Goal: Task Accomplishment & Management: Manage account settings

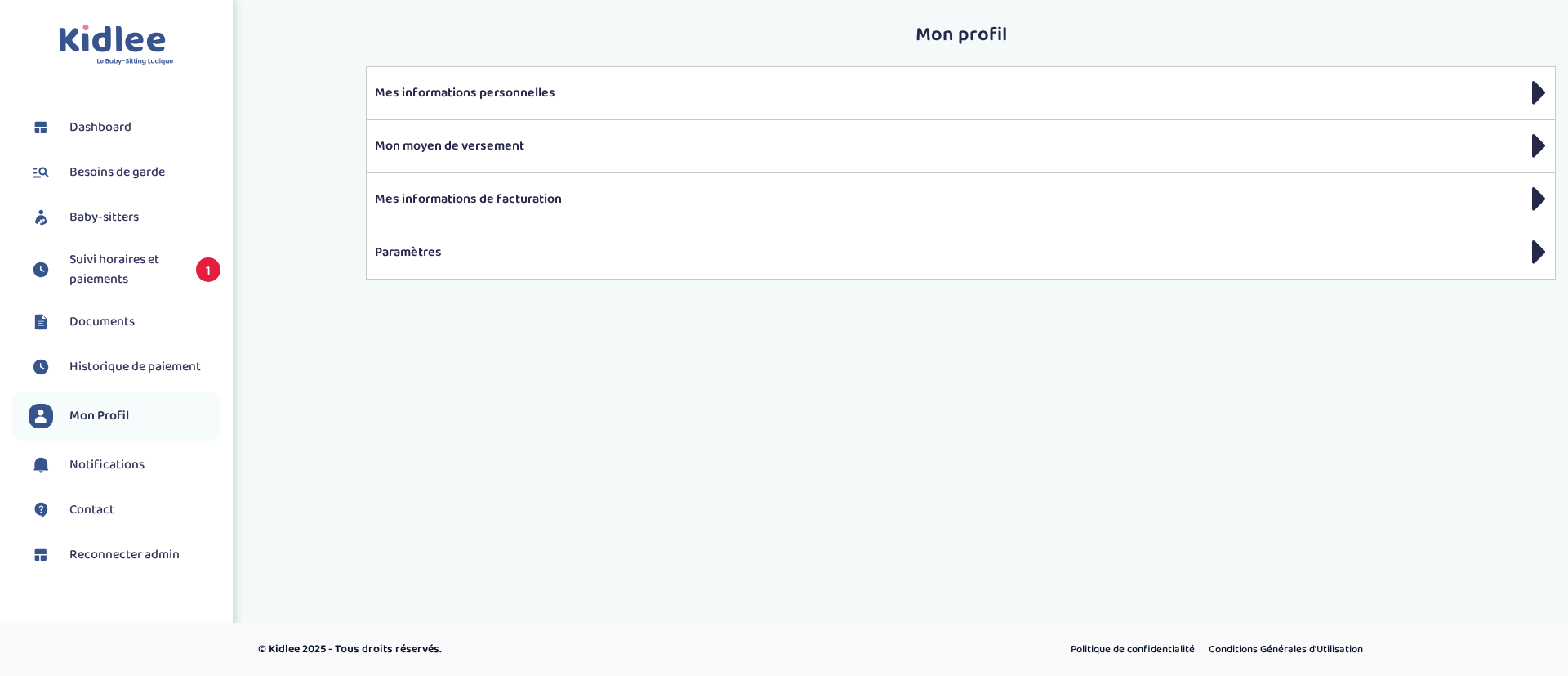
click at [146, 186] on li "Besoins de garde" at bounding box center [116, 172] width 209 height 41
click at [136, 176] on span "Besoins de garde" at bounding box center [117, 172] width 95 height 20
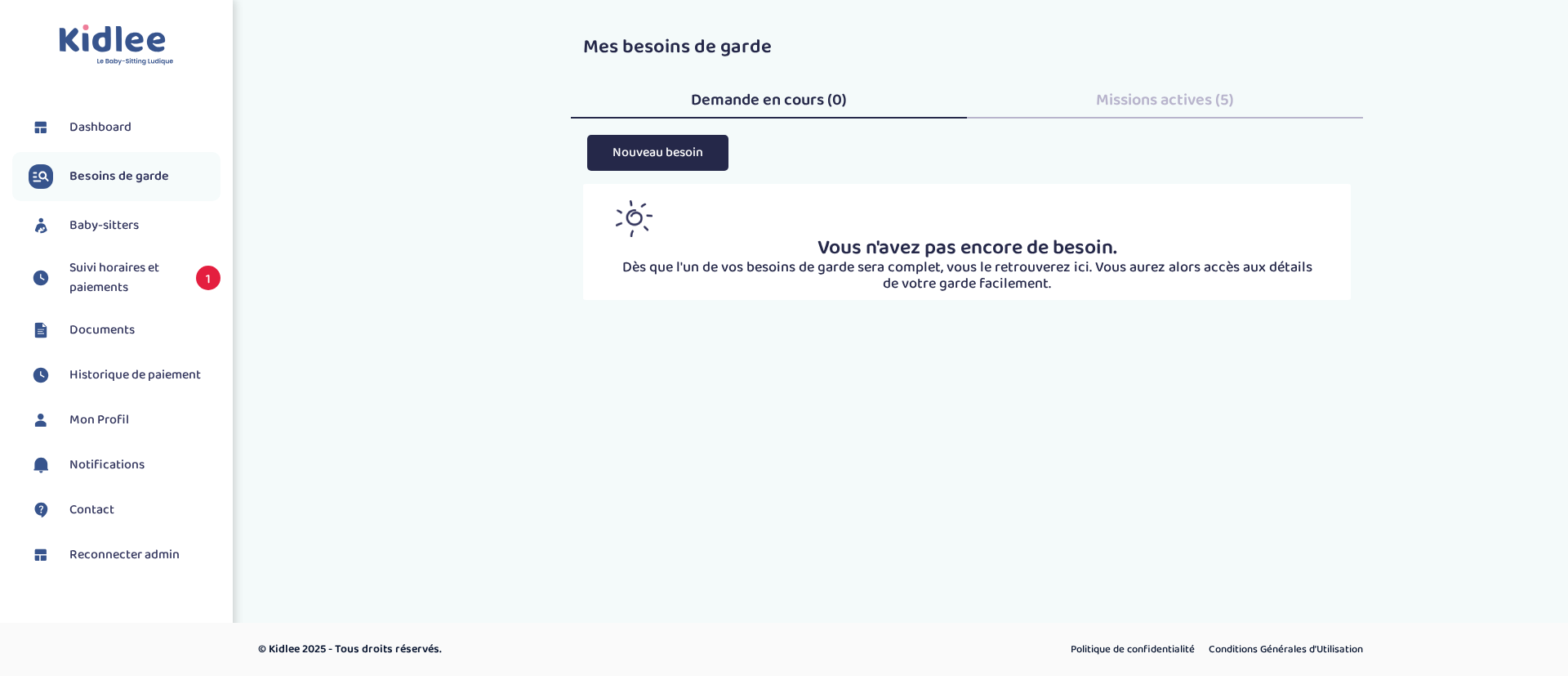
click at [116, 228] on span "Baby-sitters" at bounding box center [105, 226] width 70 height 20
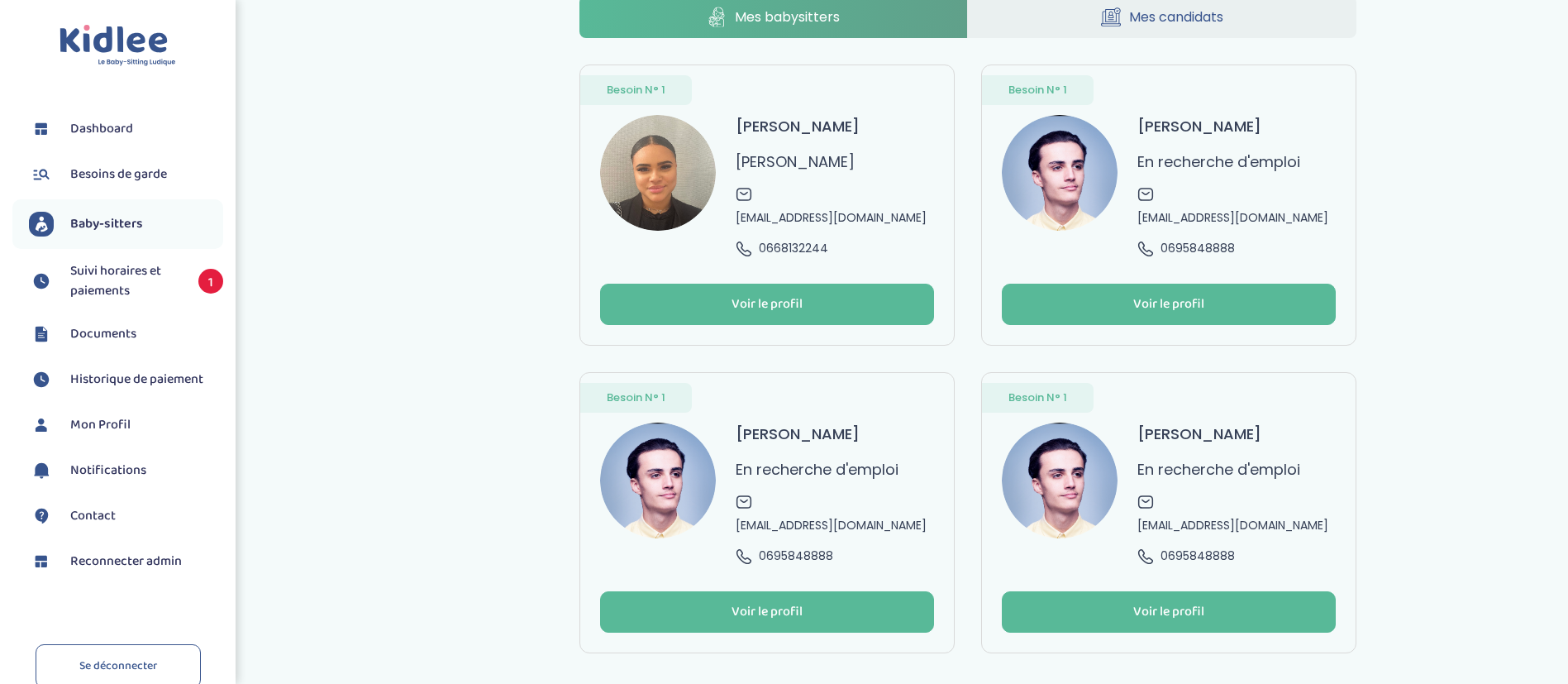
scroll to position [40, 0]
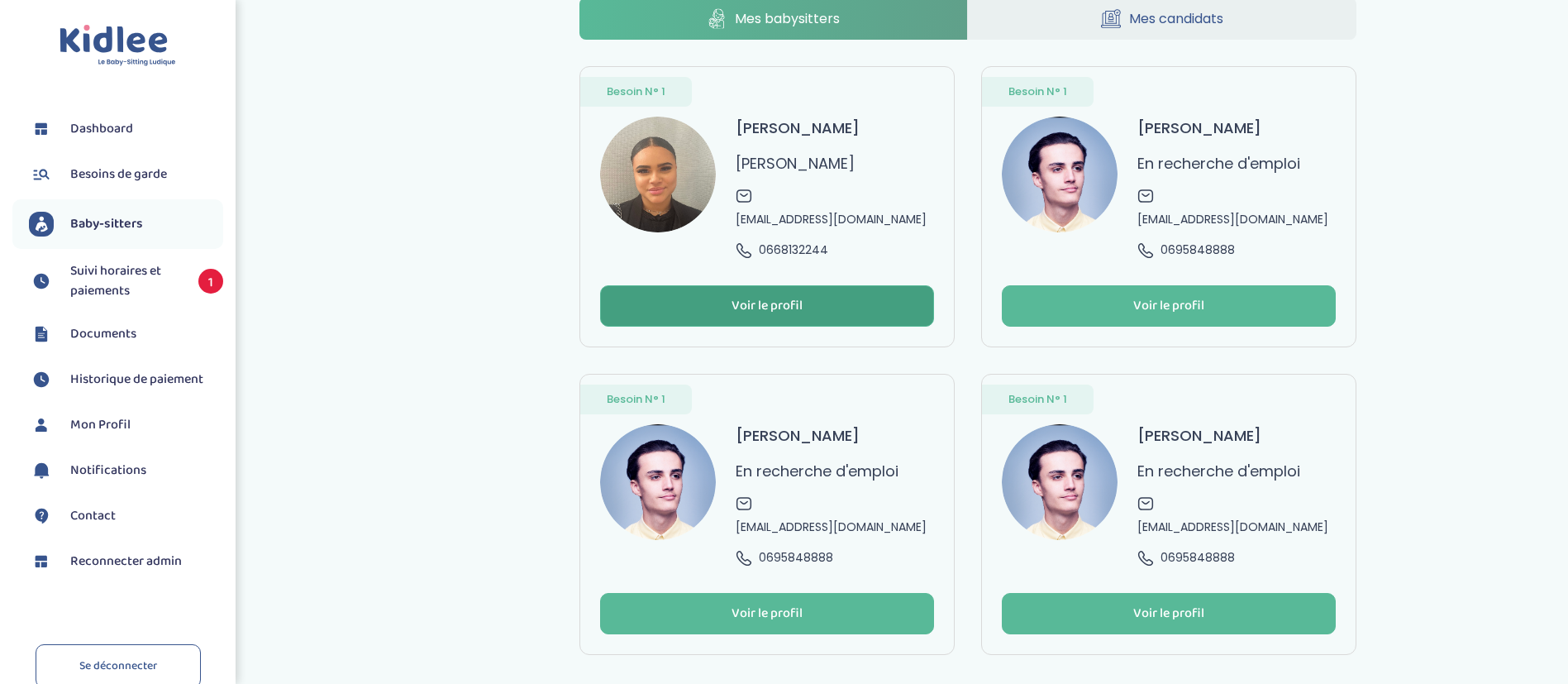
click at [692, 286] on button "Voir le profil" at bounding box center [767, 306] width 334 height 41
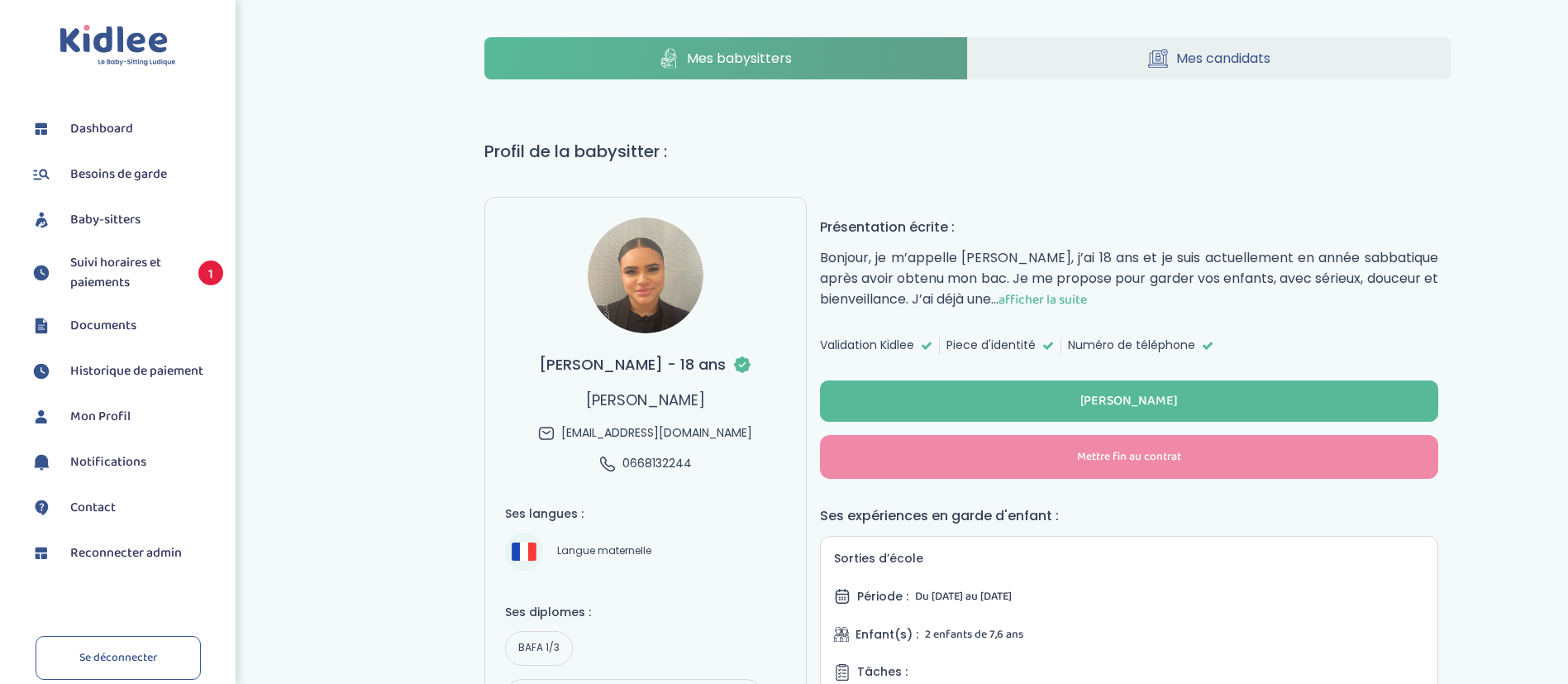
click at [115, 177] on span "Besoins de garde" at bounding box center [118, 174] width 96 height 20
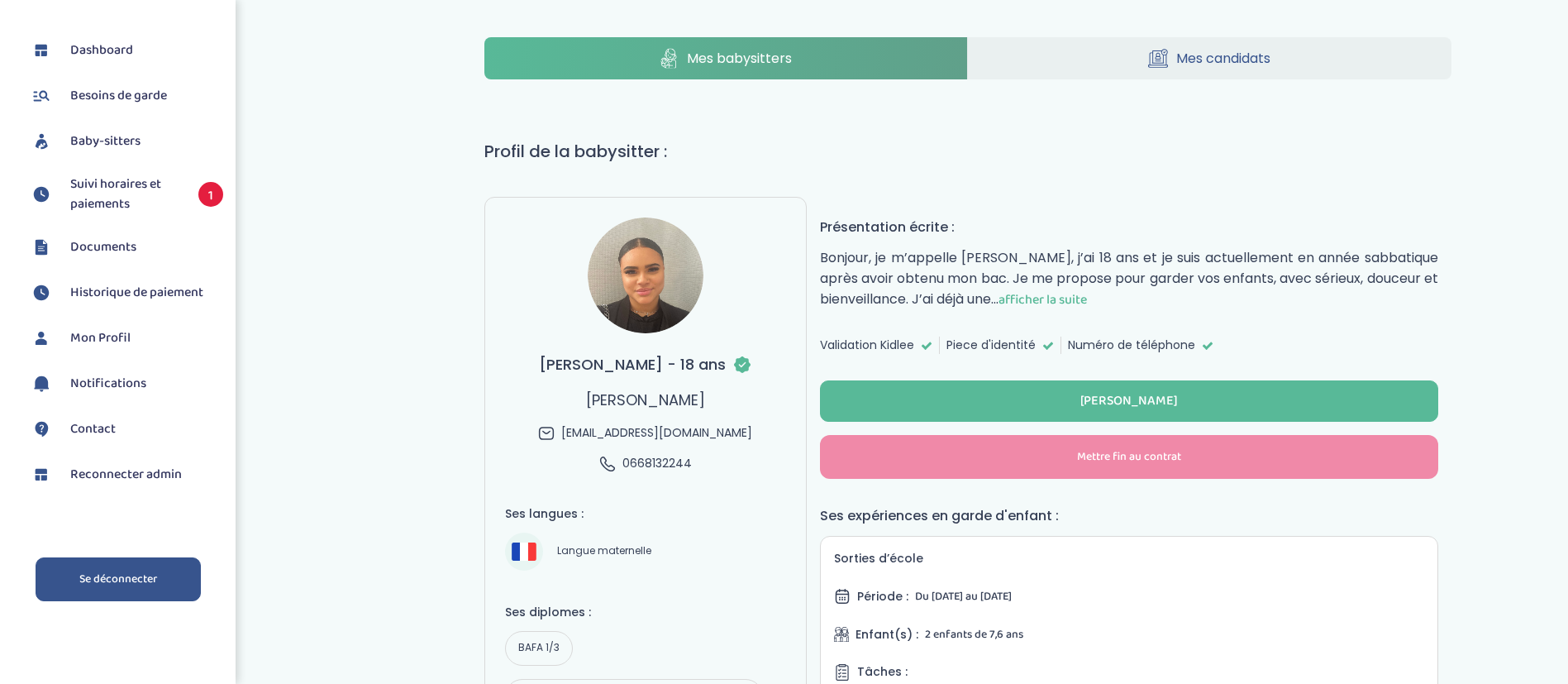
click at [132, 578] on link "Se déconnecter" at bounding box center [117, 579] width 165 height 44
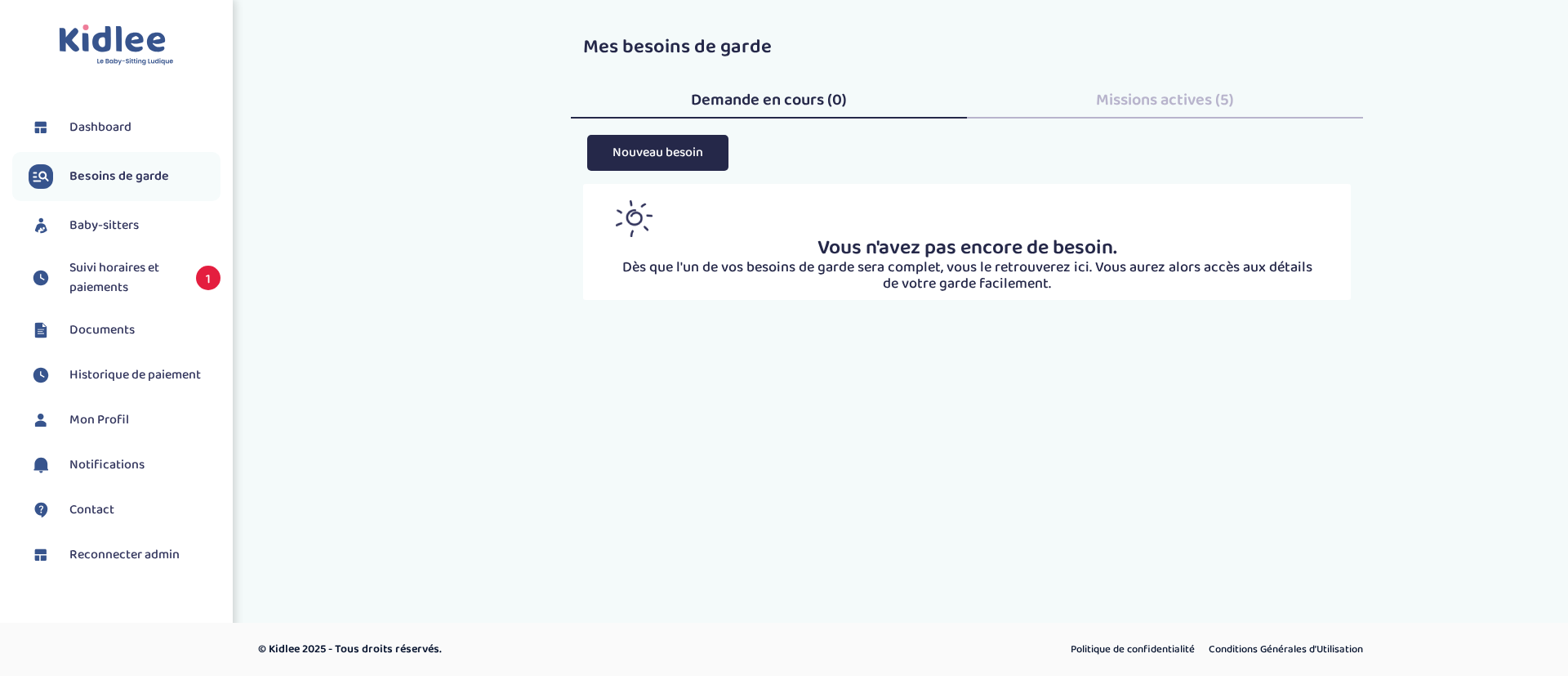
click at [1096, 101] on span "Missions actives (5)" at bounding box center [1165, 100] width 138 height 26
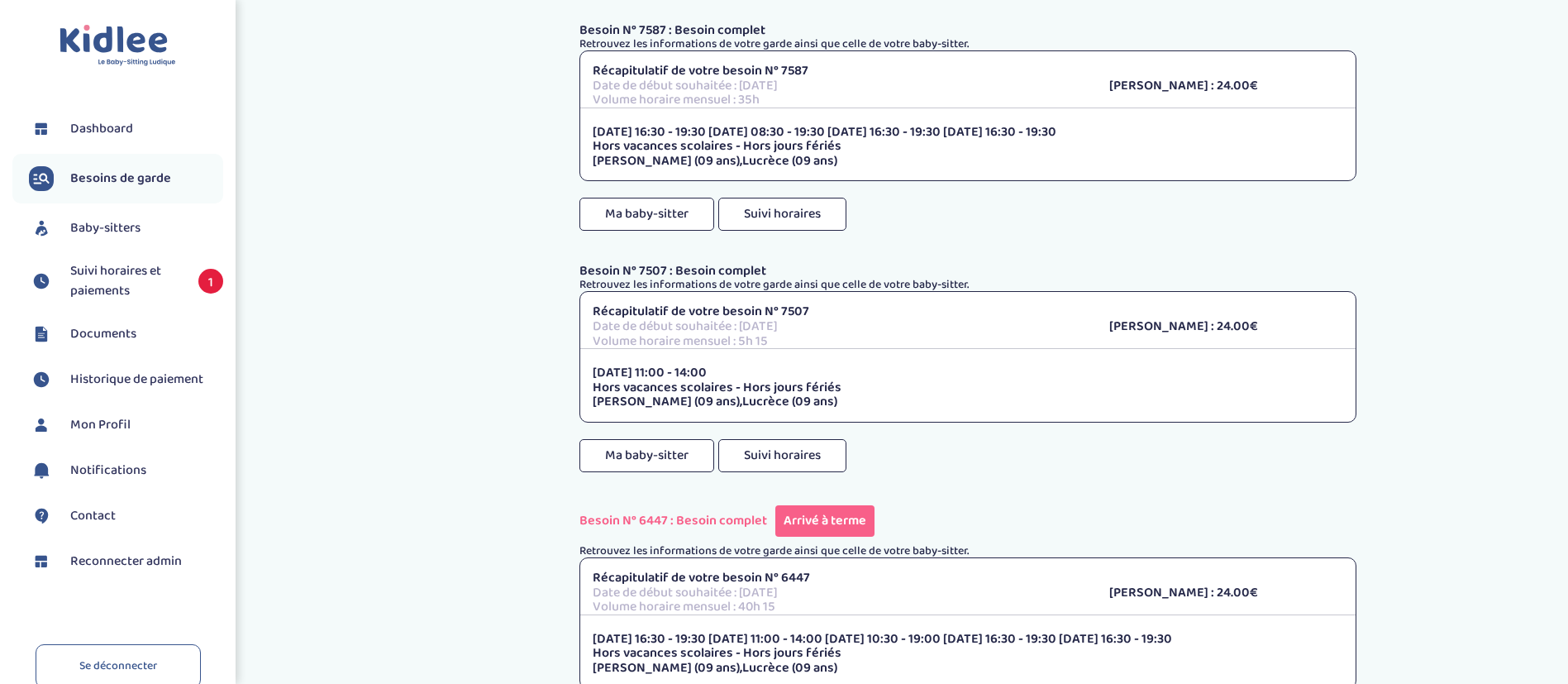
scroll to position [87, 0]
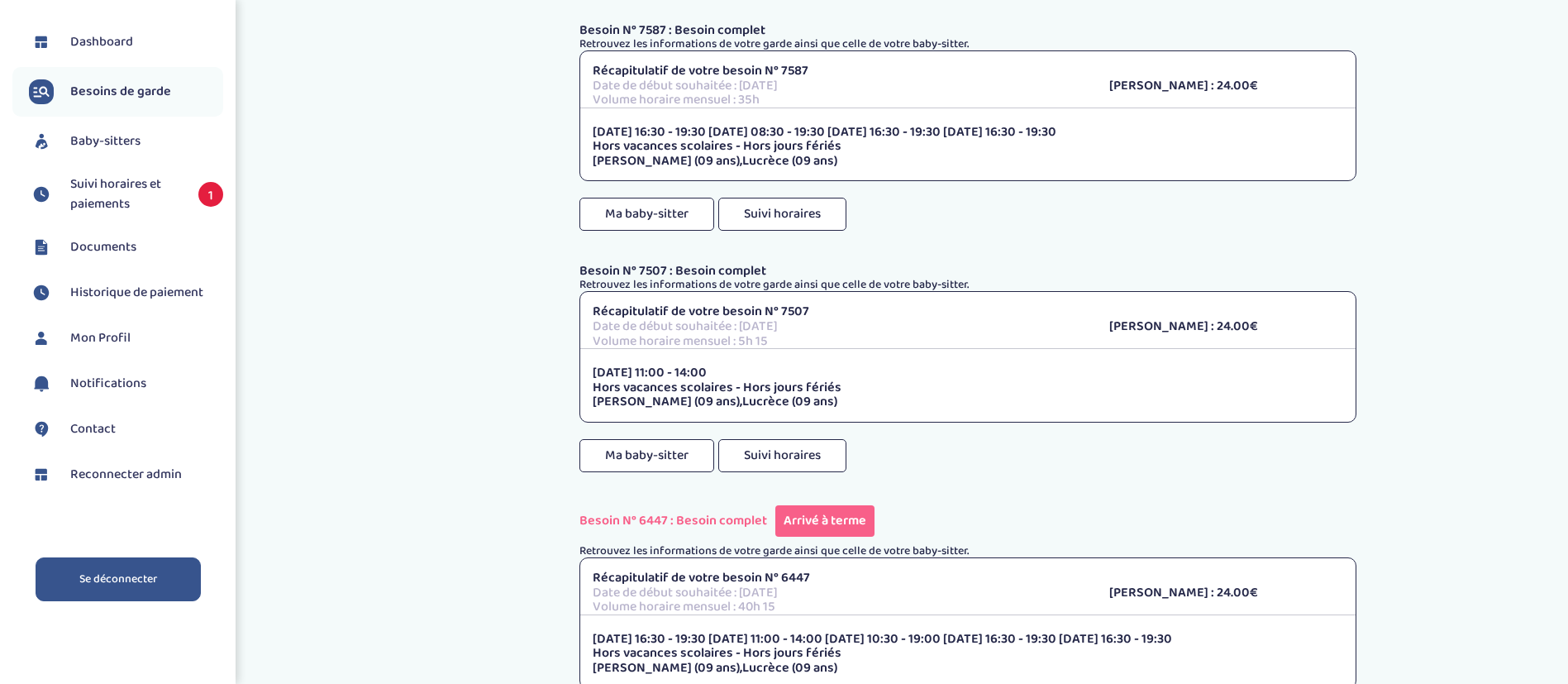
click at [102, 572] on link "Se déconnecter" at bounding box center [117, 579] width 165 height 44
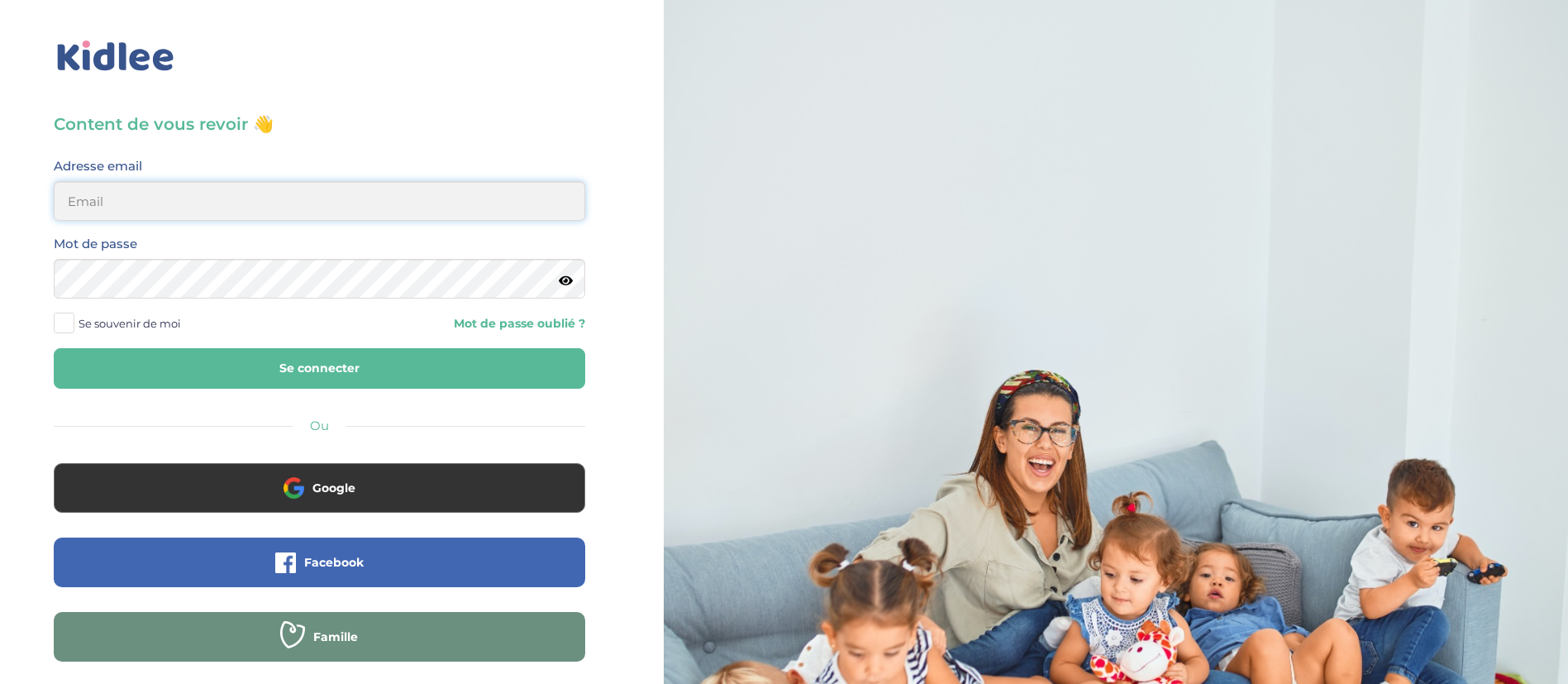
type input "[EMAIL_ADDRESS][DOMAIN_NAME]"
click at [385, 361] on button "Se connecter" at bounding box center [319, 368] width 532 height 40
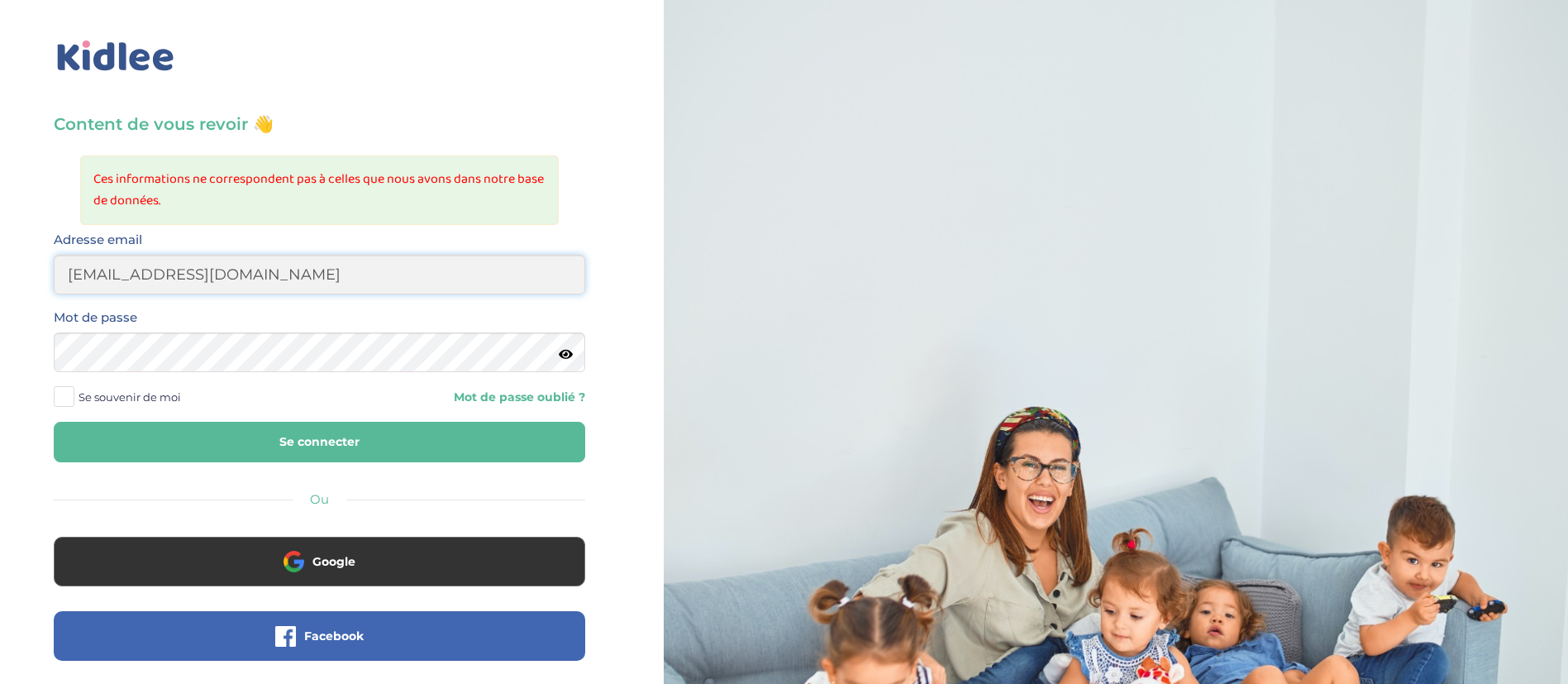
click at [292, 272] on input "[EMAIL_ADDRESS][DOMAIN_NAME]" at bounding box center [319, 275] width 532 height 40
type input "[EMAIL_ADDRESS][DOMAIN_NAME]"
click at [267, 441] on button "Se connecter" at bounding box center [319, 441] width 532 height 40
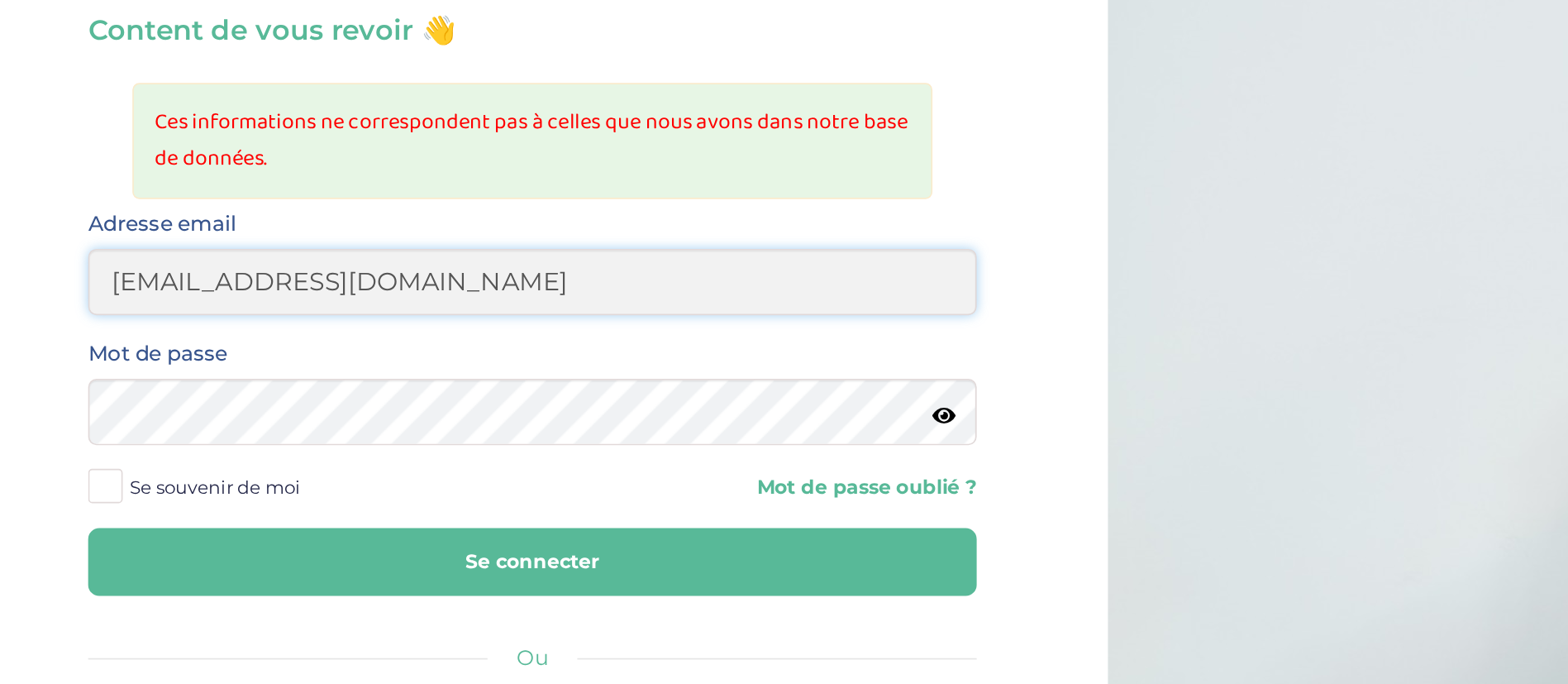
click at [133, 284] on input "[EMAIL_ADDRESS][DOMAIN_NAME]" at bounding box center [319, 275] width 532 height 40
type input "[EMAIL_ADDRESS][DOMAIN_NAME]"
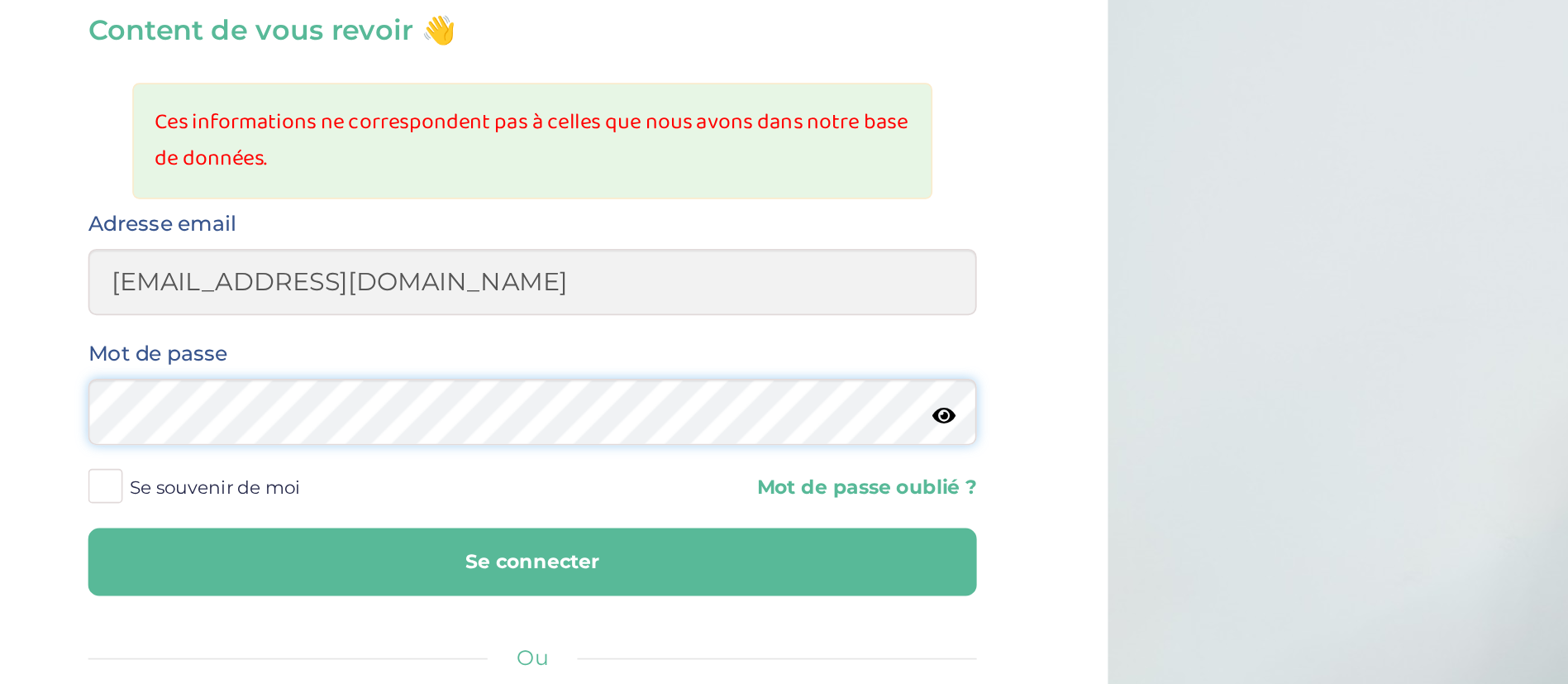
click at [559, 353] on icon at bounding box center [565, 353] width 14 height 12
click at [180, 436] on button "Se connecter" at bounding box center [319, 441] width 532 height 40
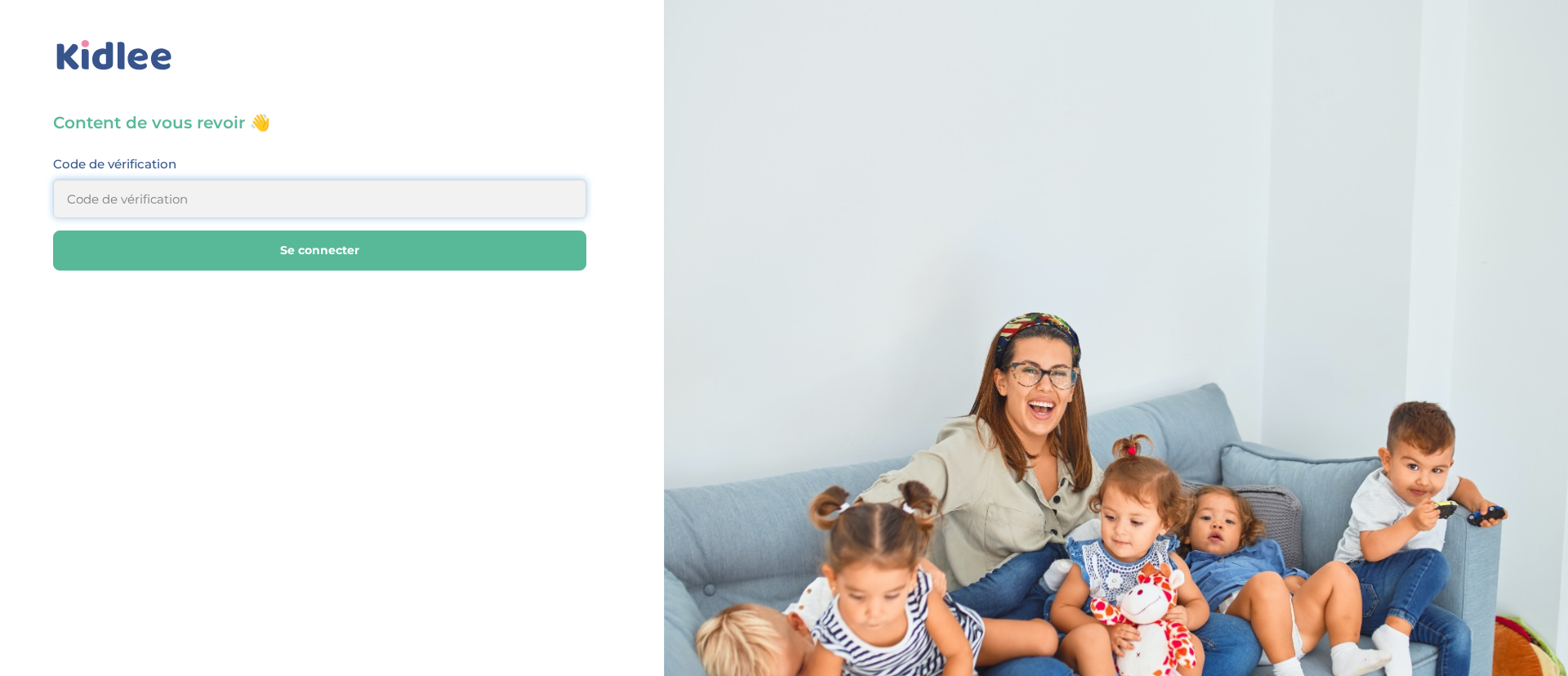
click at [176, 186] on input at bounding box center [319, 199] width 533 height 40
click at [297, 189] on input at bounding box center [319, 199] width 533 height 40
click at [295, 199] on input at bounding box center [319, 199] width 533 height 40
type input "192029"
click at [301, 250] on button "Se connecter" at bounding box center [319, 250] width 533 height 40
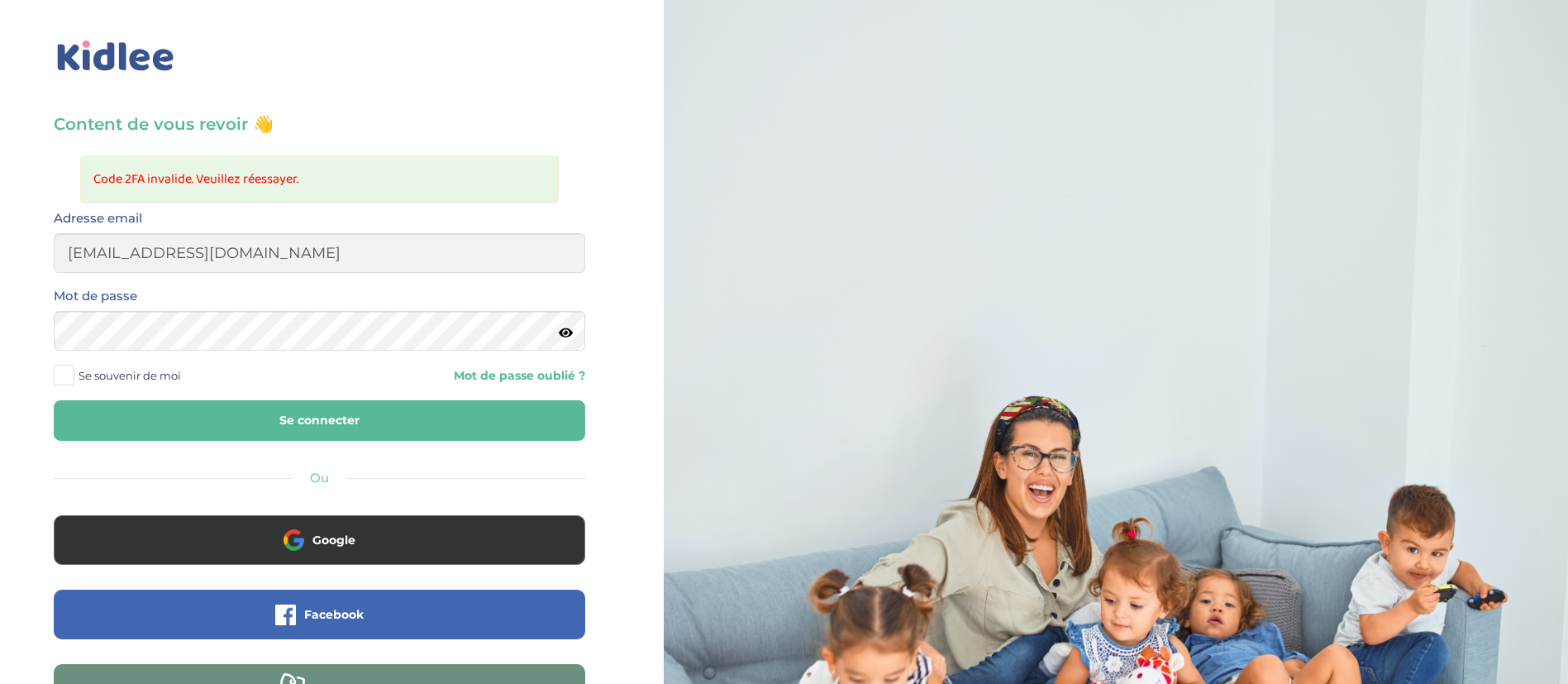
click at [251, 416] on button "Se connecter" at bounding box center [319, 420] width 532 height 40
click at [217, 259] on input "[EMAIL_ADDRESS][DOMAIN_NAME]" at bounding box center [319, 253] width 532 height 40
click at [297, 262] on input "[EMAIL_ADDRESS][DOMAIN_NAME]" at bounding box center [319, 253] width 532 height 40
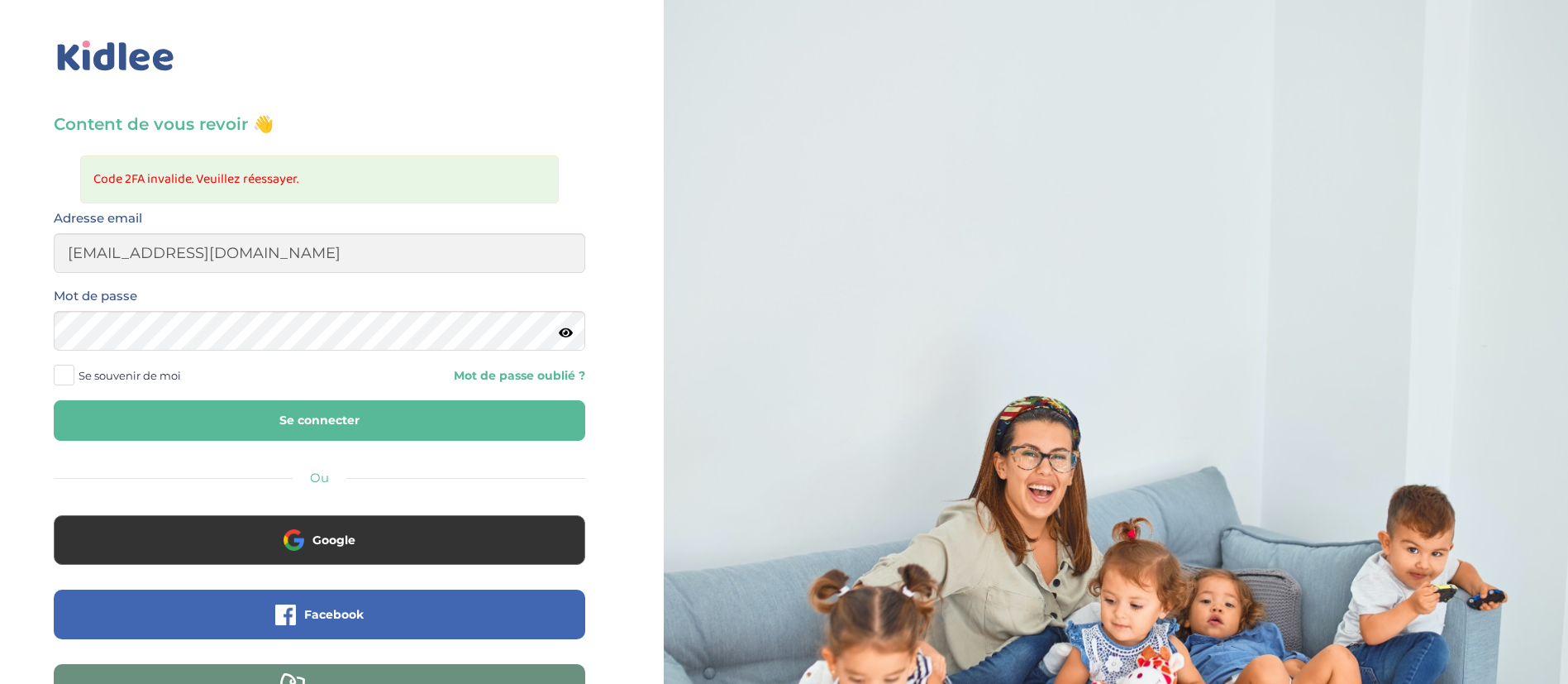
click at [287, 295] on div "Mot de passe" at bounding box center [319, 318] width 532 height 65
click at [146, 238] on input "[EMAIL_ADDRESS][DOMAIN_NAME]" at bounding box center [319, 253] width 532 height 40
type input "A"
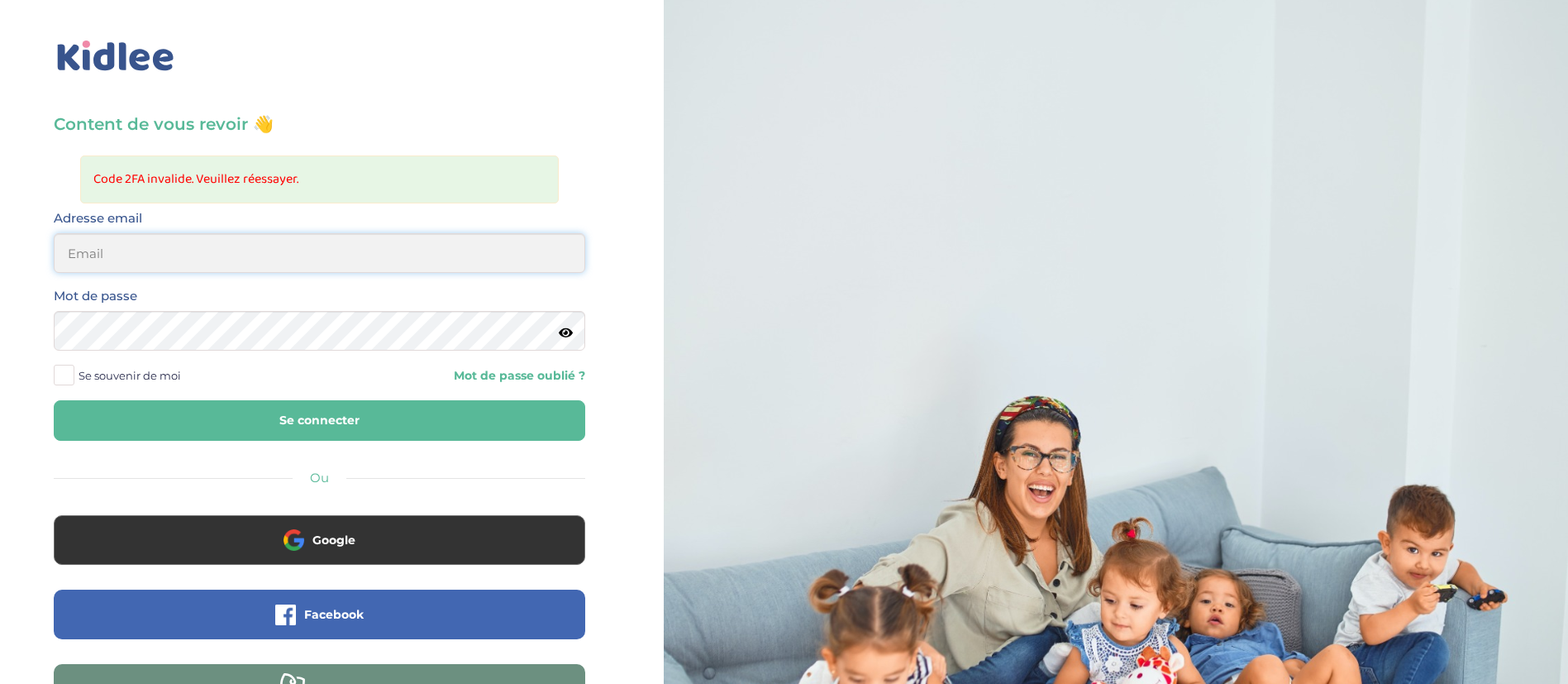
click at [180, 258] on input "email" at bounding box center [319, 253] width 532 height 40
type input "admin2@kidlee.fr"
click at [278, 416] on button "Se connecter" at bounding box center [319, 420] width 532 height 40
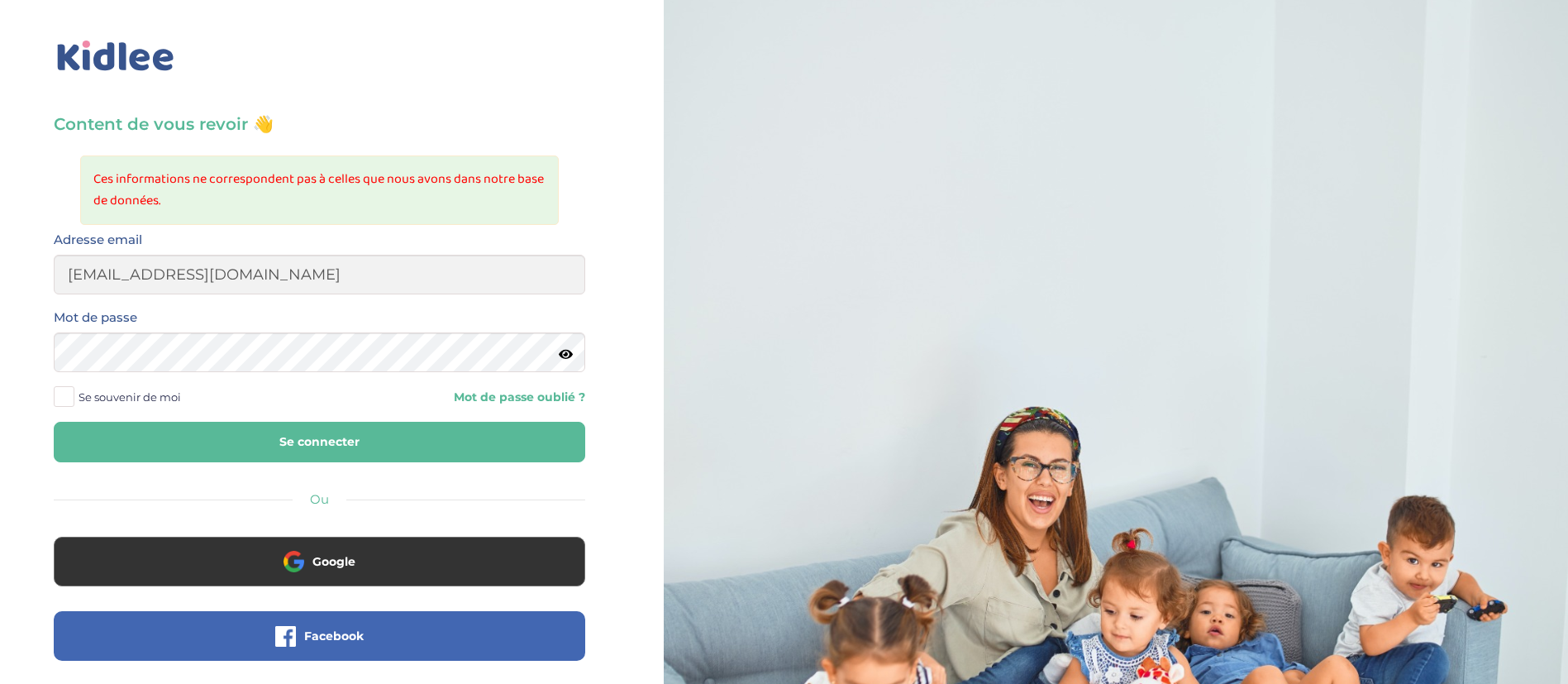
click at [568, 353] on icon at bounding box center [565, 353] width 14 height 12
click at [568, 353] on icon at bounding box center [564, 353] width 15 height 12
click at [568, 353] on icon at bounding box center [565, 353] width 14 height 12
click at [568, 353] on icon at bounding box center [564, 353] width 15 height 12
click at [568, 353] on icon at bounding box center [565, 353] width 14 height 12
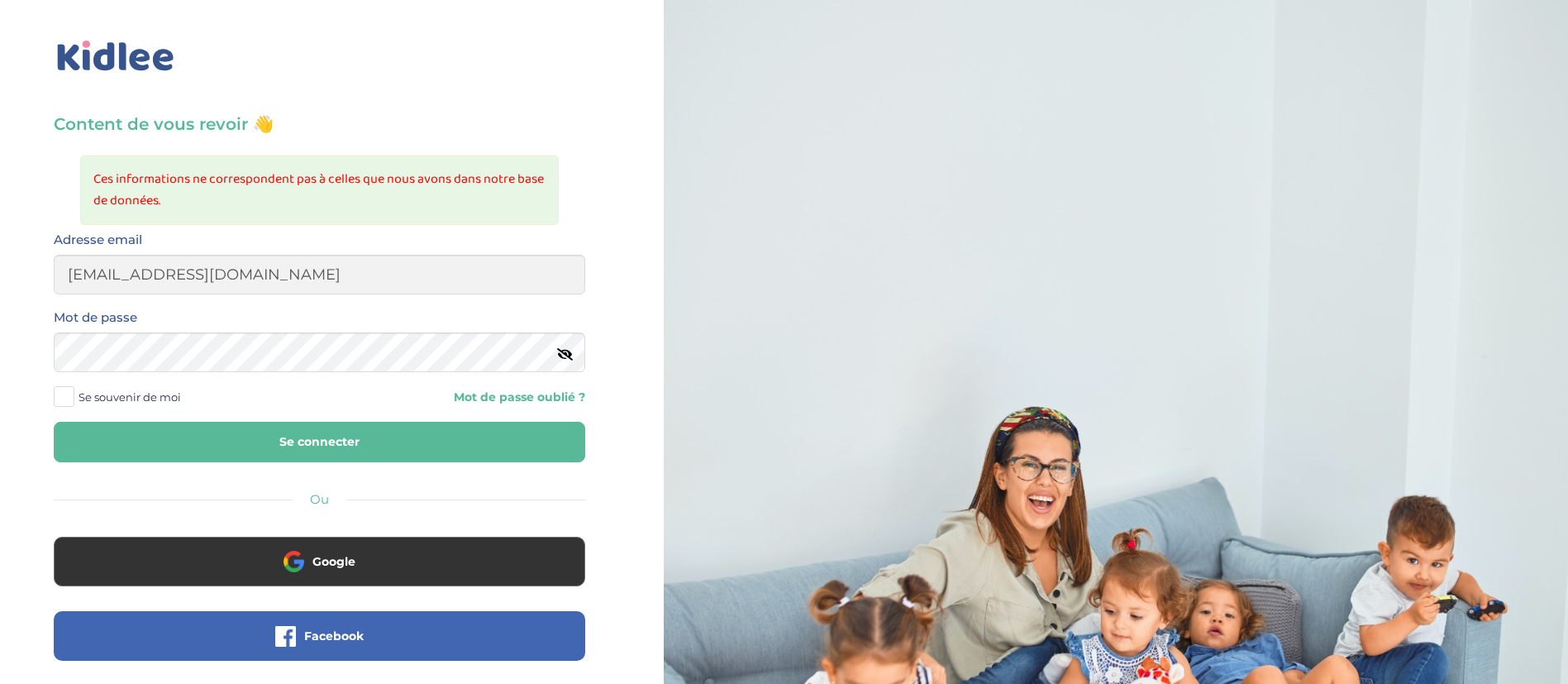
click at [415, 245] on div "Adresse email dounya.khelassi@kidlee.fr" at bounding box center [319, 262] width 532 height 65
click at [392, 285] on input "[EMAIL_ADDRESS][DOMAIN_NAME]" at bounding box center [319, 275] width 532 height 40
type input "admin2@kidlee.fr"
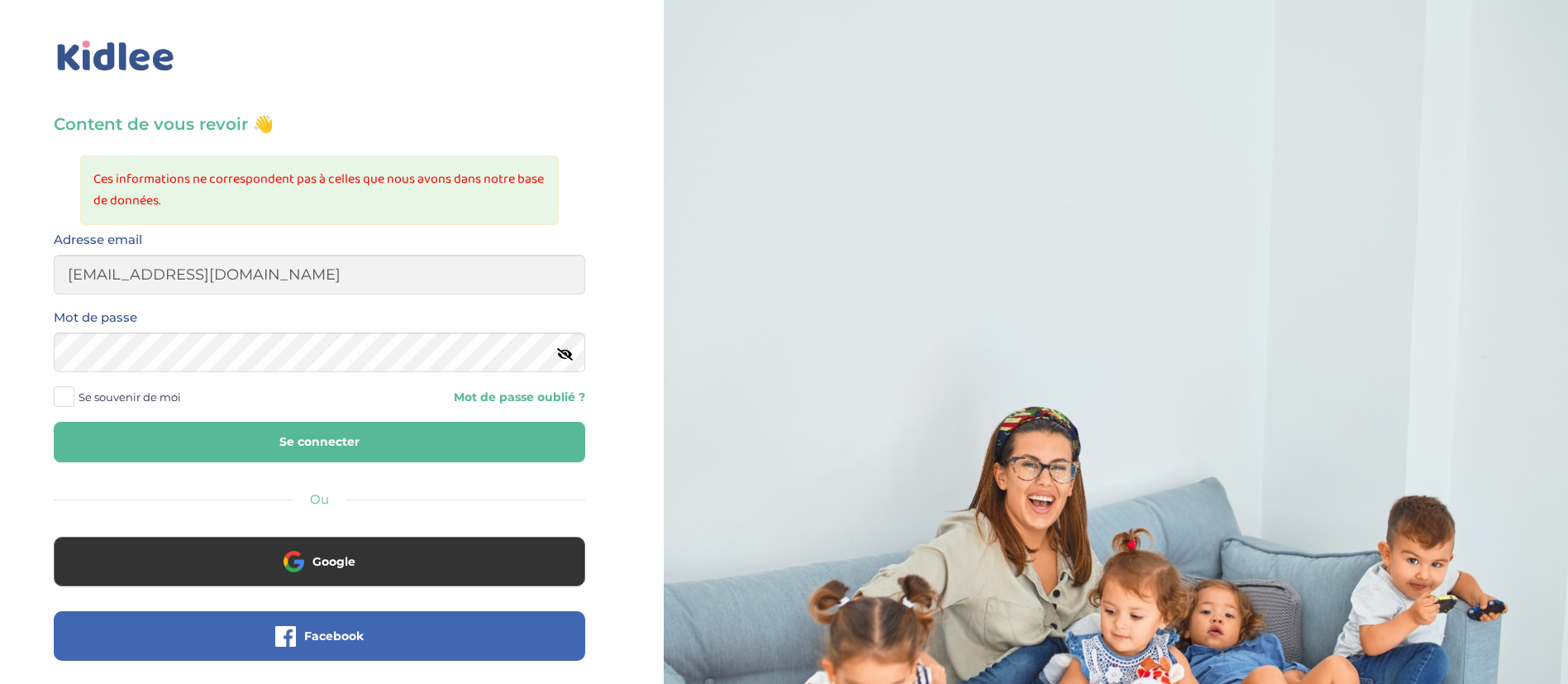
click at [134, 435] on button "Se connecter" at bounding box center [319, 441] width 532 height 40
type input "[EMAIL_ADDRESS][DOMAIN_NAME]"
click at [273, 287] on input "[EMAIL_ADDRESS][DOMAIN_NAME]" at bounding box center [319, 275] width 532 height 40
click at [121, 434] on button "Se connecter" at bounding box center [319, 441] width 532 height 40
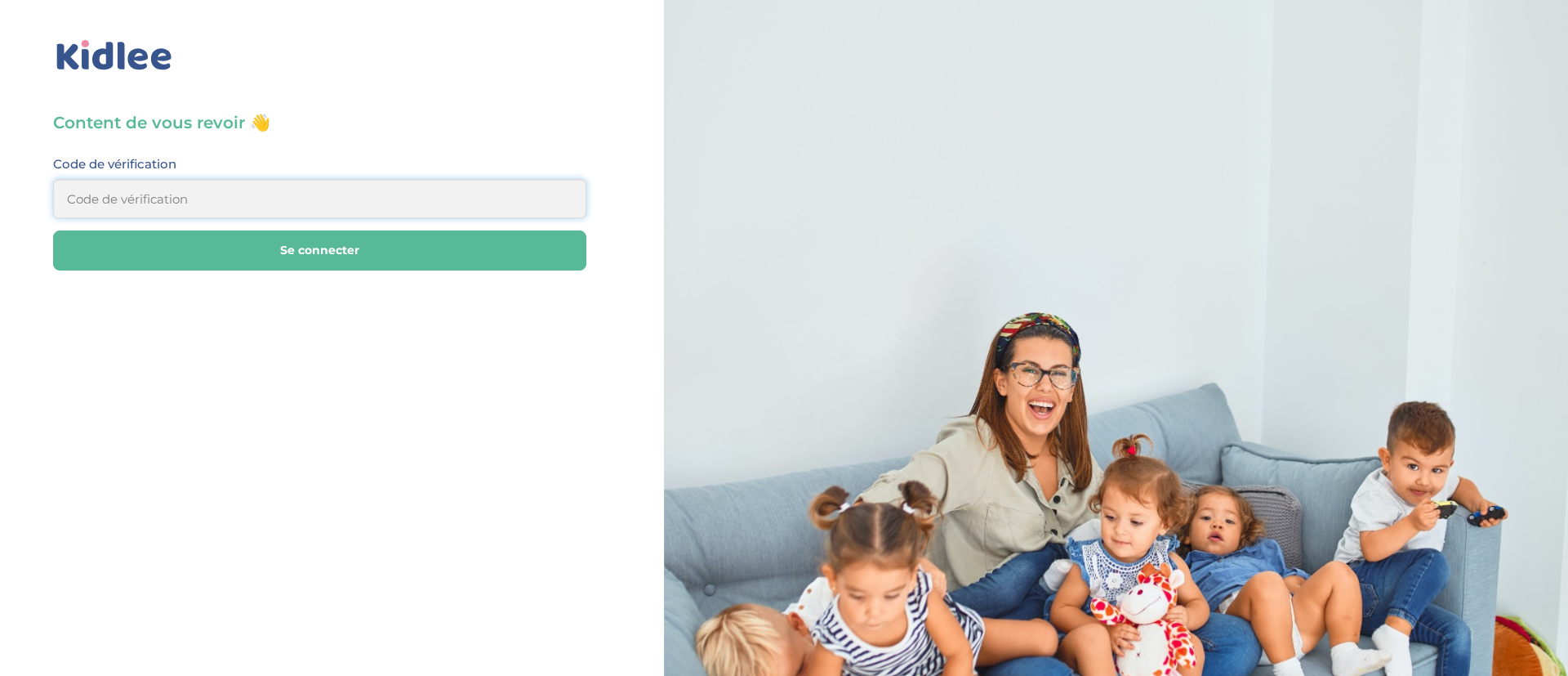
click at [258, 211] on input at bounding box center [319, 199] width 533 height 40
click at [300, 175] on div "Code de vérification" at bounding box center [319, 186] width 533 height 64
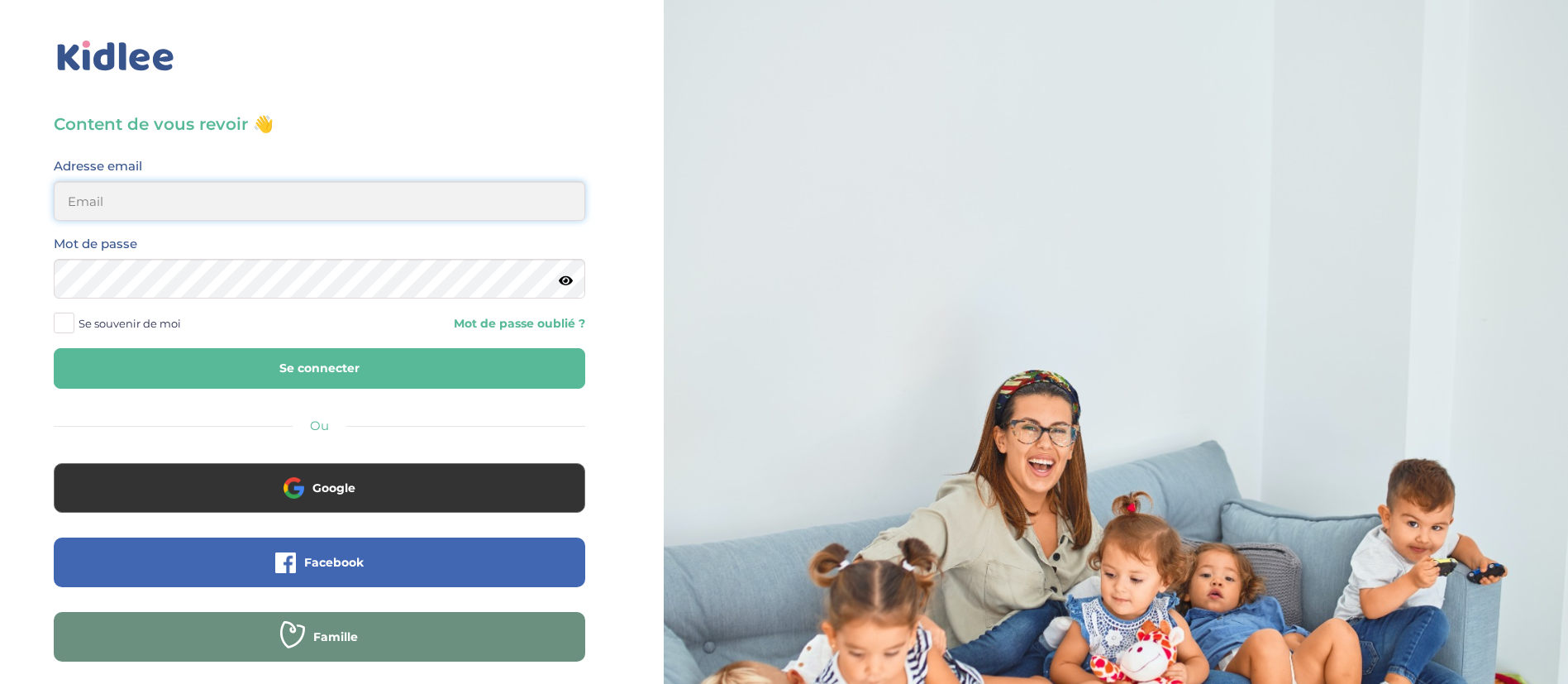
type input "dounya.khelassi@kidlee.fr"
click at [280, 370] on button "Se connecter" at bounding box center [319, 368] width 532 height 40
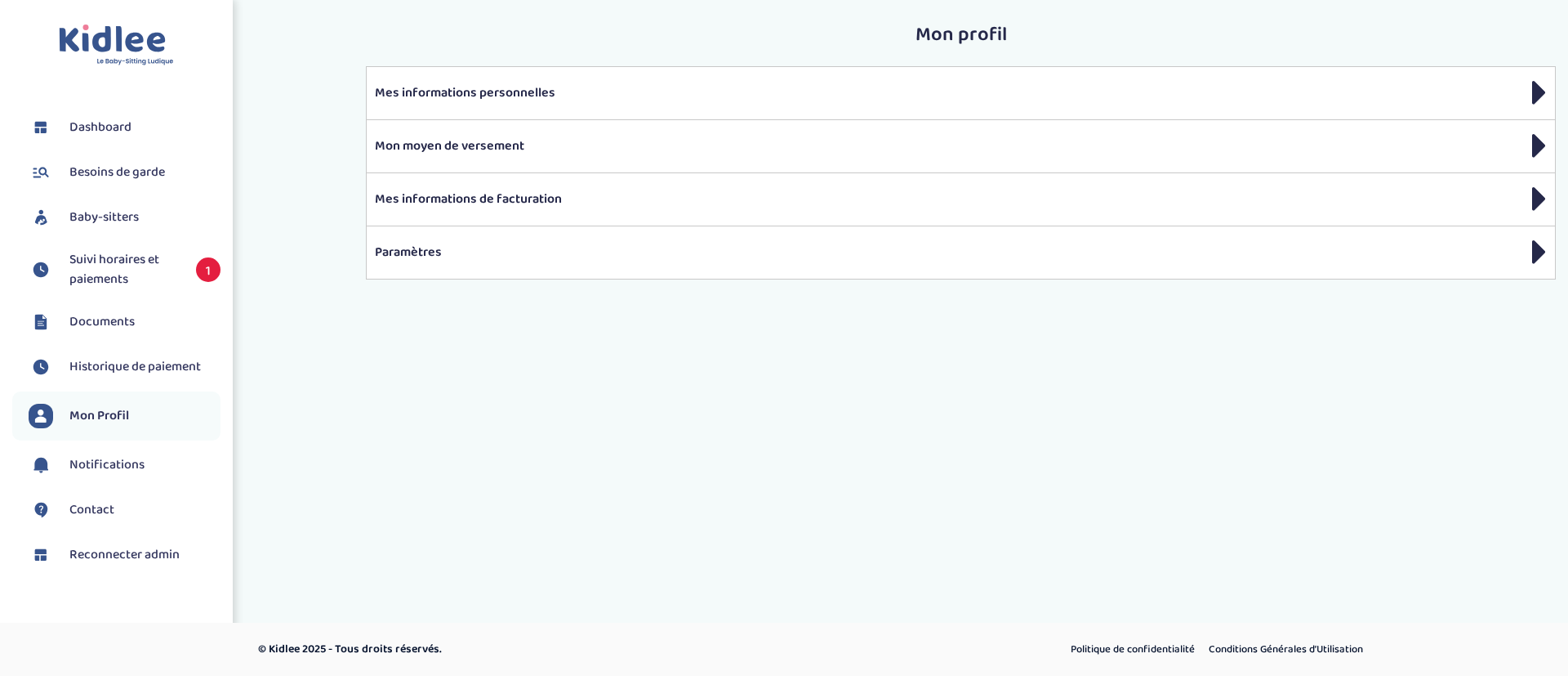
click at [131, 263] on span "Suivi horaires et paiements" at bounding box center [125, 270] width 110 height 40
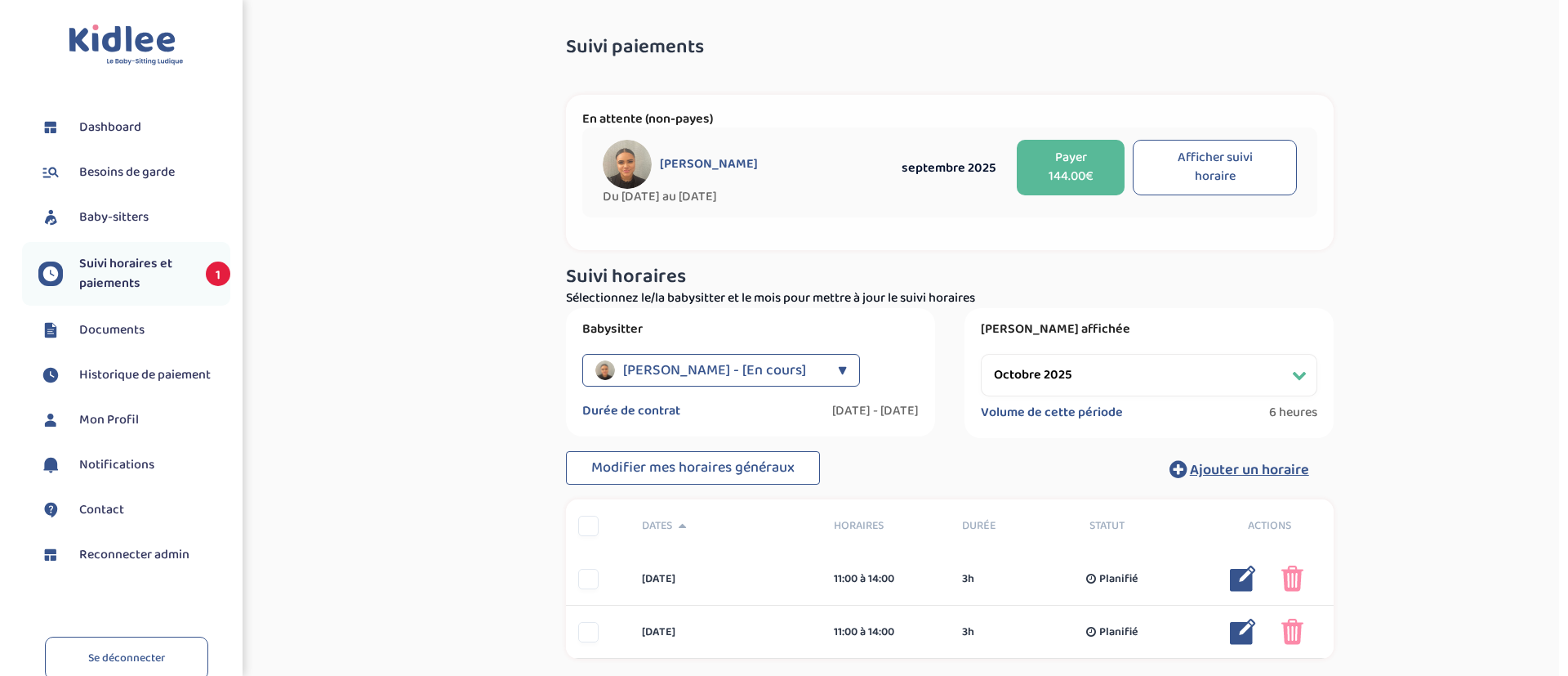
scroll to position [131, 0]
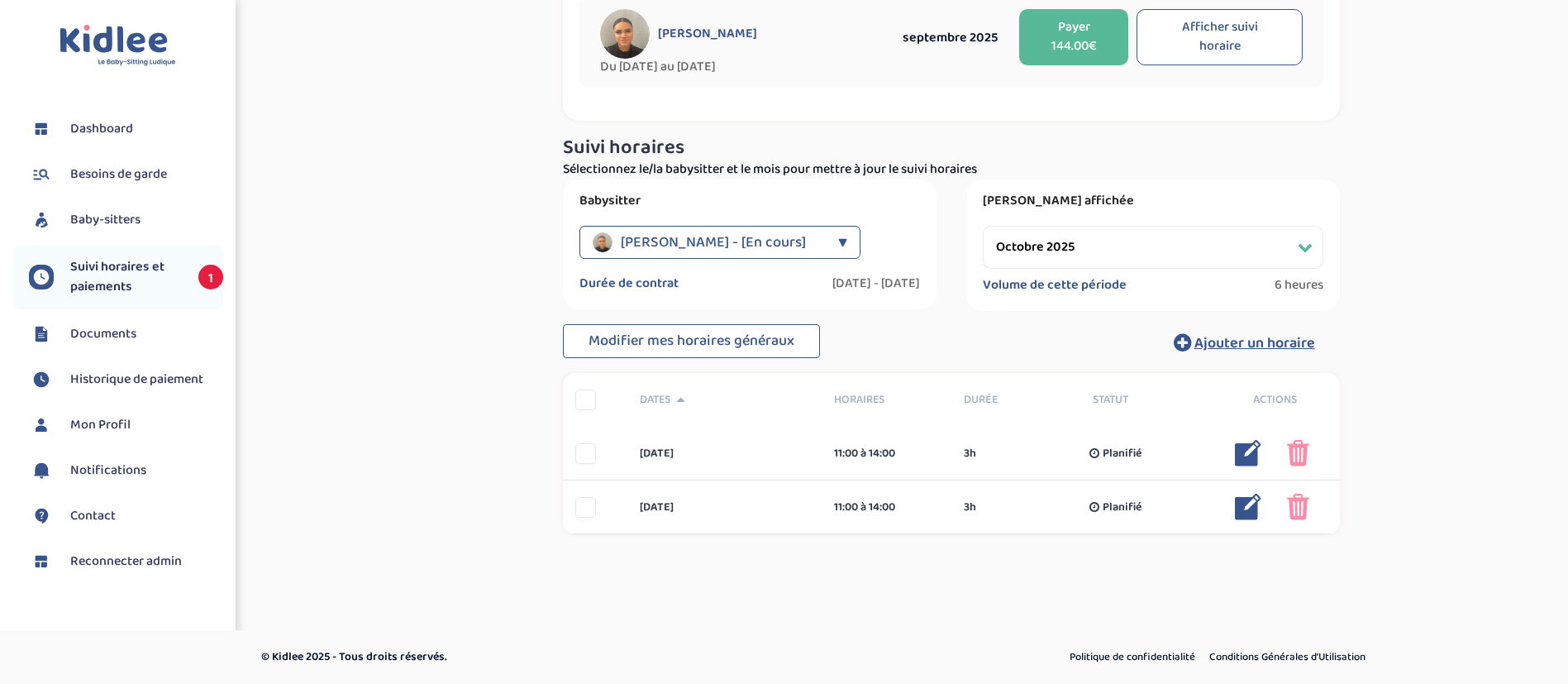
click at [719, 244] on span "[PERSON_NAME] - [En cours]" at bounding box center [713, 242] width 185 height 33
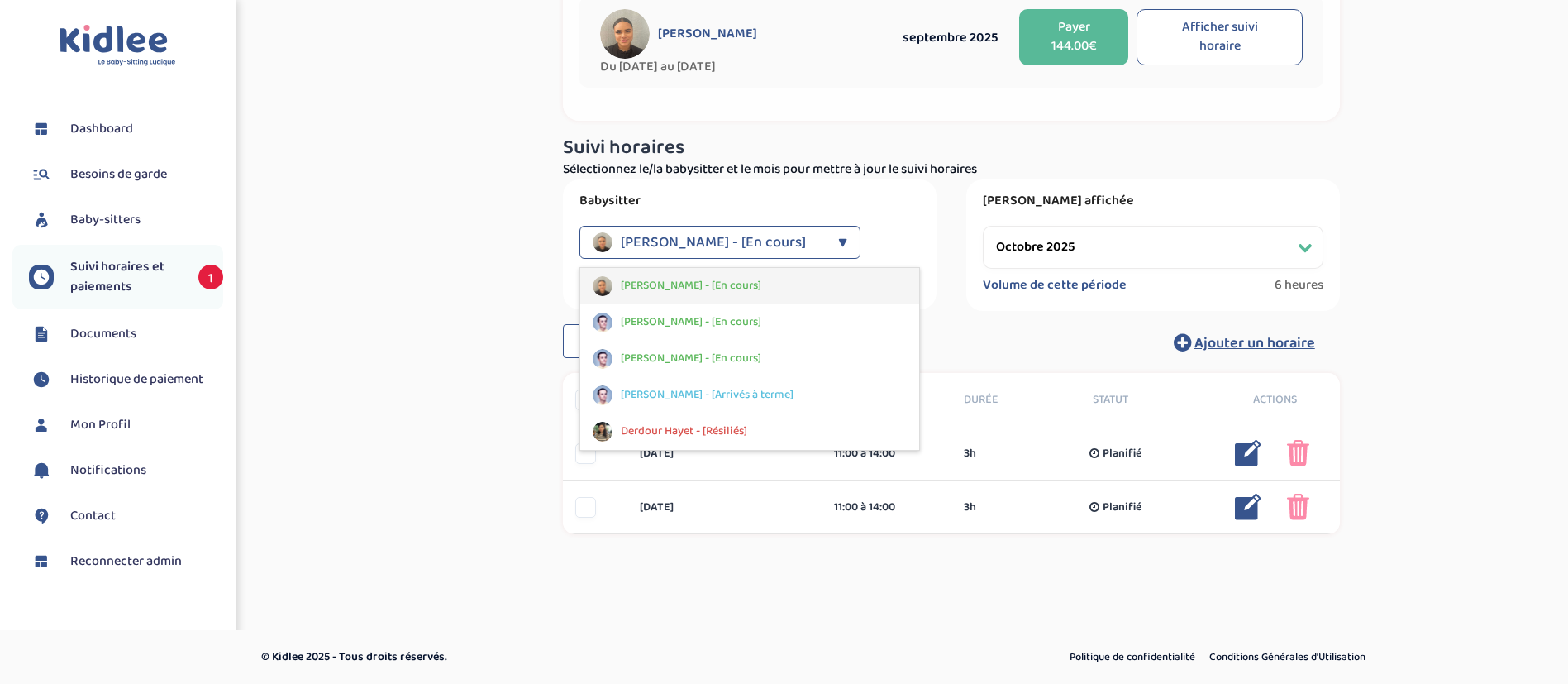
click at [733, 277] on span "[PERSON_NAME] - [En cours]" at bounding box center [690, 286] width 140 height 17
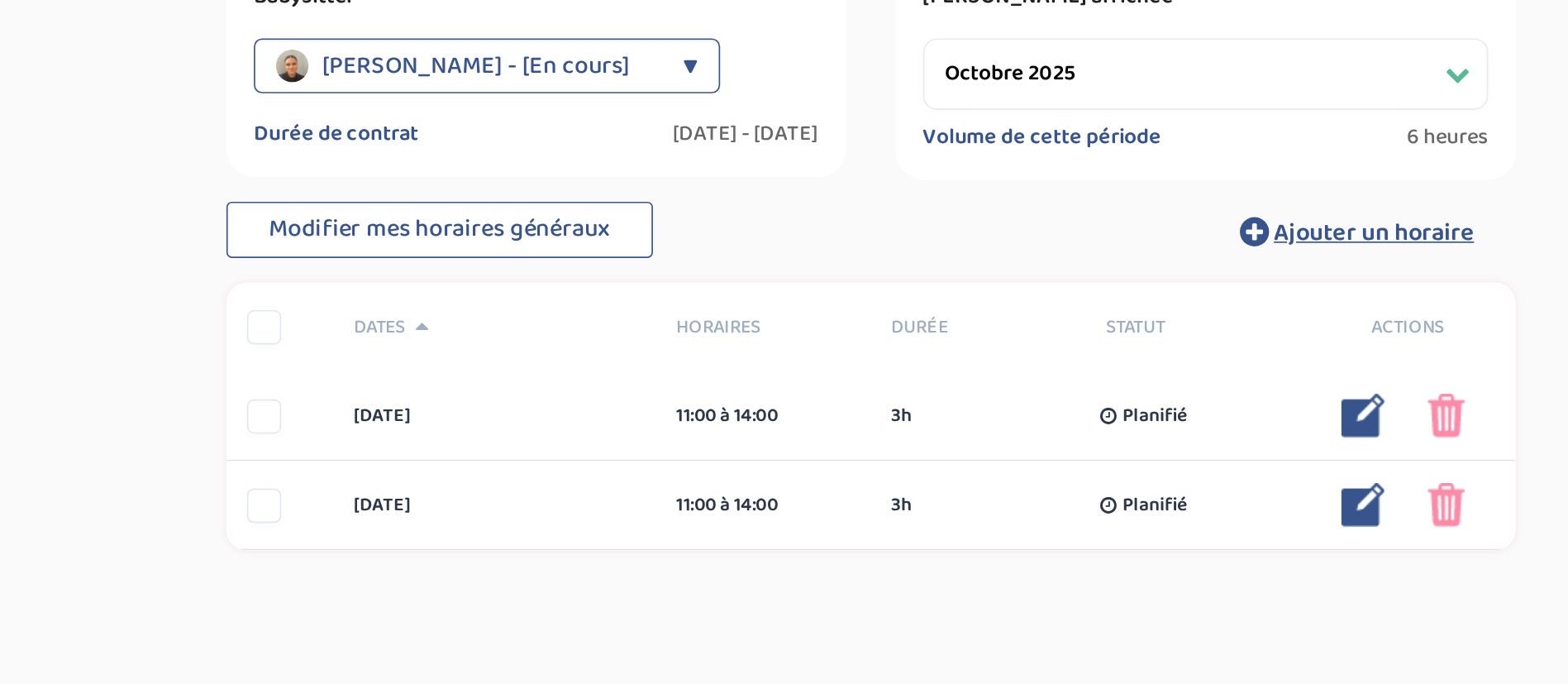
click at [1101, 243] on select "Filtrer par mois [DATE] [DATE] [DATE] [DATE] [DATE] [DATE] [DATE] [DATE] [DATE]…" at bounding box center [1153, 246] width 341 height 43
click at [983, 225] on select "Filtrer par mois [DATE] [DATE] [DATE] [DATE] [DATE] [DATE] [DATE] [DATE] [DATE]…" at bounding box center [1153, 246] width 341 height 43
click at [1073, 253] on select "Filtrer par mois [DATE] [DATE] [DATE] [DATE] [DATE] [DATE] [DATE] [DATE] [DATE]…" at bounding box center [1153, 246] width 341 height 43
select select "novembre 2025"
click at [983, 225] on select "Filtrer par mois [DATE] [DATE] [DATE] [DATE] [DATE] [DATE] [DATE] [DATE] [DATE]…" at bounding box center [1153, 246] width 341 height 43
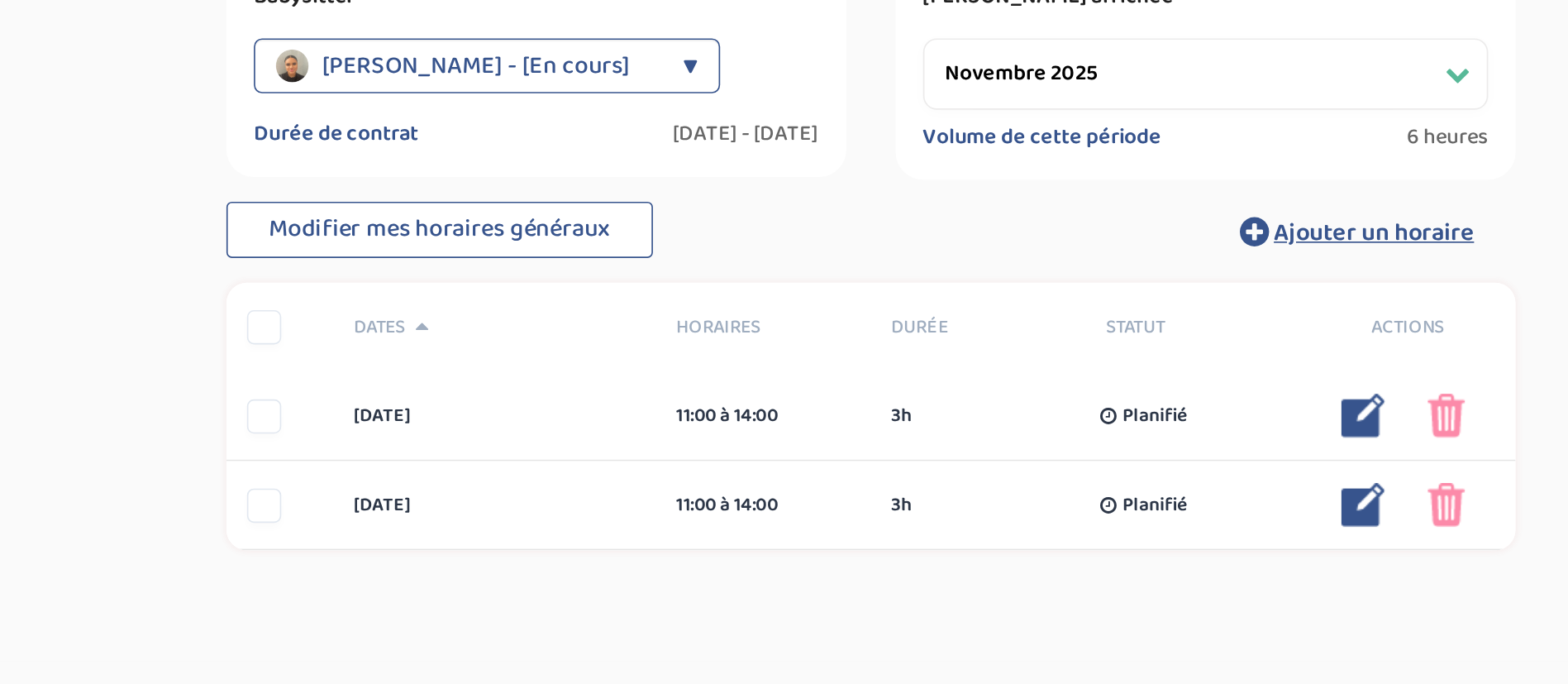
click at [822, 332] on div "Modifier mes horaires généraux Ajouter un horaire" at bounding box center [952, 342] width 777 height 36
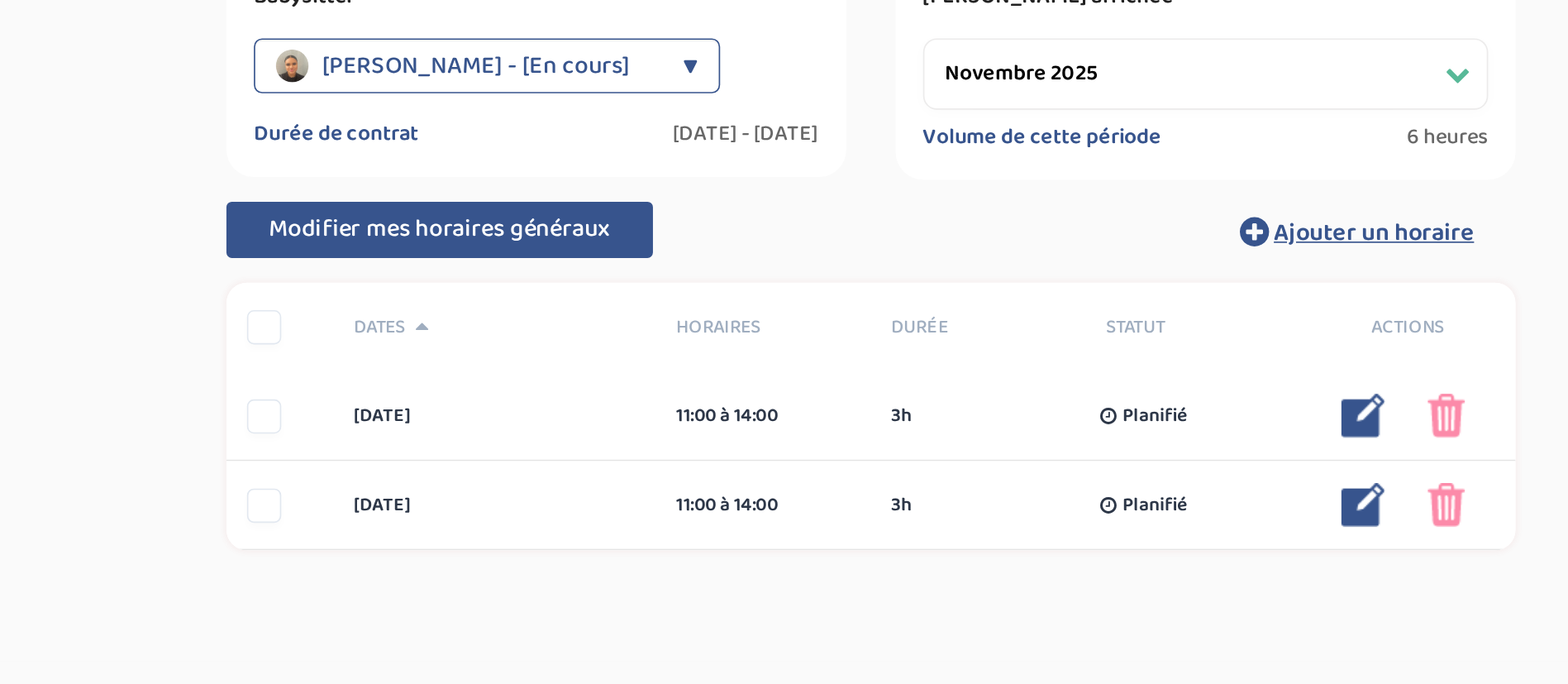
click at [803, 339] on button "Modifier mes horaires généraux" at bounding box center [691, 341] width 257 height 34
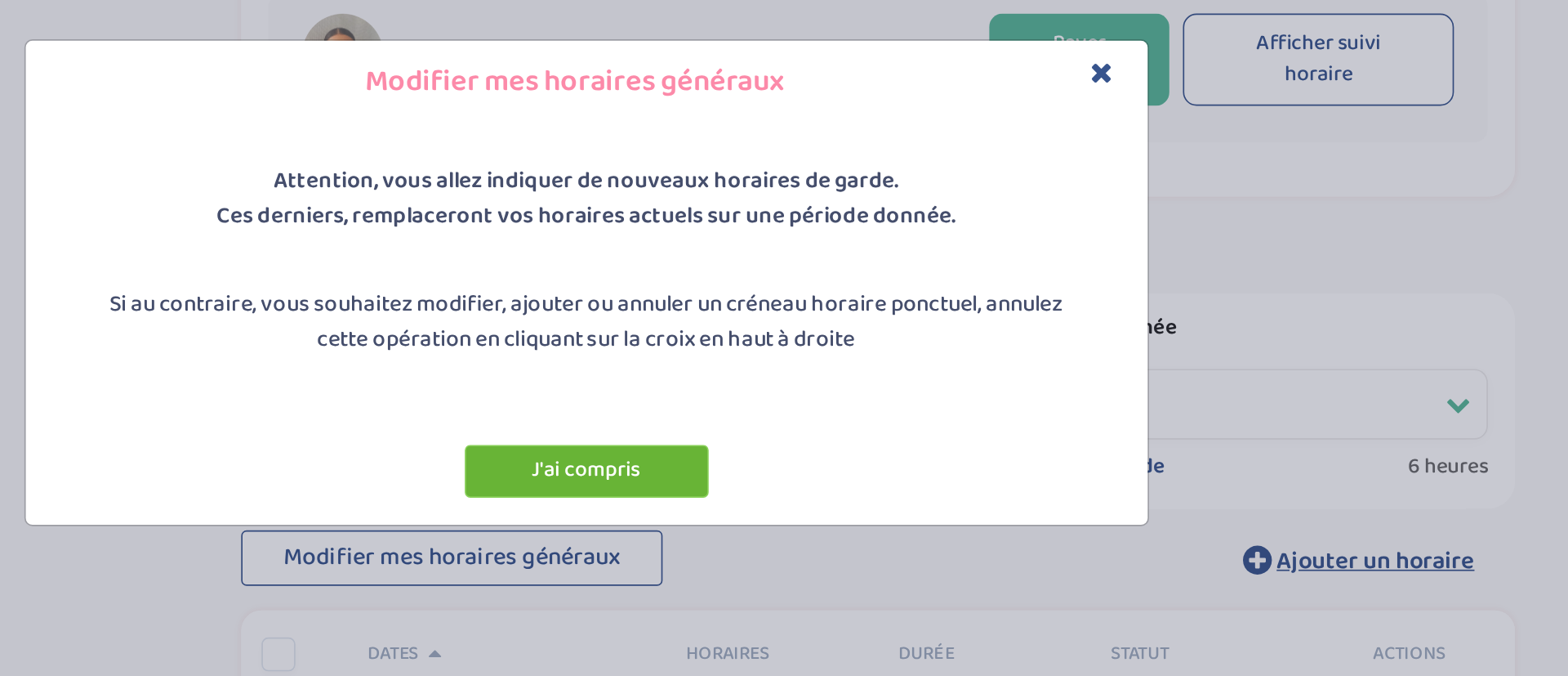
click at [780, 287] on button "J'ai compris" at bounding box center [776, 285] width 147 height 32
select select "2"
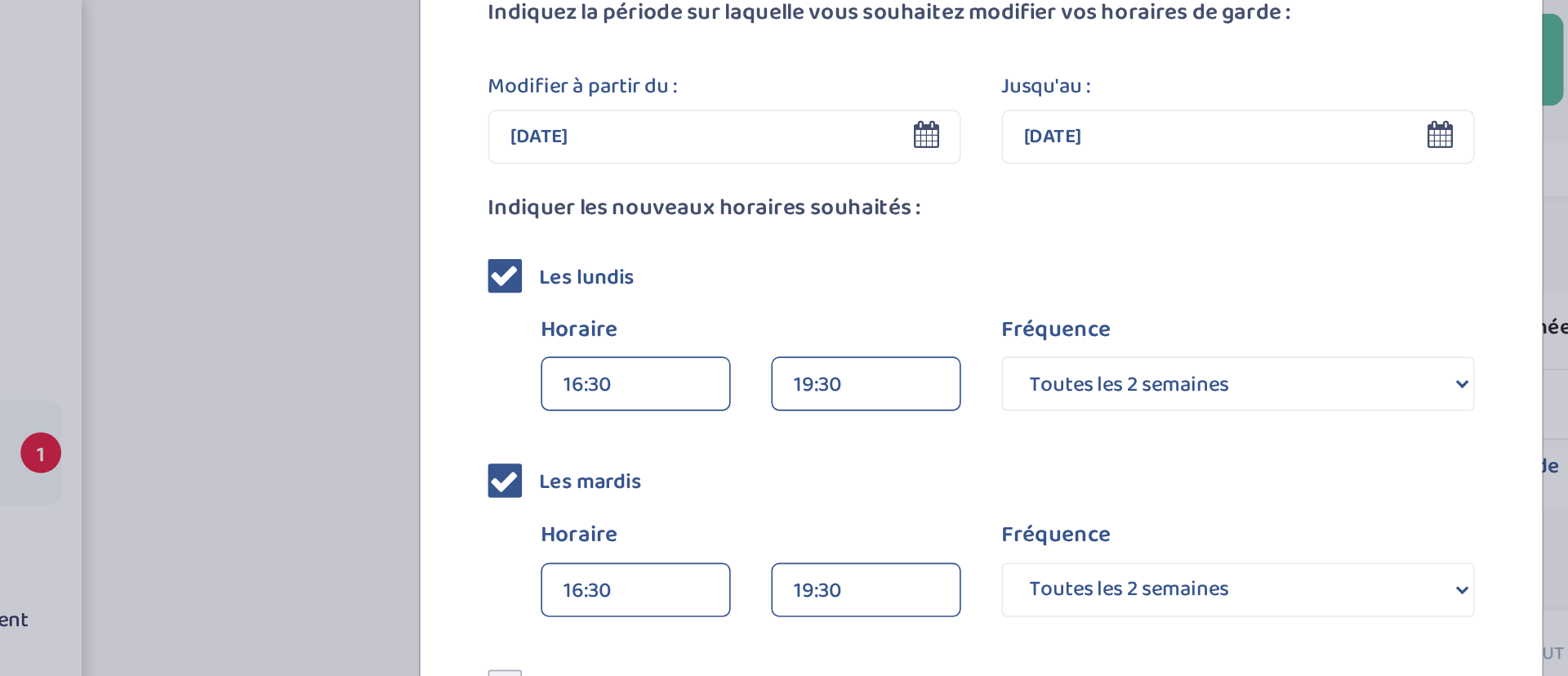
scroll to position [183, 0]
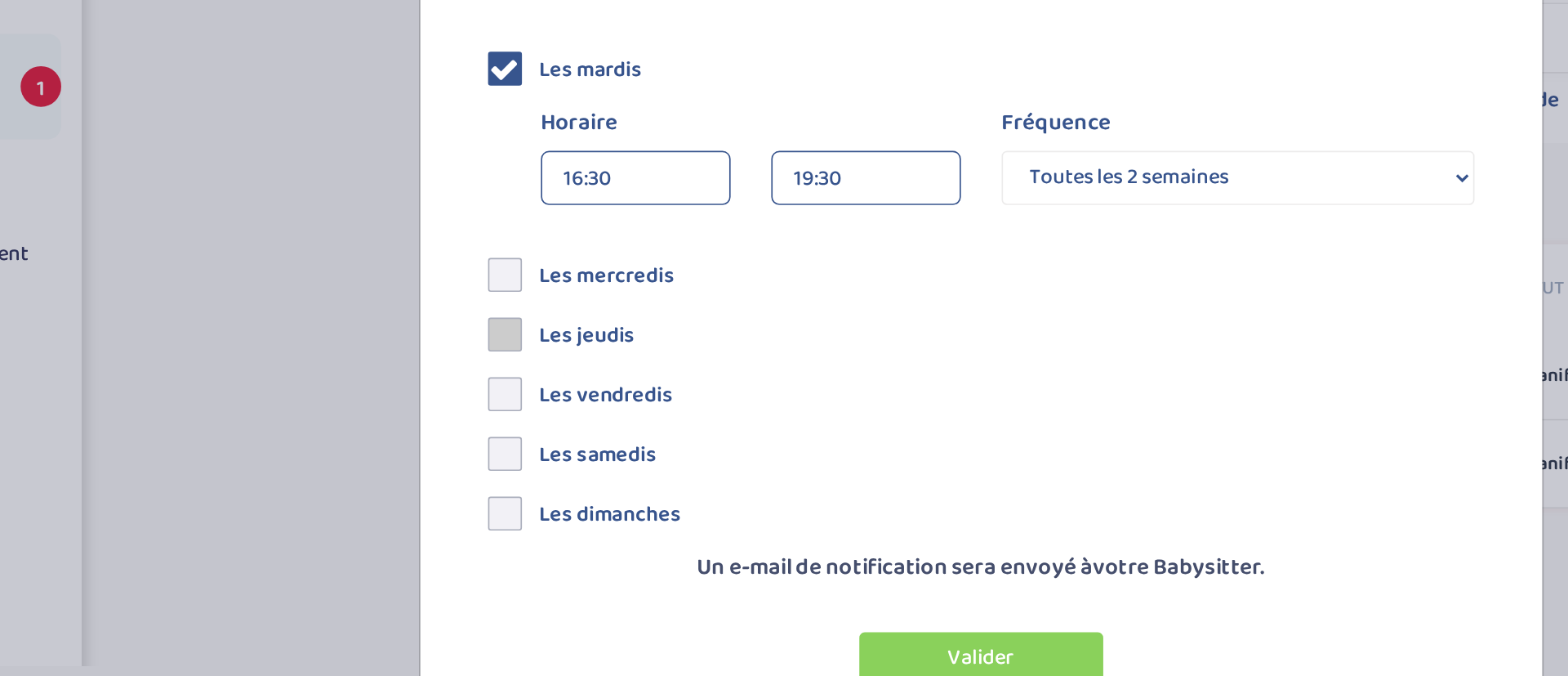
click at [477, 420] on span at bounding box center [488, 423] width 21 height 21
click at [507, 416] on input "checkbox" at bounding box center [507, 416] width 0 height 0
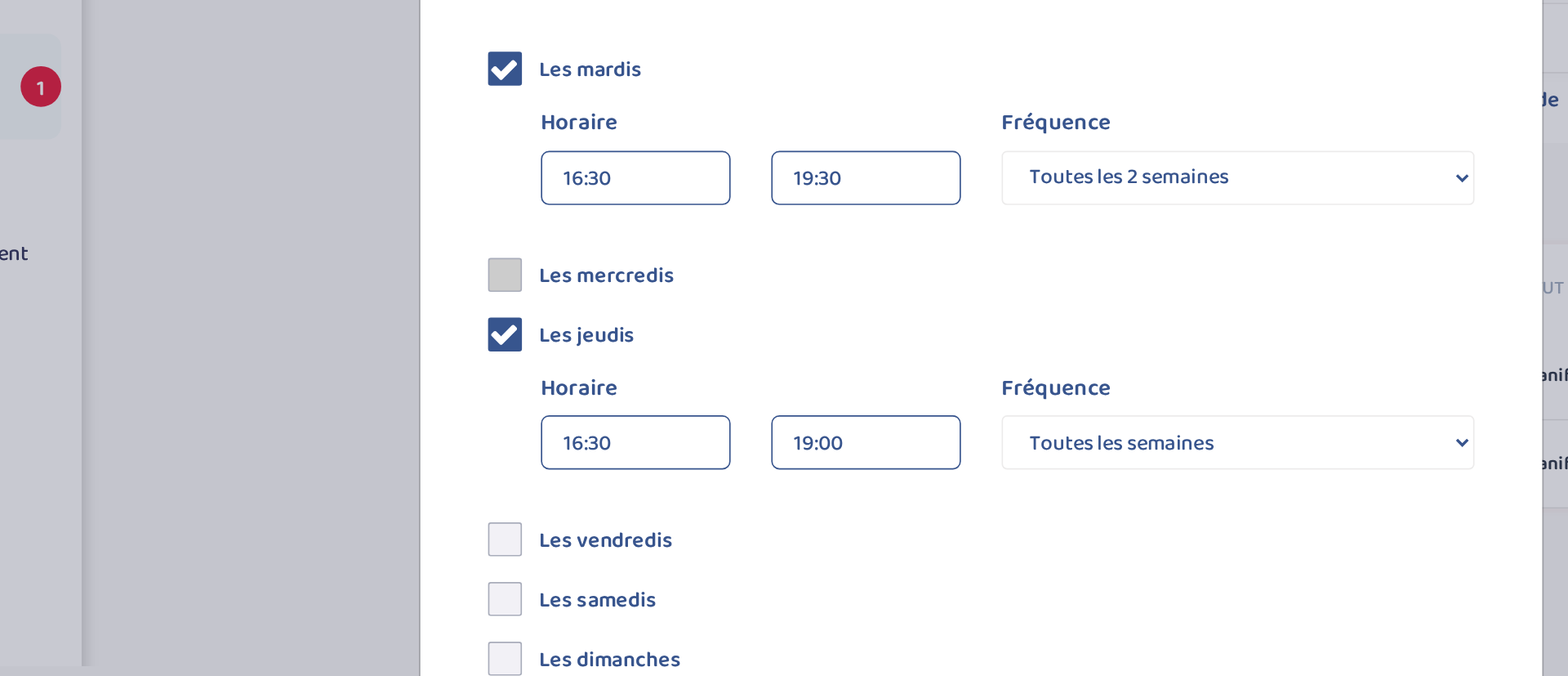
click at [477, 393] on span at bounding box center [488, 387] width 21 height 21
click at [507, 380] on input "checkbox" at bounding box center [507, 380] width 0 height 0
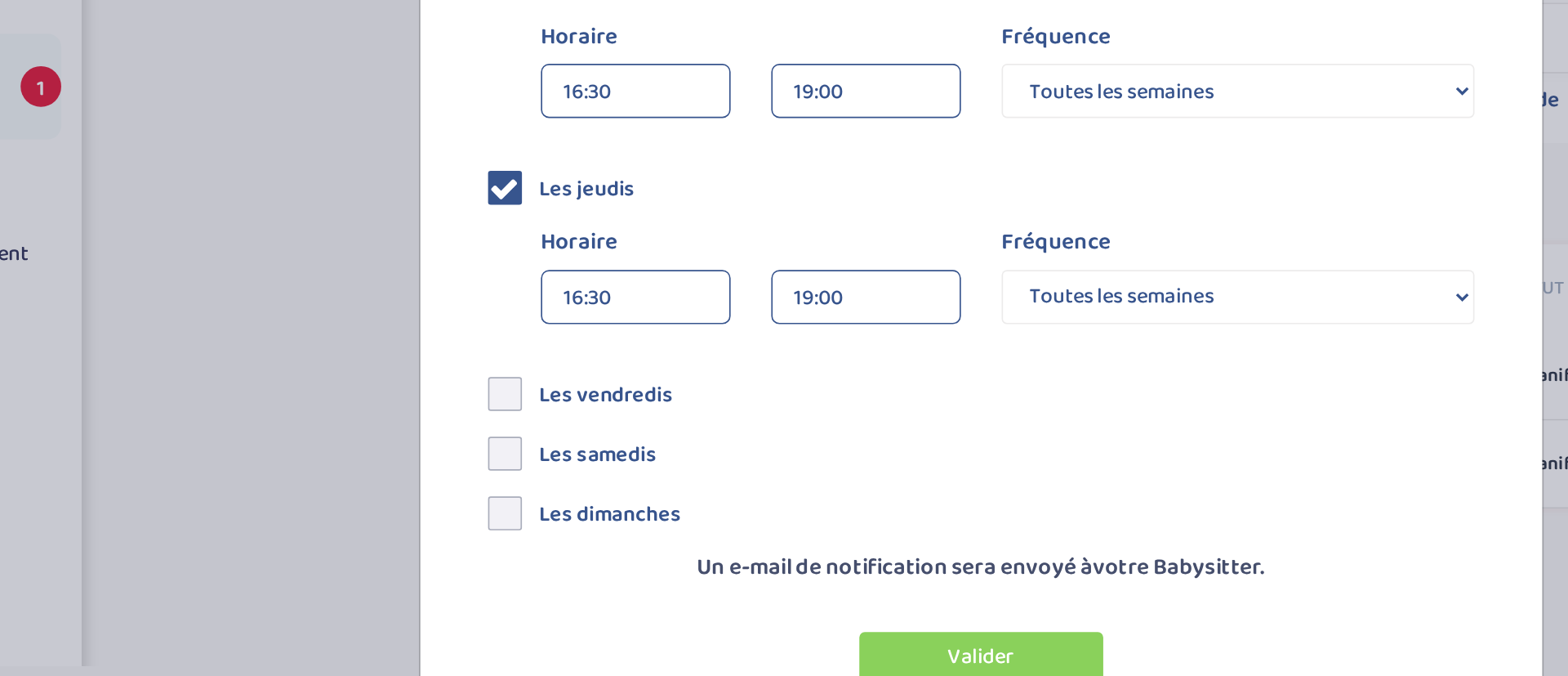
scroll to position [358, 0]
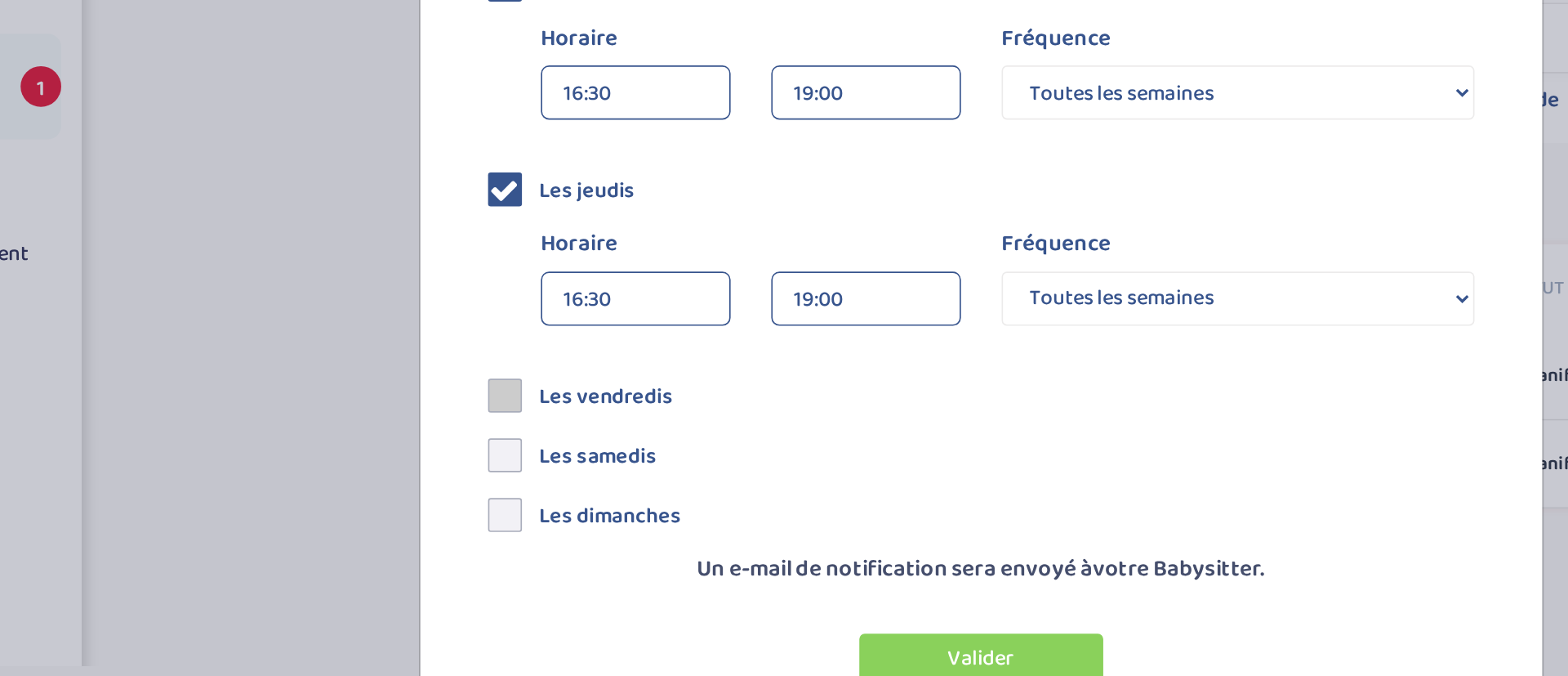
click at [481, 459] on span at bounding box center [488, 460] width 21 height 21
click at [507, 453] on input "checkbox" at bounding box center [507, 453] width 0 height 0
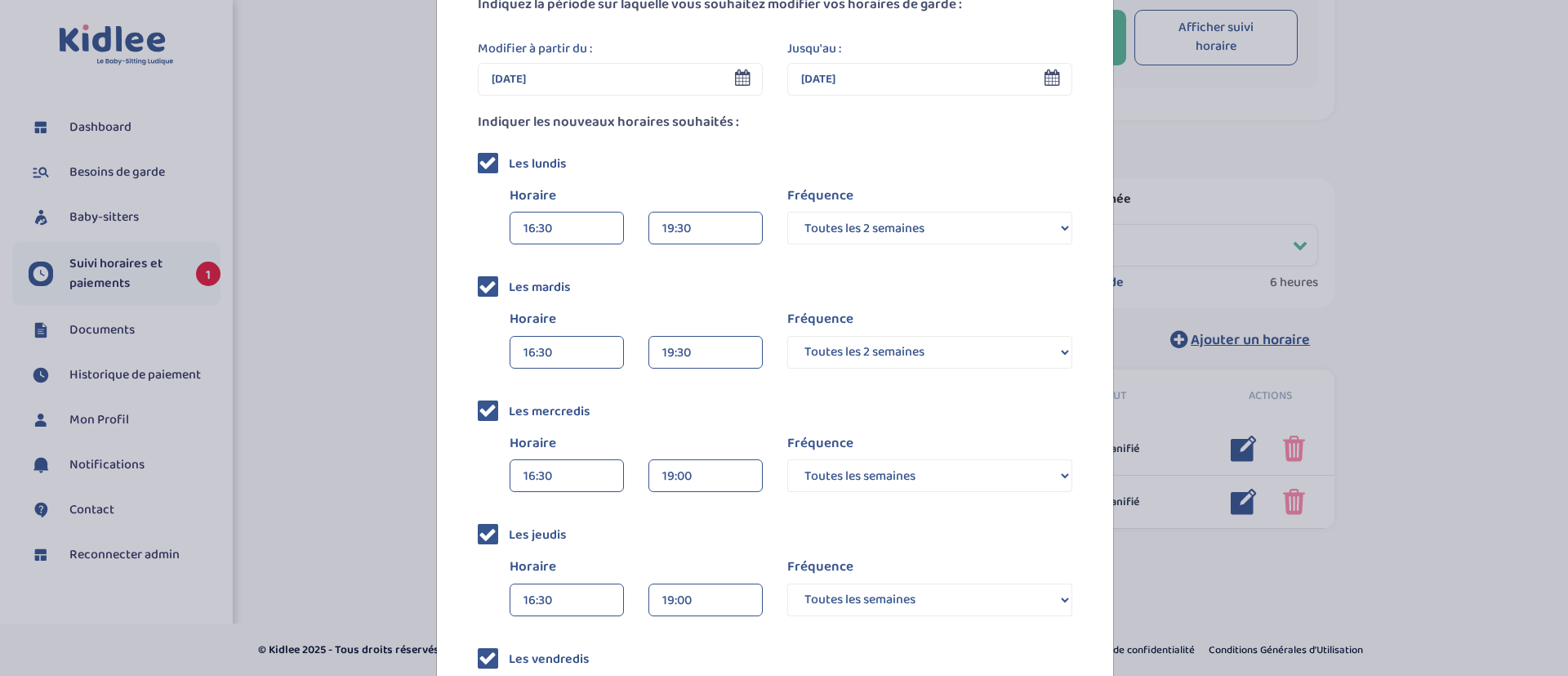
scroll to position [159, 0]
click at [524, 471] on div "16:30" at bounding box center [567, 477] width 87 height 33
click at [527, 472] on div "16:30" at bounding box center [567, 477] width 87 height 33
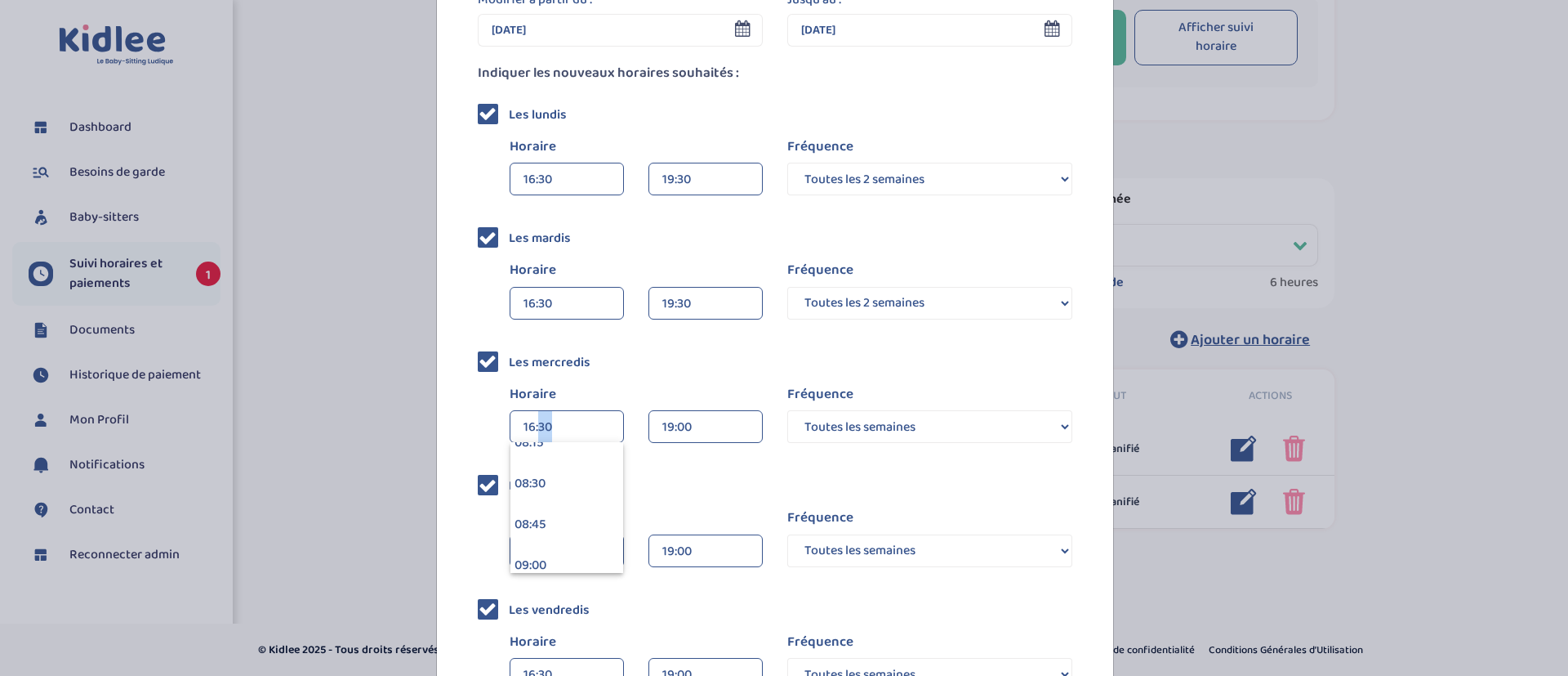
scroll to position [1365, 0]
click at [550, 487] on div "08:30" at bounding box center [566, 485] width 112 height 41
click at [673, 426] on div "19:00" at bounding box center [706, 427] width 87 height 33
click at [713, 500] on div "09:00 (30min)" at bounding box center [705, 503] width 112 height 41
click at [667, 436] on div "09:00" at bounding box center [706, 427] width 87 height 33
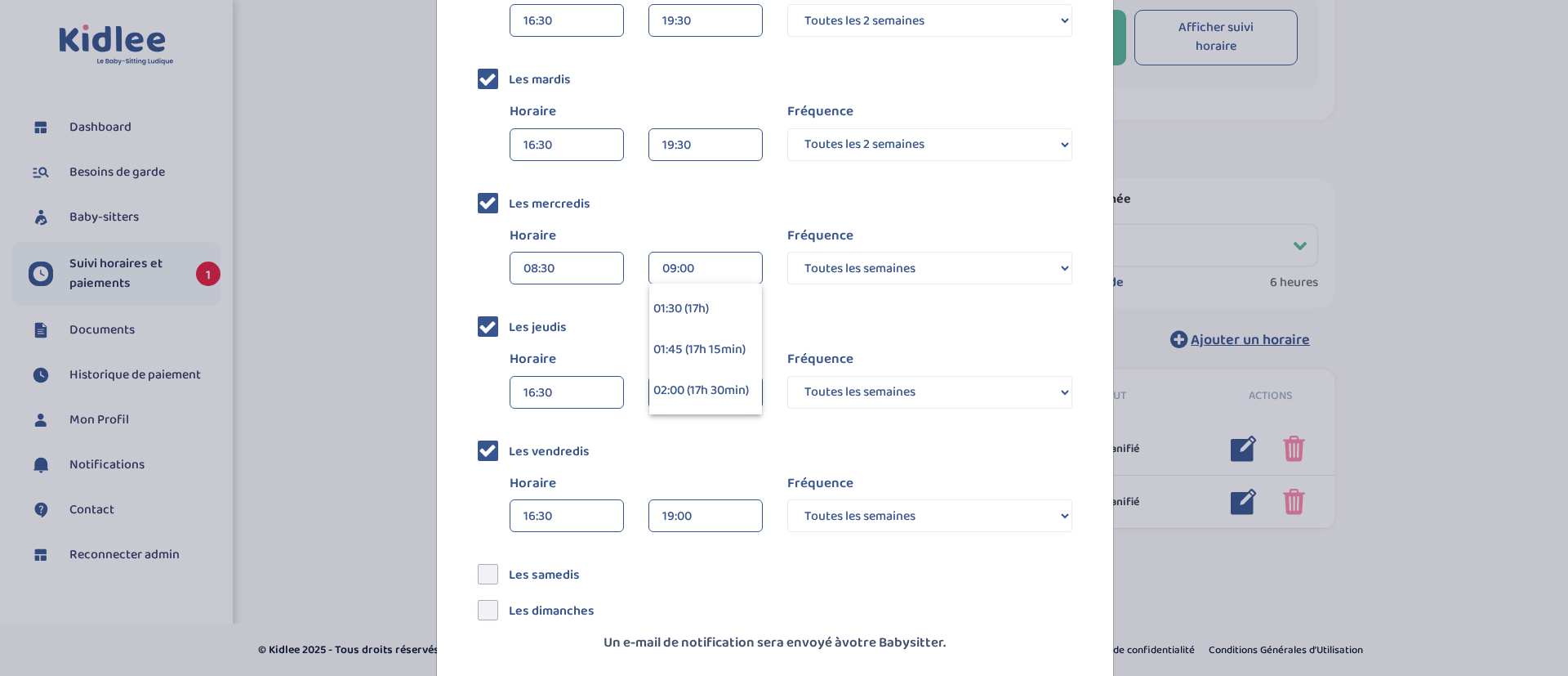
scroll to position [2734, 0]
click at [692, 395] on div "19:00" at bounding box center [706, 393] width 87 height 33
click at [677, 397] on div "18:30 (2h)" at bounding box center [705, 376] width 112 height 41
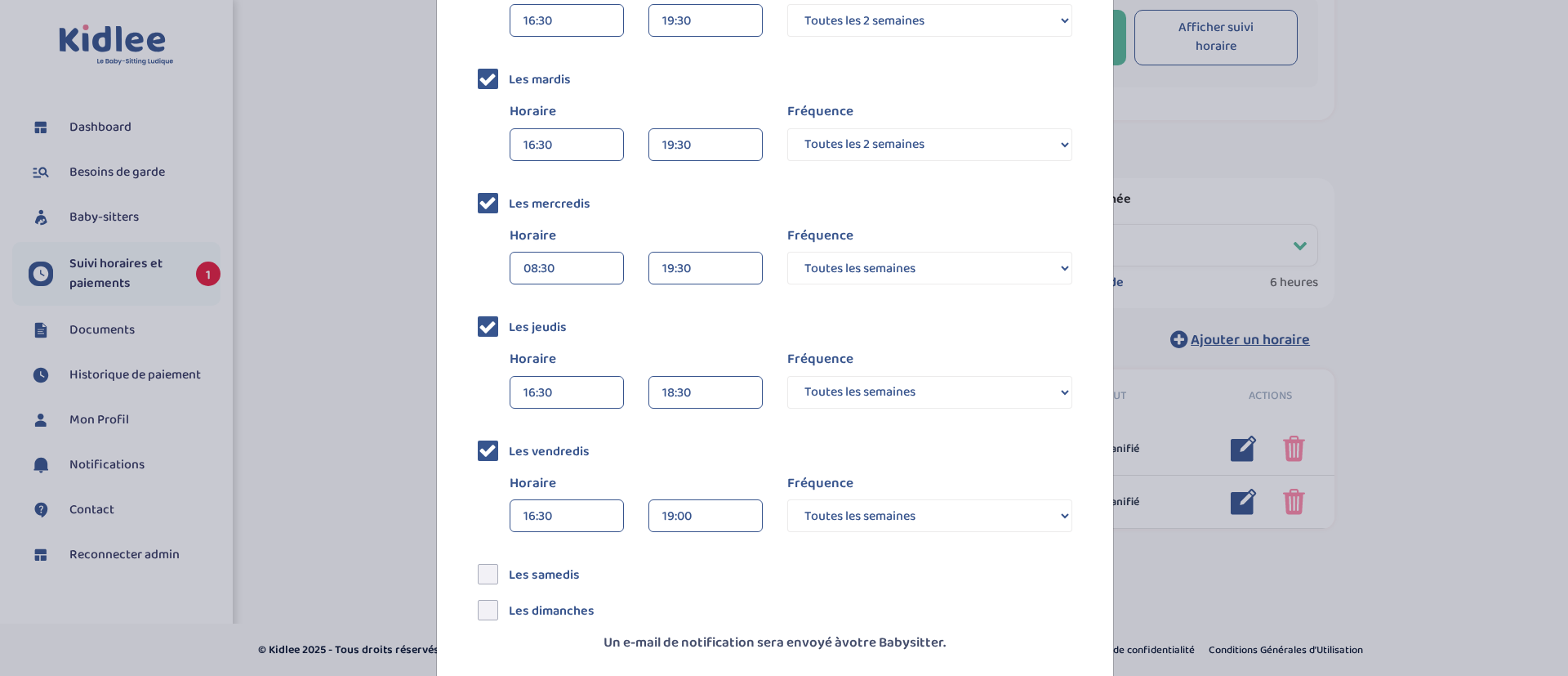
click at [662, 525] on div "19:00" at bounding box center [706, 516] width 87 height 33
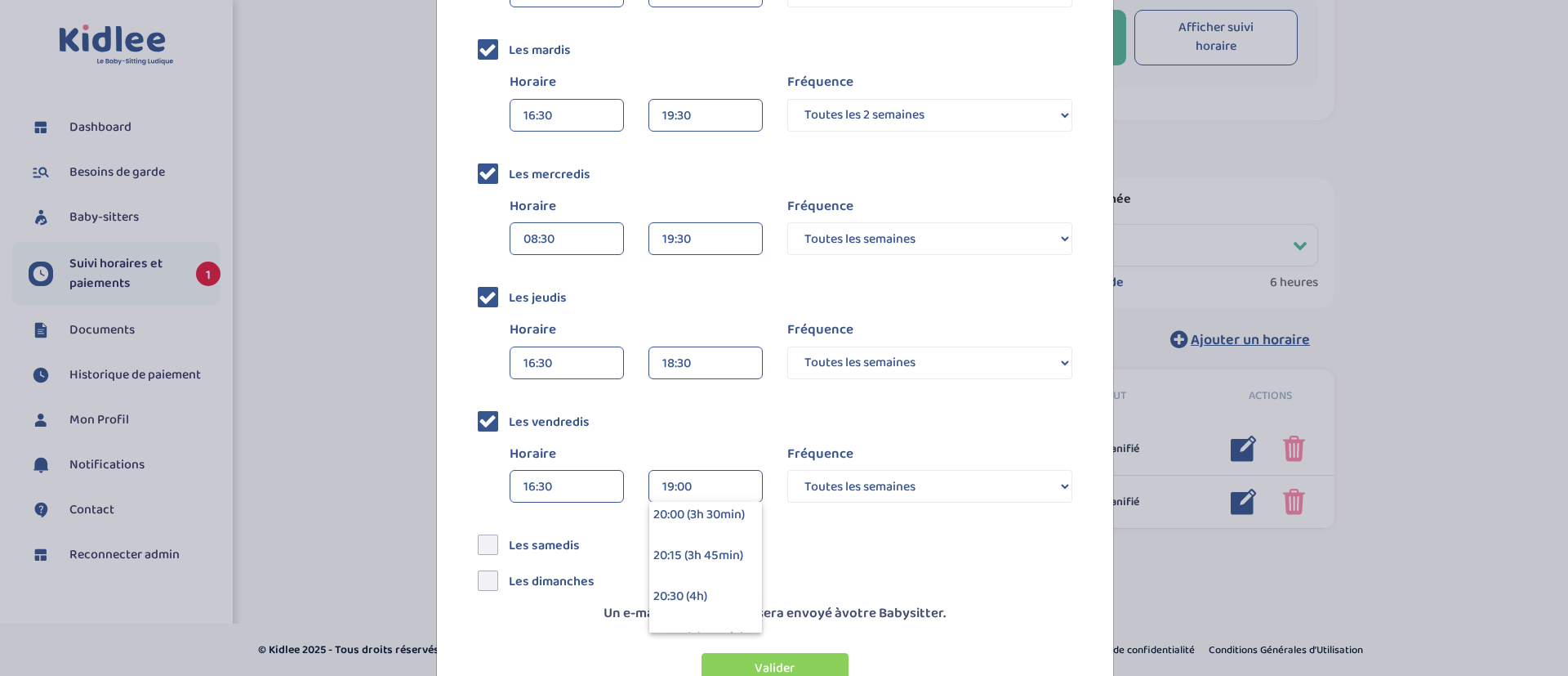
scroll to position [539, 0]
click at [690, 453] on div "19:30 (3h)" at bounding box center [705, 431] width 112 height 41
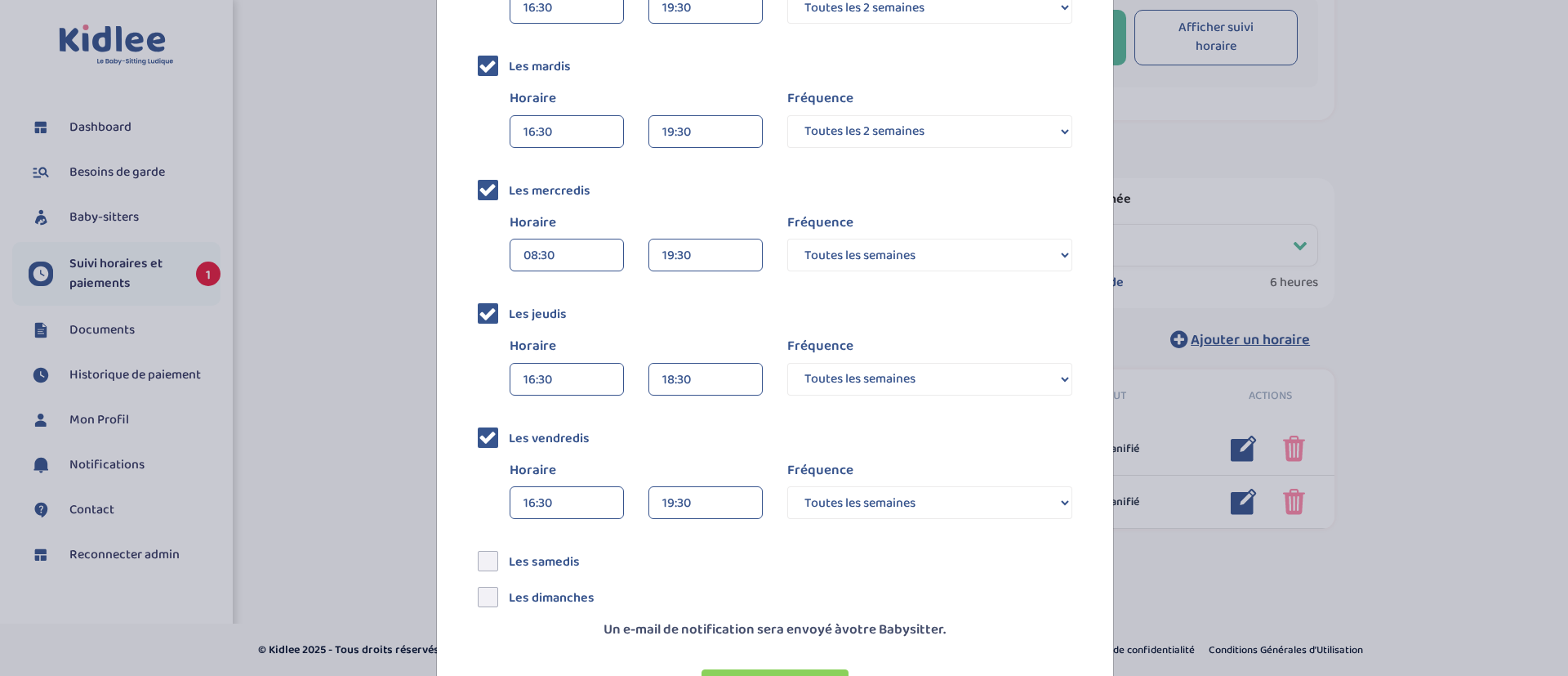
scroll to position [401, 0]
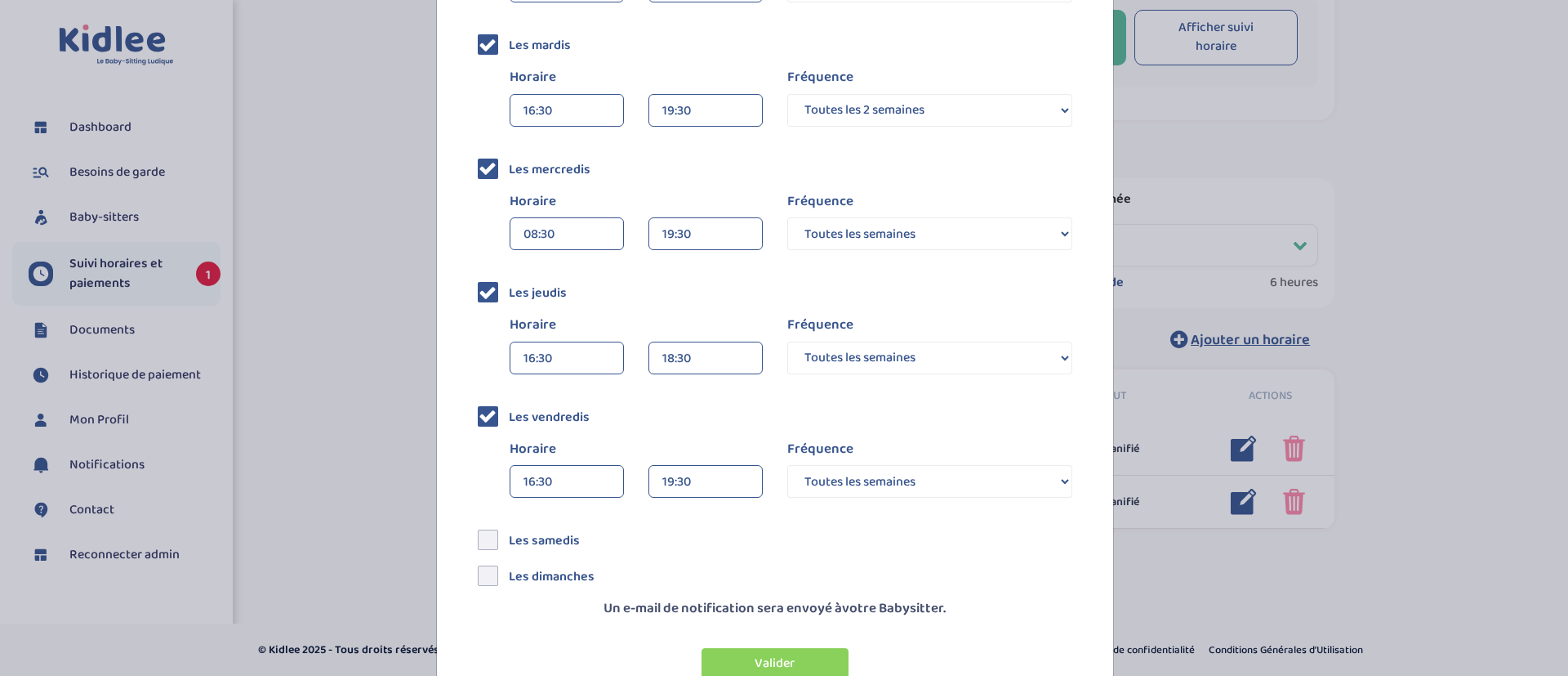
click at [662, 363] on div "18:30" at bounding box center [706, 359] width 87 height 33
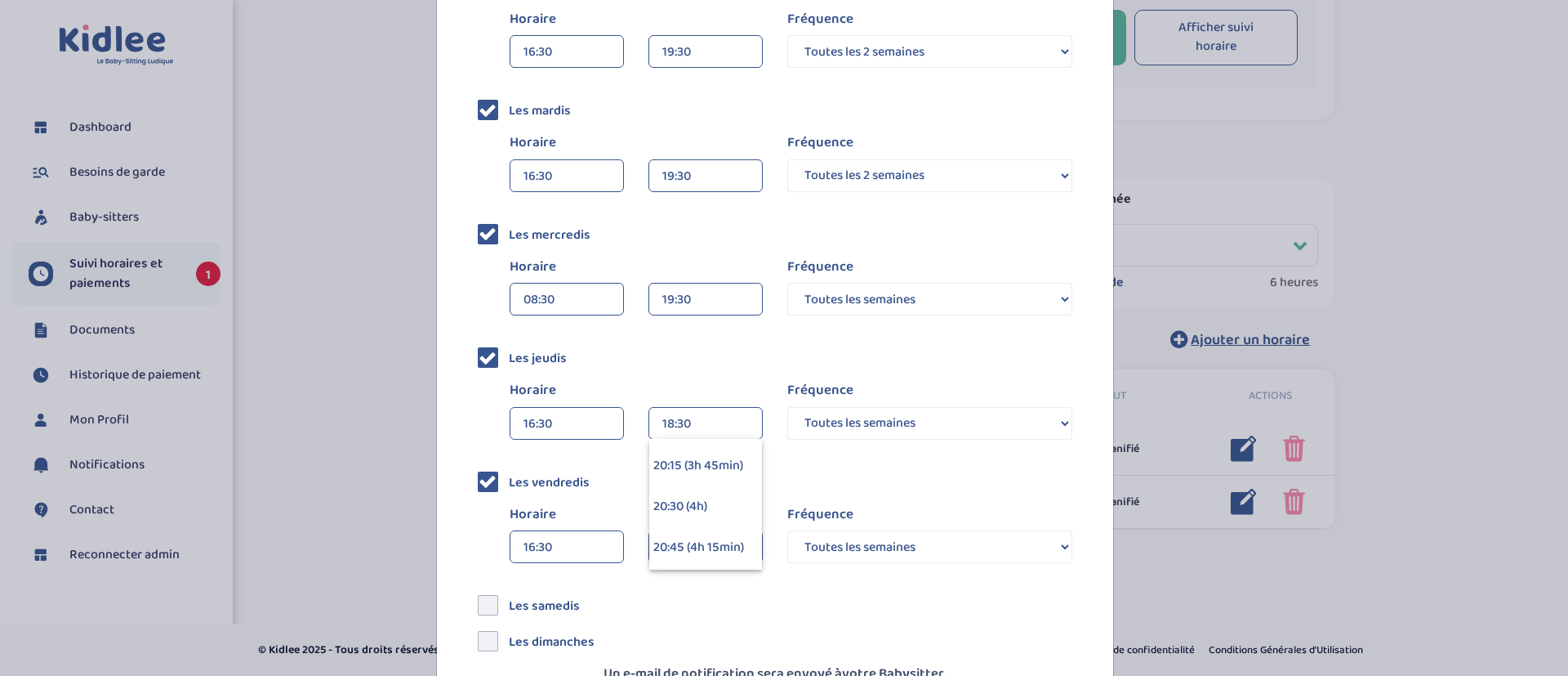
scroll to position [566, 0]
click at [695, 363] on div "19:30 (3h)" at bounding box center [705, 342] width 112 height 41
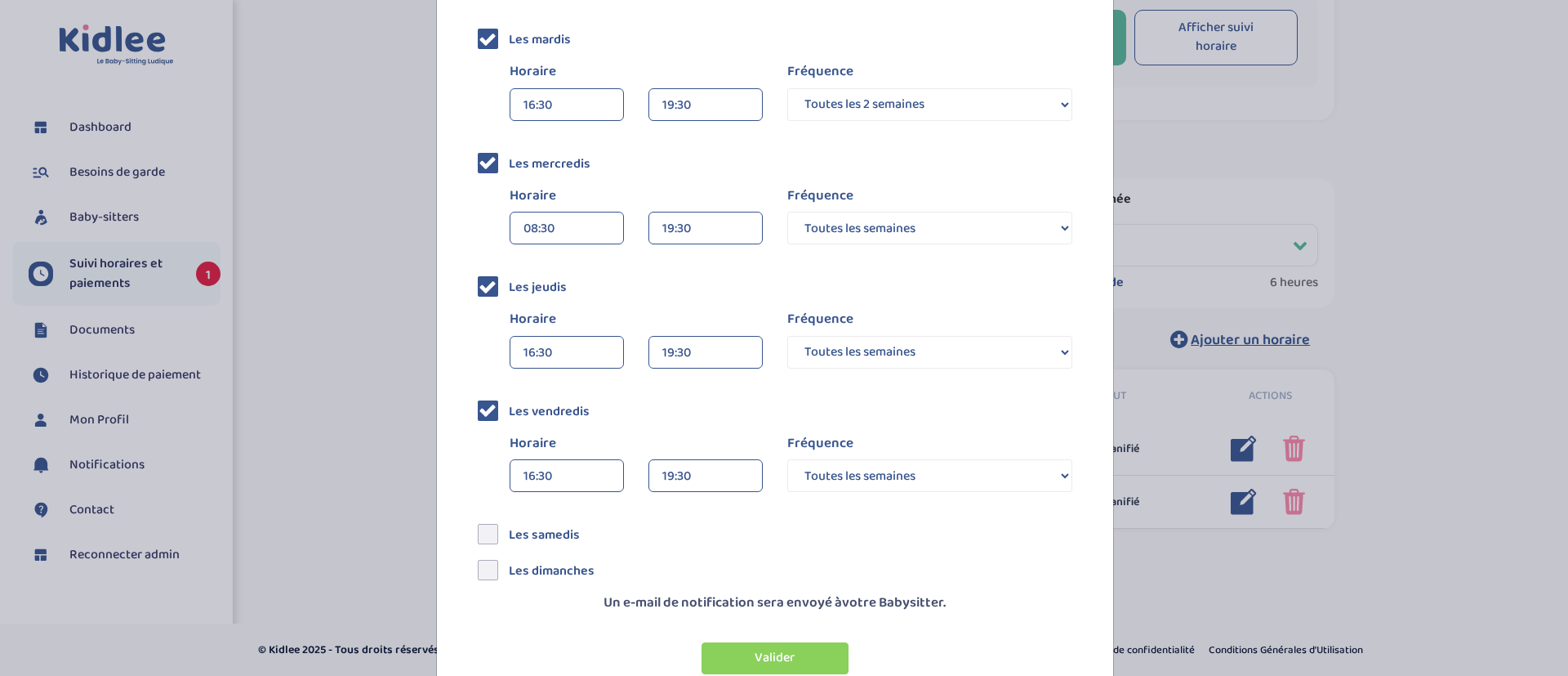
scroll to position [448, 0]
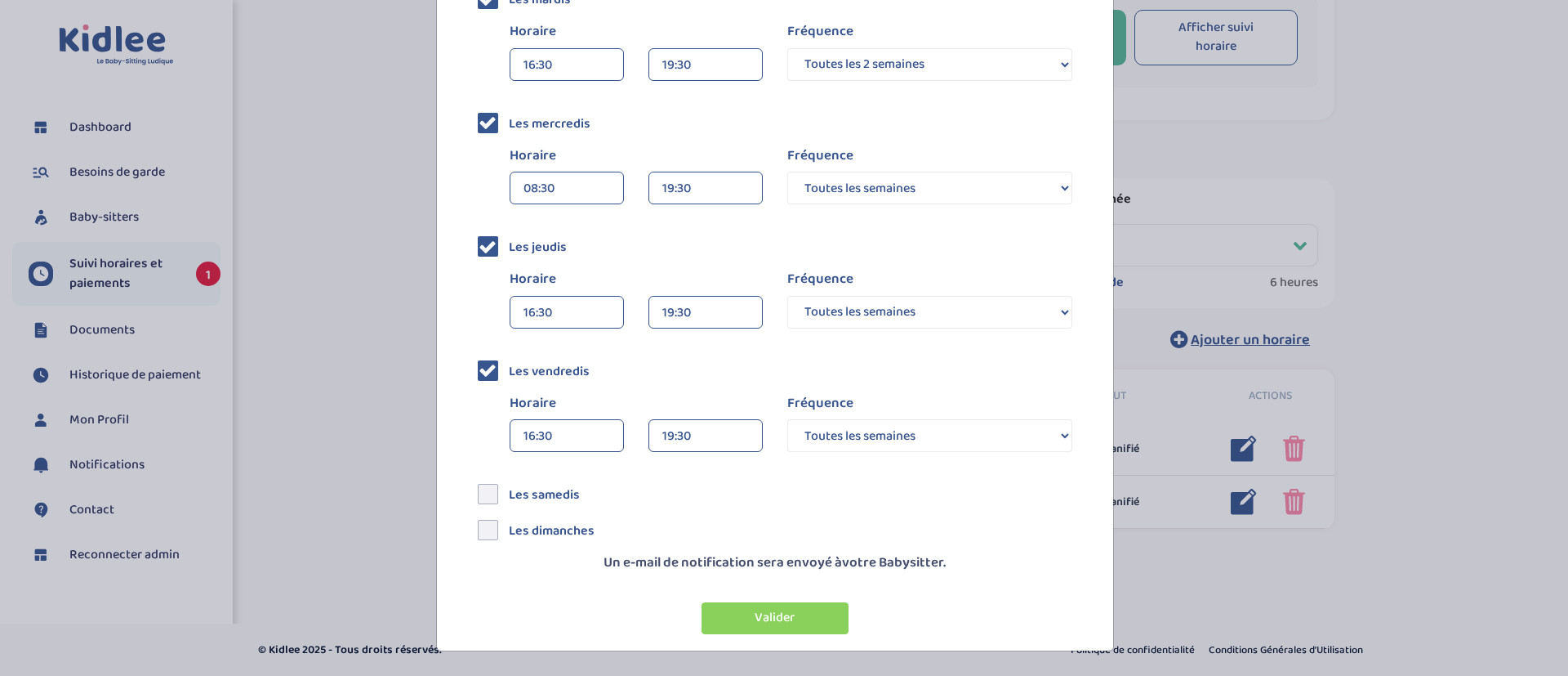
click at [935, 441] on select "Toutes les semaines Toutes les 2 semaines Tous les mois" at bounding box center [929, 435] width 285 height 33
select select "2"
click at [787, 419] on select "Toutes les semaines Toutes les 2 semaines Tous les mois" at bounding box center [929, 435] width 285 height 33
click at [891, 321] on select "Toutes les semaines Toutes les 2 semaines Tous les mois" at bounding box center [929, 312] width 285 height 33
select select "2"
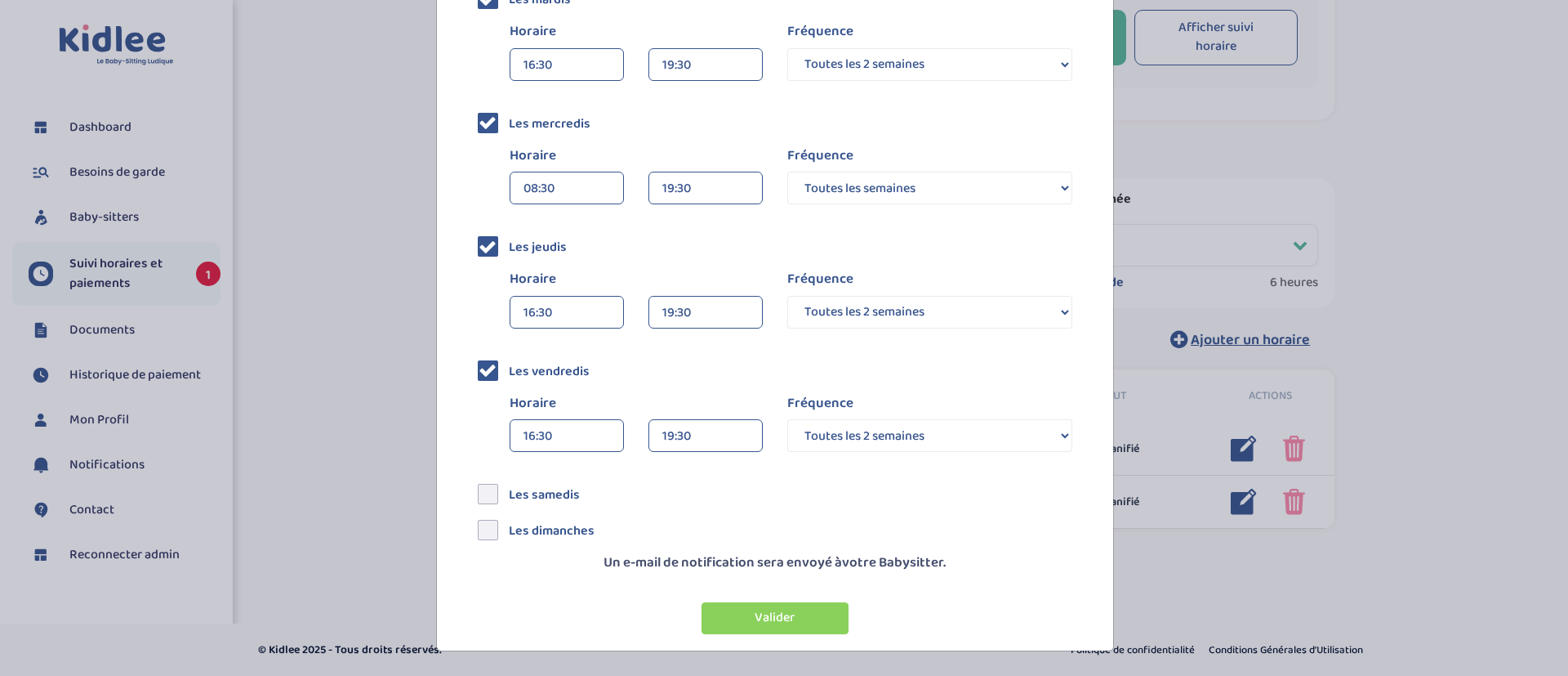
click at [787, 296] on select "Toutes les semaines Toutes les 2 semaines Tous les mois" at bounding box center [929, 312] width 285 height 33
click at [954, 186] on select "Toutes les semaines Toutes les 2 semaines Tous les mois" at bounding box center [929, 188] width 285 height 33
select select "2"
click at [787, 172] on select "Toutes les semaines Toutes les 2 semaines Tous les mois" at bounding box center [929, 188] width 285 height 33
click at [838, 59] on select "Toutes les semaines Toutes les 2 semaines Tous les mois" at bounding box center [929, 64] width 285 height 33
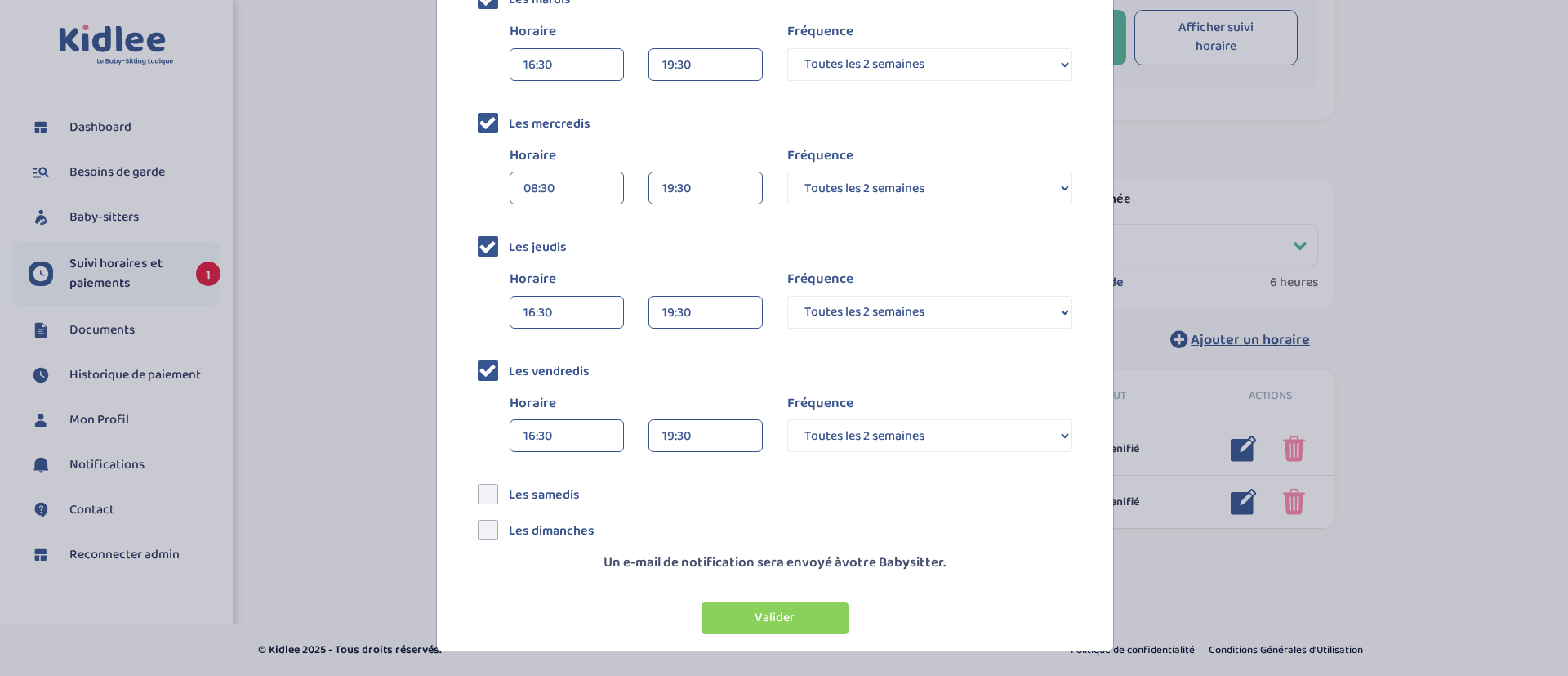
click at [787, 48] on select "Toutes les semaines Toutes les 2 semaines Tous les mois" at bounding box center [929, 64] width 285 height 33
click at [729, 614] on button "Valider" at bounding box center [776, 618] width 147 height 32
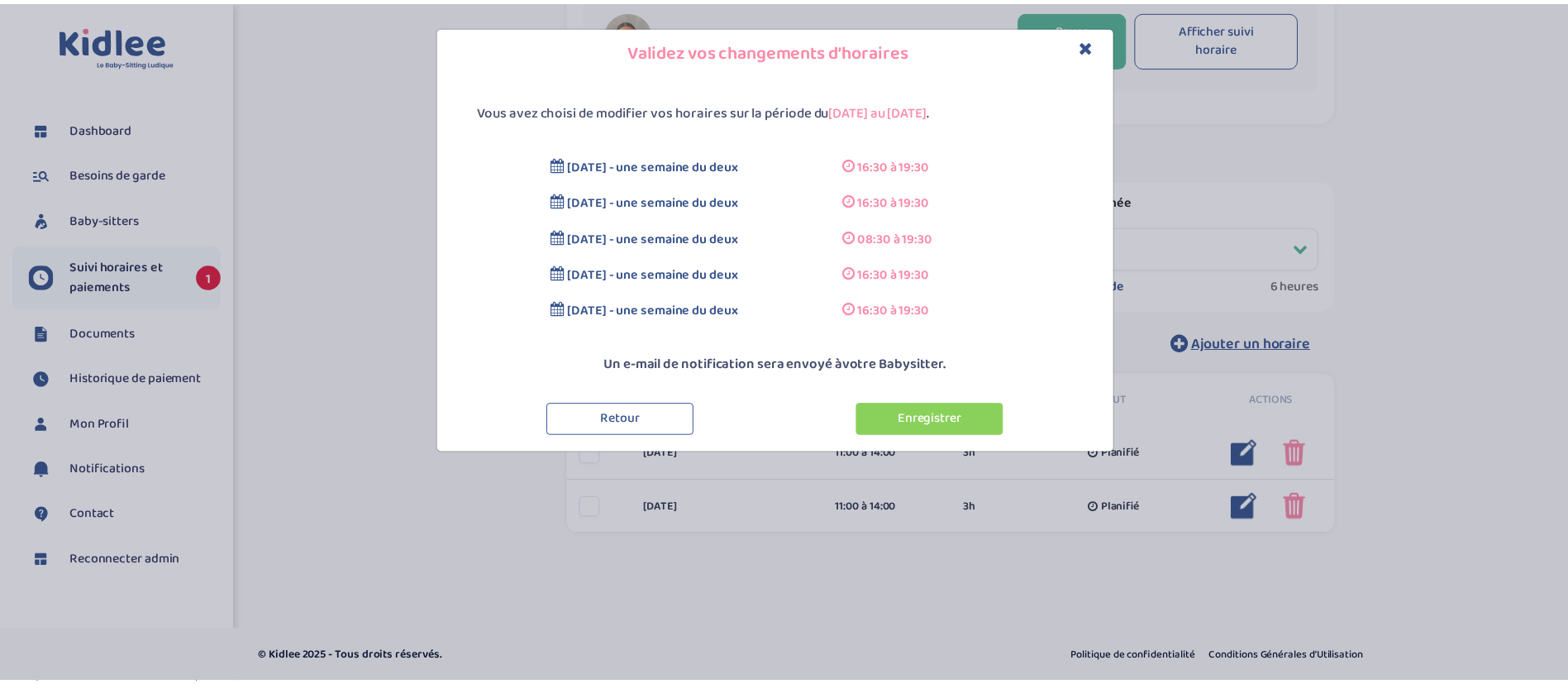
scroll to position [0, 0]
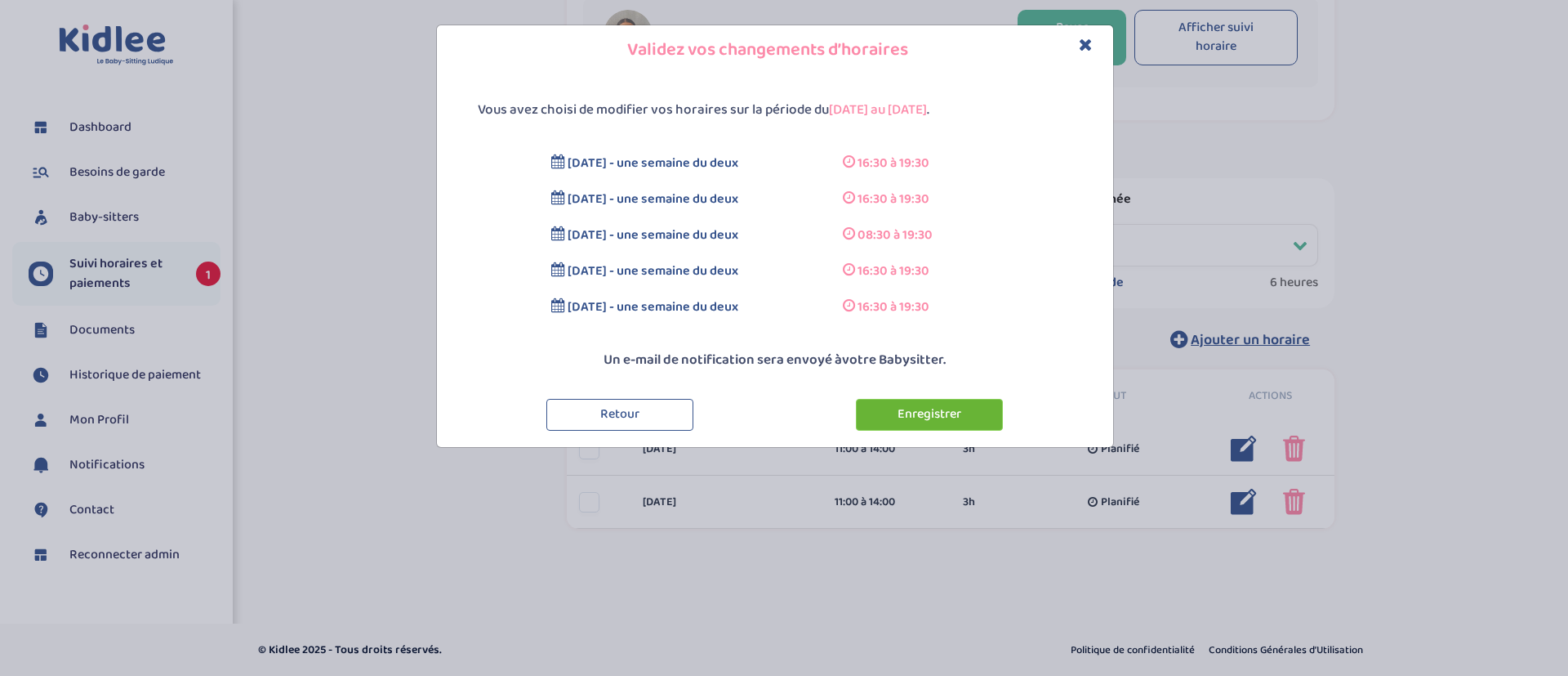
click at [934, 419] on button "Enregistrer" at bounding box center [929, 414] width 147 height 32
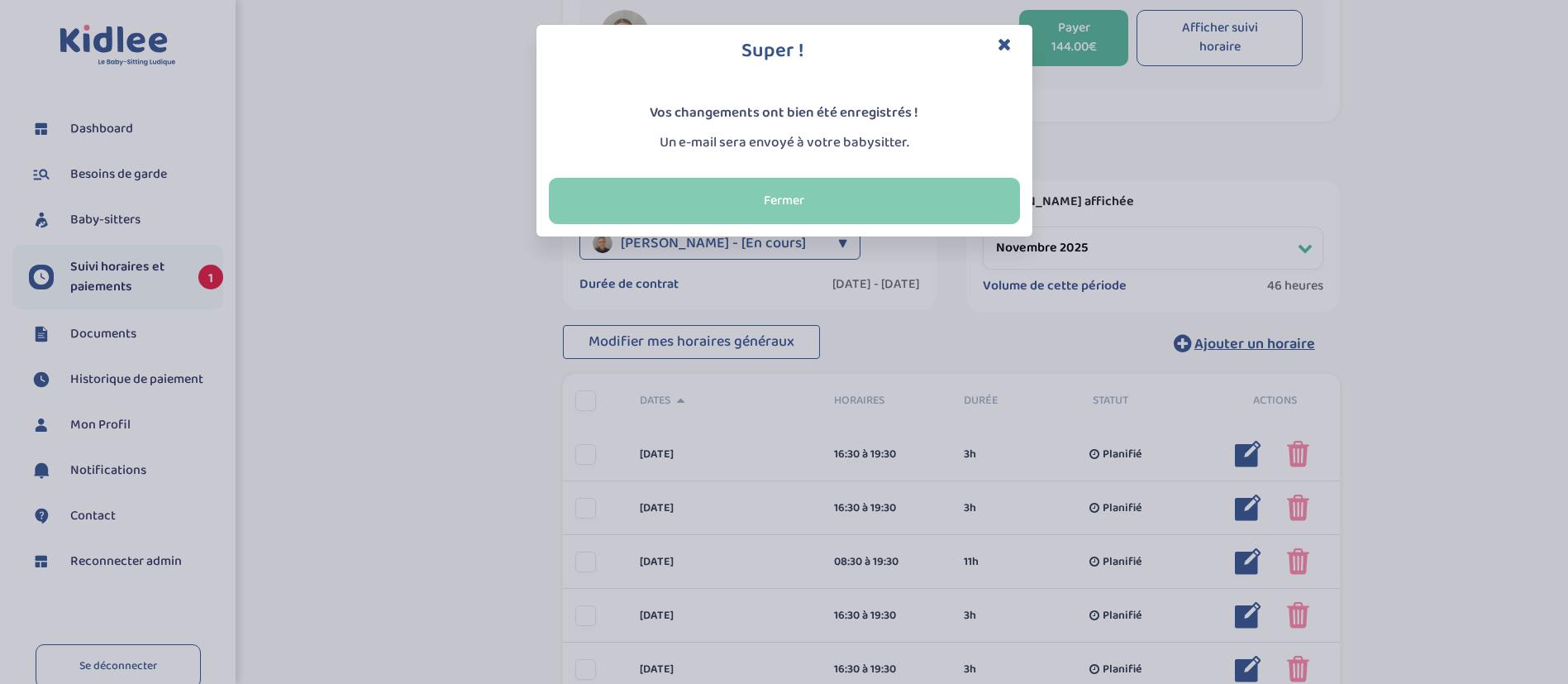
click at [763, 202] on button "Fermer" at bounding box center [784, 201] width 471 height 46
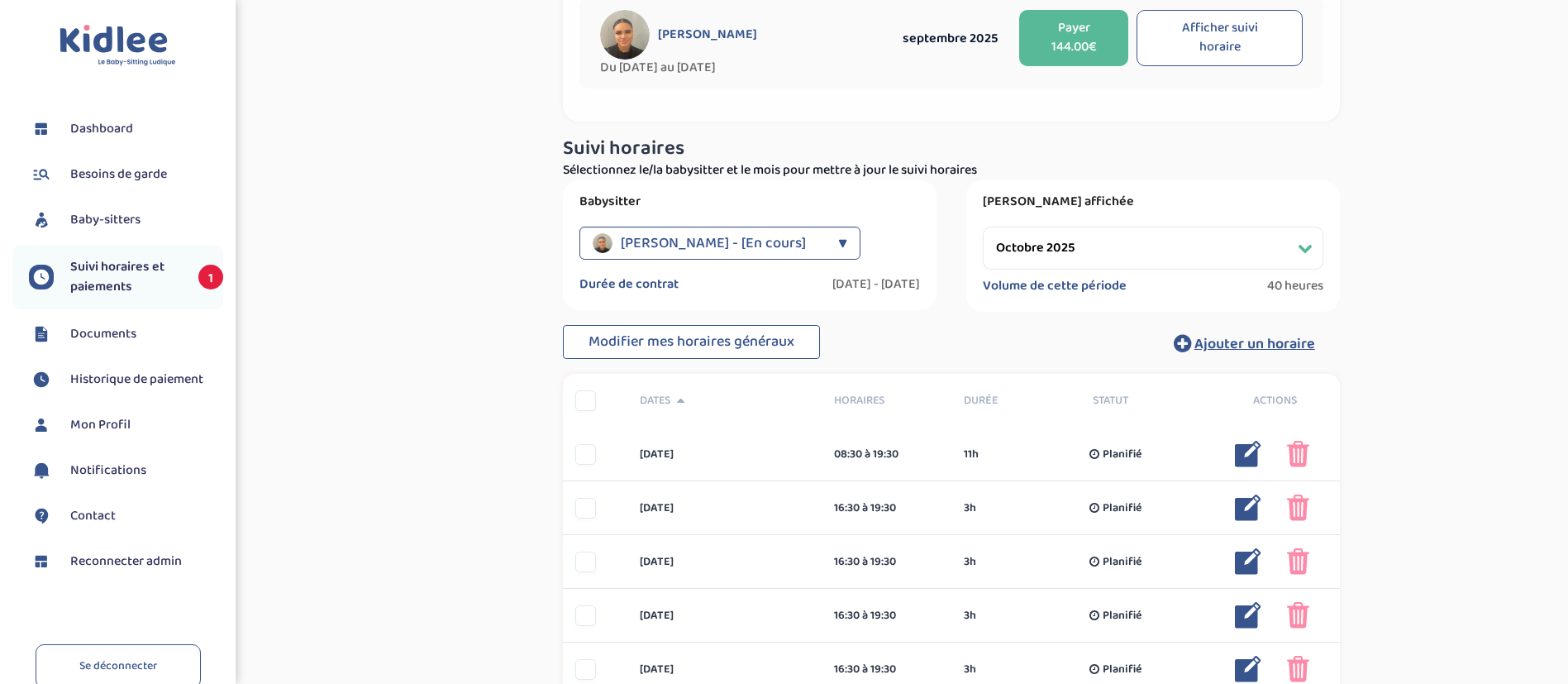
click at [1111, 249] on select "Filtrer par mois [DATE] [DATE] [DATE] [DATE] [DATE] [DATE] [DATE] [DATE] [DATE]…" at bounding box center [1153, 247] width 341 height 43
click at [983, 226] on select "Filtrer par mois [DATE] [DATE] [DATE] [DATE] [DATE] [DATE] [DATE] [DATE] [DATE]…" at bounding box center [1153, 247] width 341 height 43
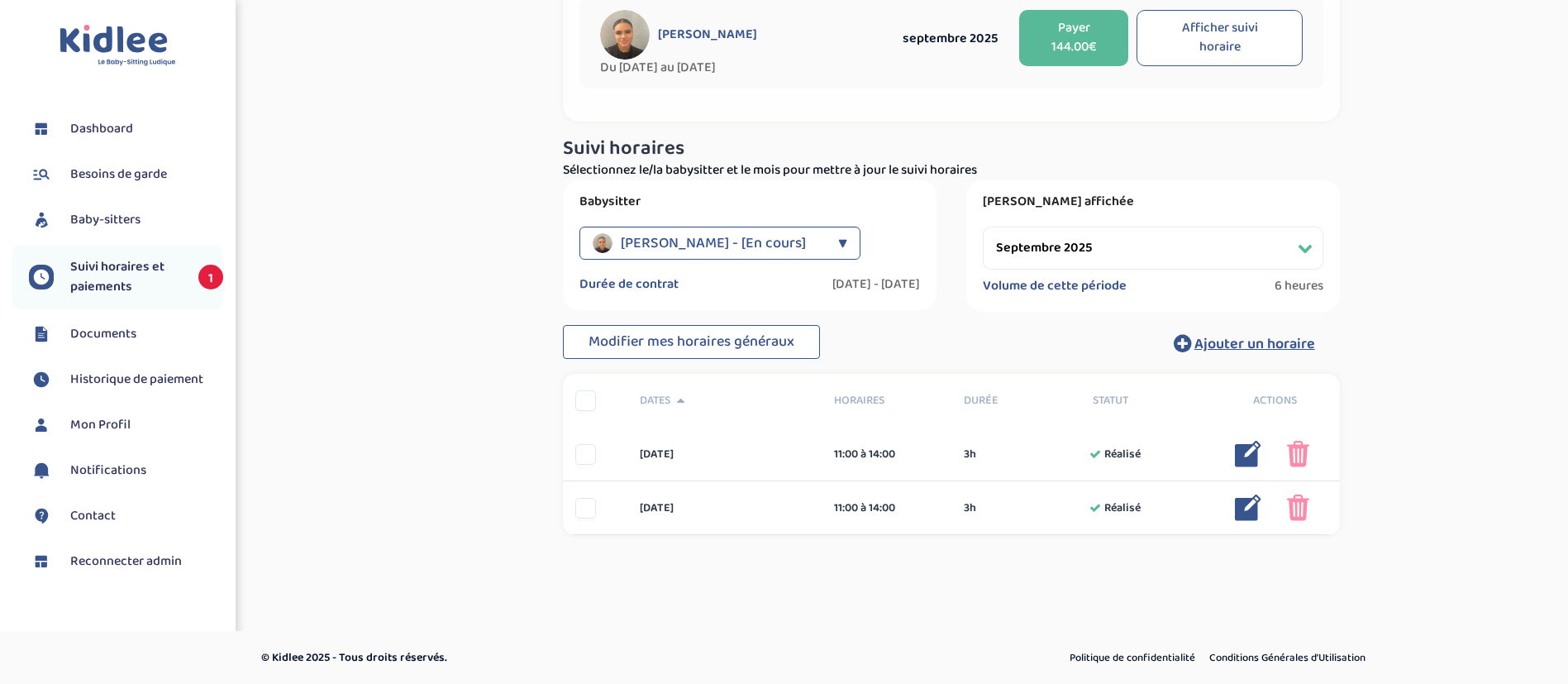
click at [591, 403] on div at bounding box center [585, 401] width 21 height 21
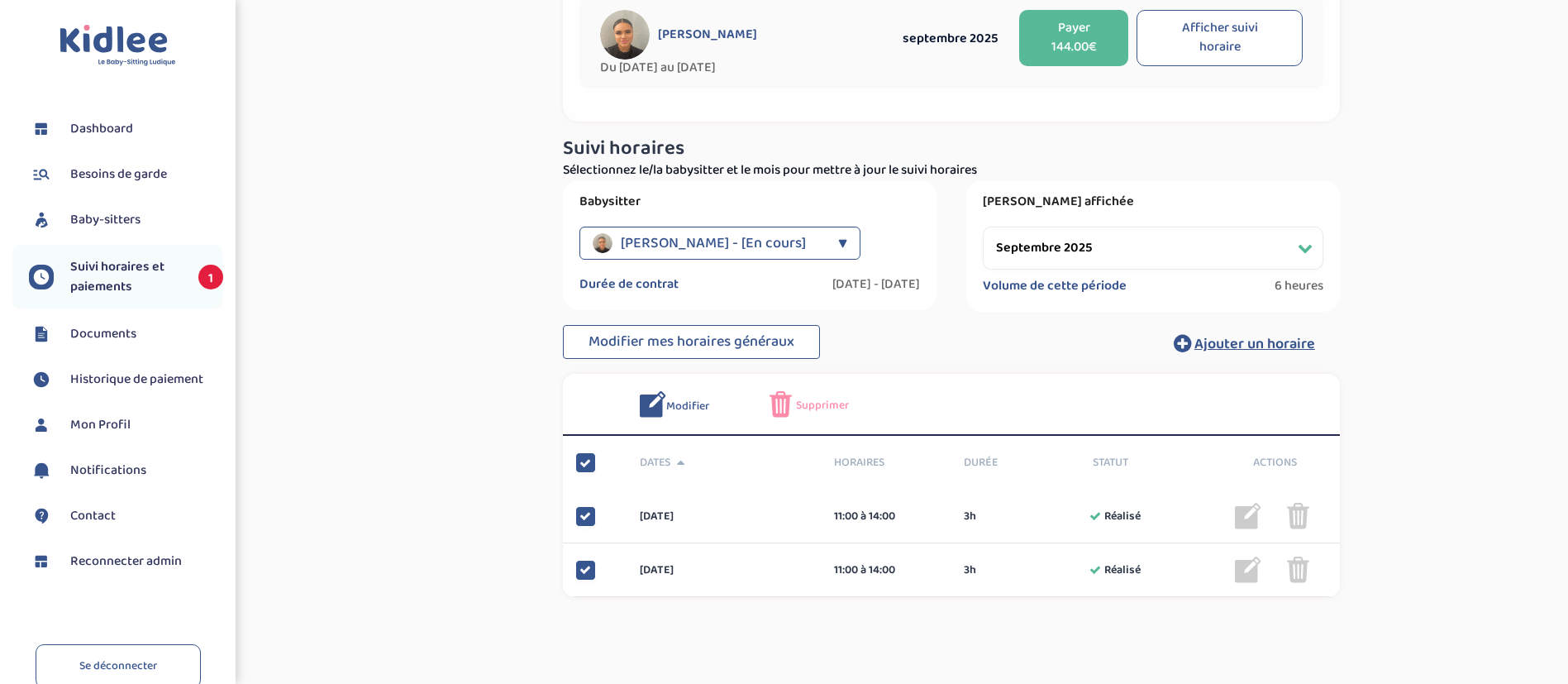
click at [822, 397] on span "Supprimer" at bounding box center [822, 406] width 53 height 17
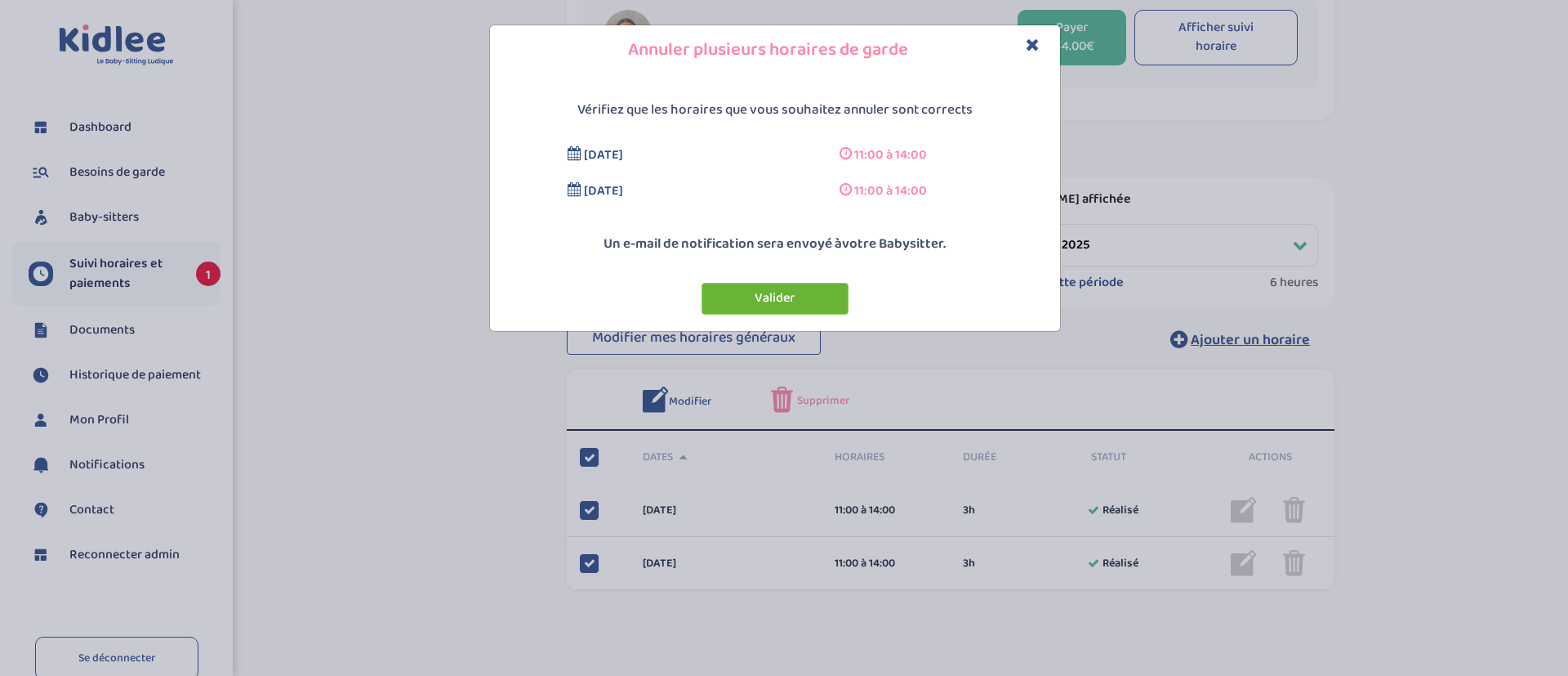
click at [745, 305] on button "Valider" at bounding box center [776, 299] width 147 height 32
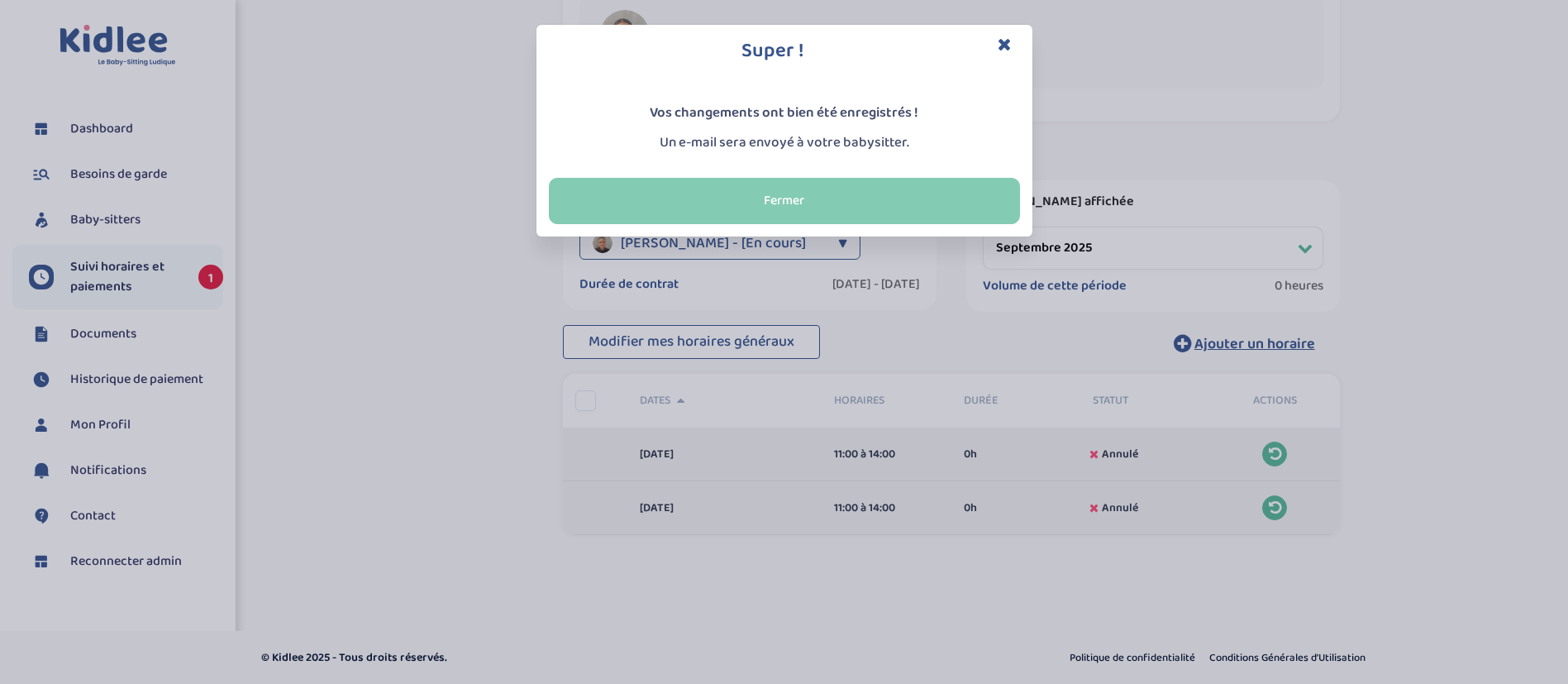
click at [899, 203] on button "Fermer" at bounding box center [784, 201] width 471 height 46
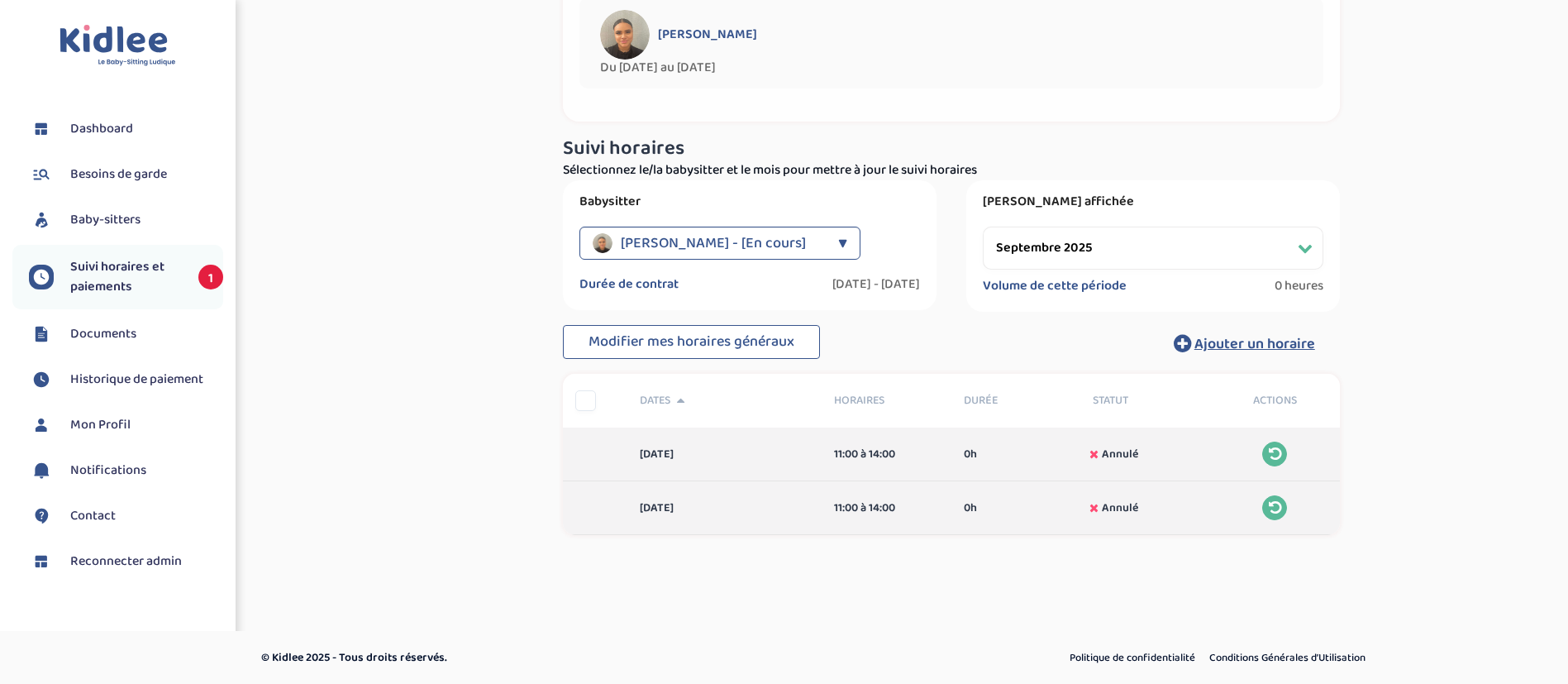
click at [1054, 254] on select "Filtrer par mois [DATE] [DATE] [DATE] [DATE] [DATE] [DATE] [DATE] [DATE] [DATE]…" at bounding box center [1153, 247] width 341 height 43
select select "octobre 2025"
click at [983, 226] on select "Filtrer par mois [DATE] [DATE] [DATE] [DATE] [DATE] [DATE] [DATE] [DATE] [DATE]…" at bounding box center [1153, 247] width 341 height 43
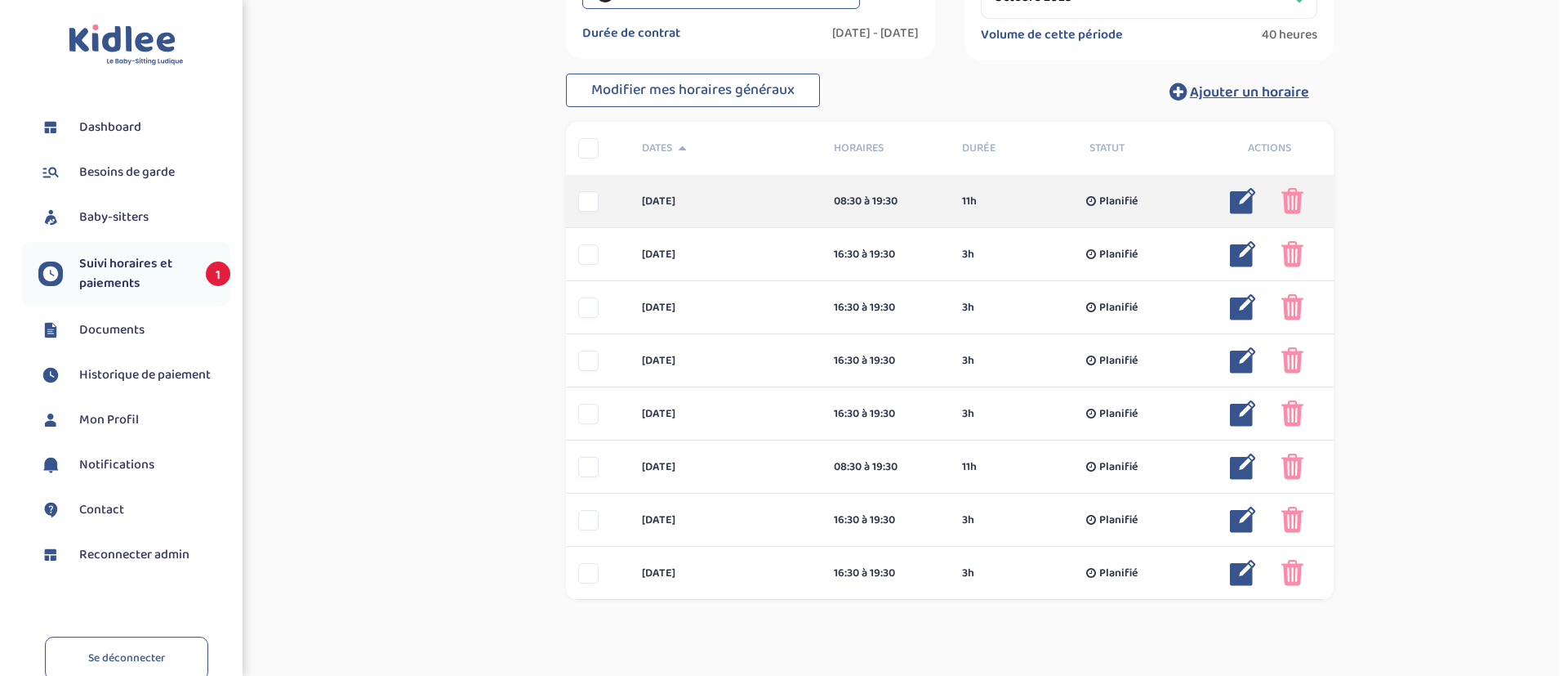
scroll to position [379, 0]
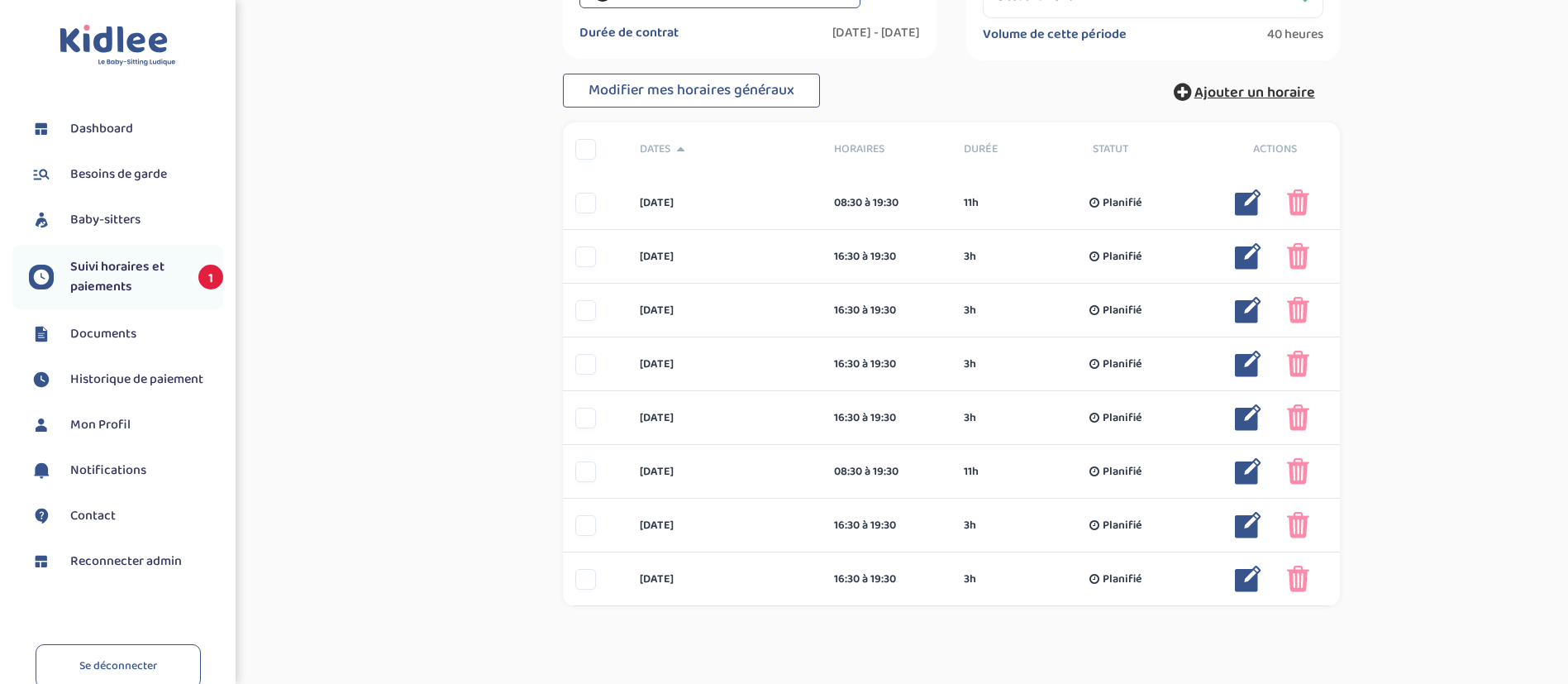
click at [1228, 86] on span "Ajouter un horaire" at bounding box center [1255, 93] width 120 height 23
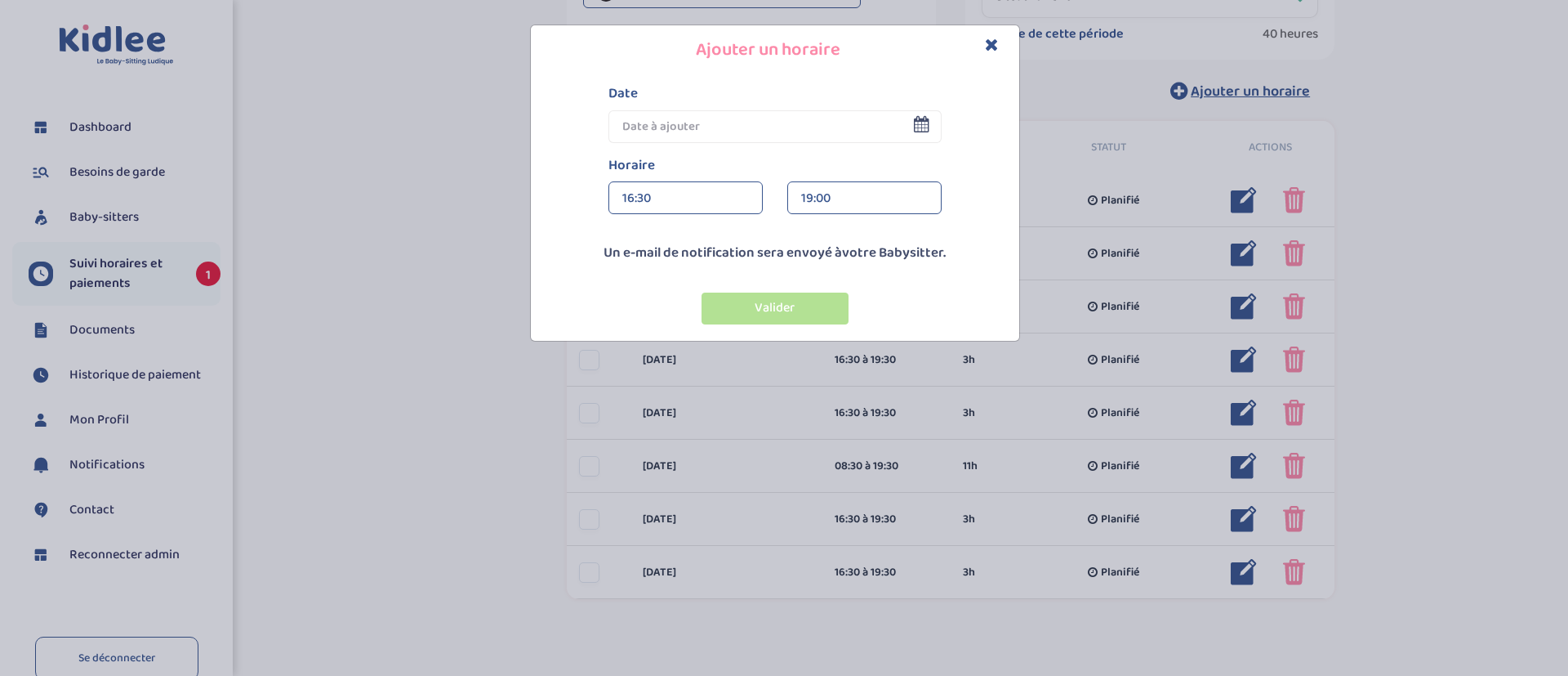
click at [765, 127] on input "text" at bounding box center [775, 127] width 333 height 33
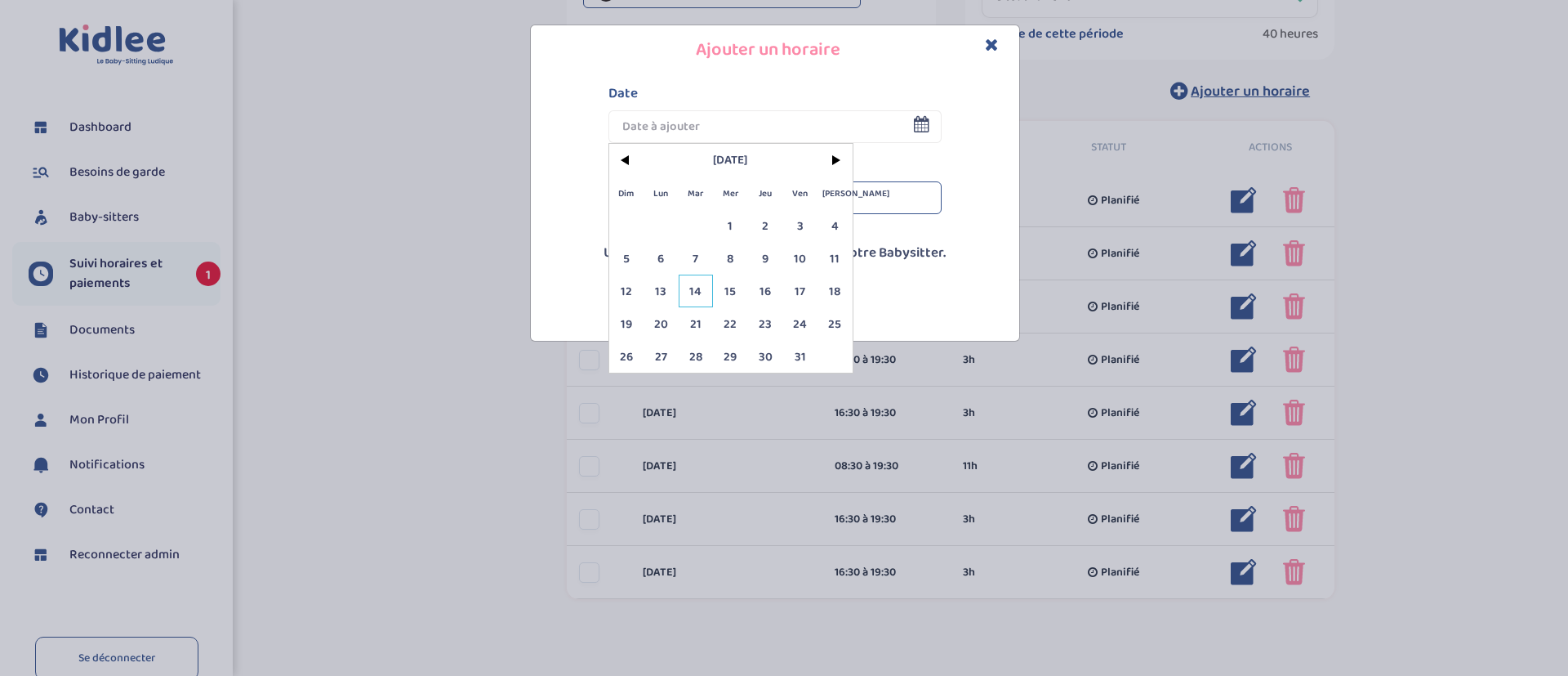
click at [692, 281] on span "14" at bounding box center [695, 291] width 35 height 33
type input "[DATE]"
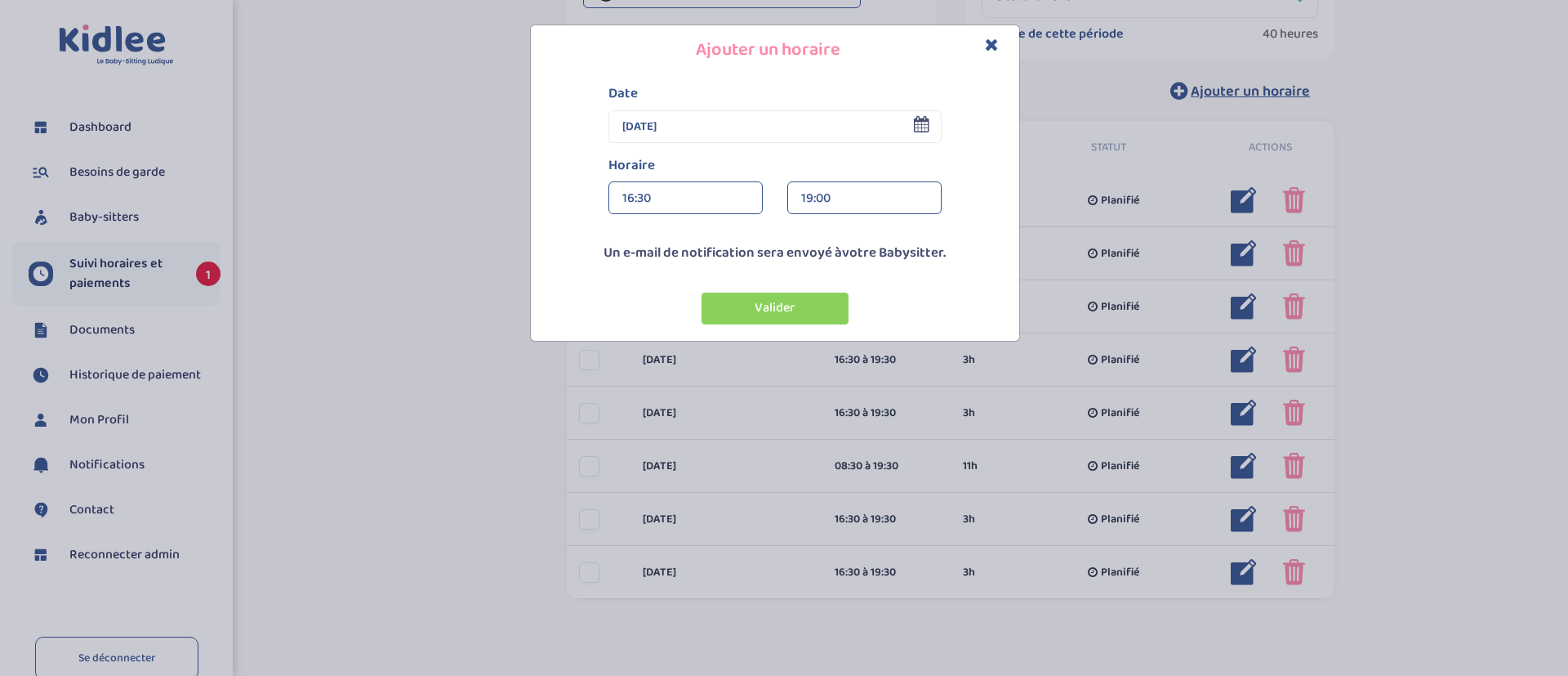
click at [827, 204] on div "19:00" at bounding box center [864, 198] width 126 height 33
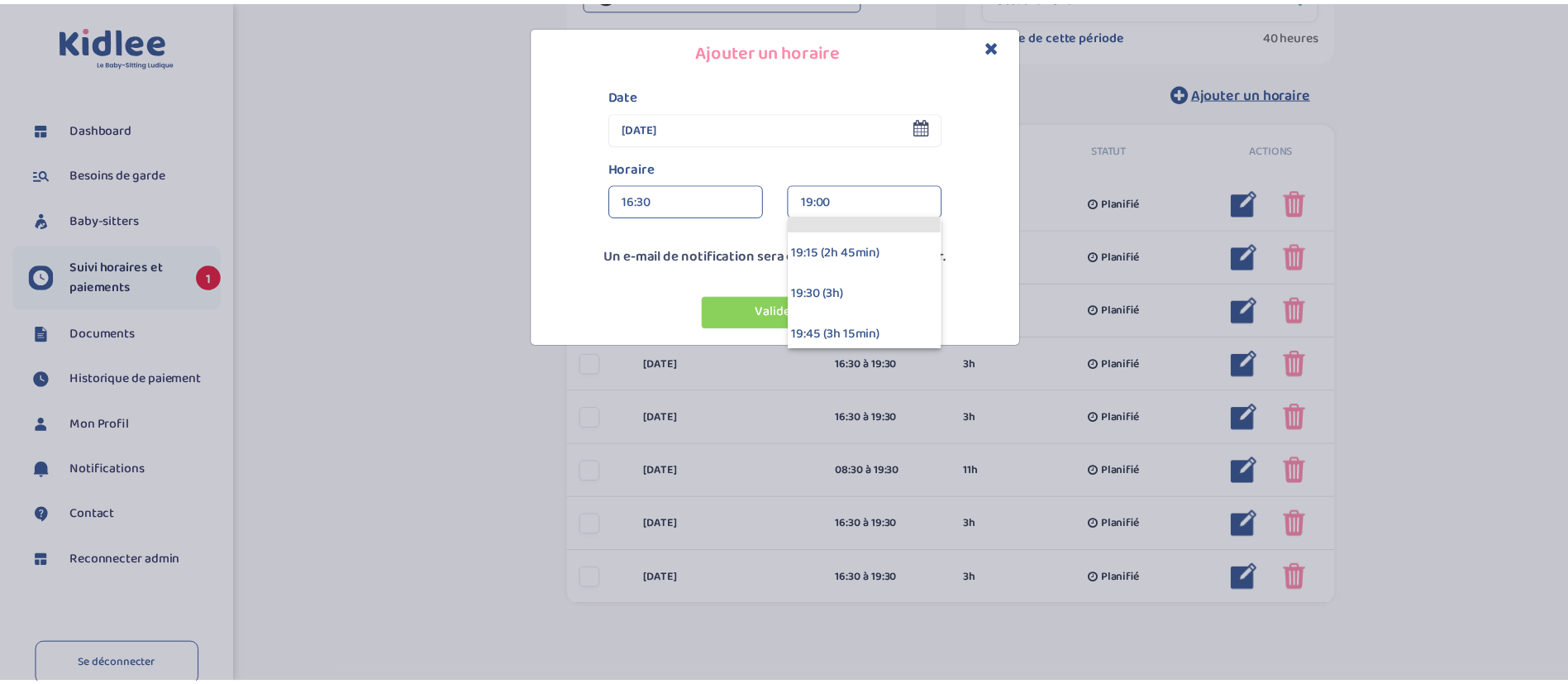
scroll to position [399, 0]
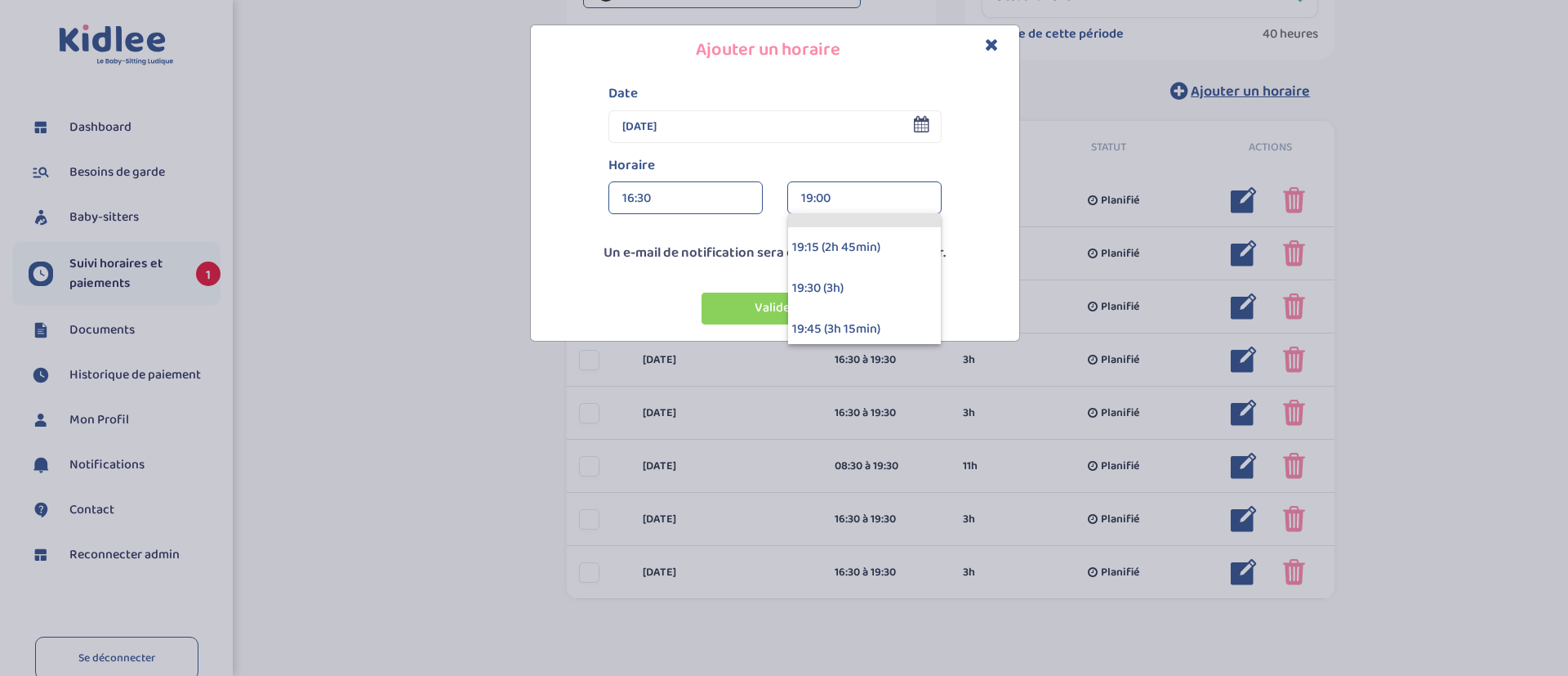
click at [845, 286] on div "19:30 (3h)" at bounding box center [864, 288] width 153 height 41
click at [784, 302] on button "Valider" at bounding box center [776, 309] width 147 height 32
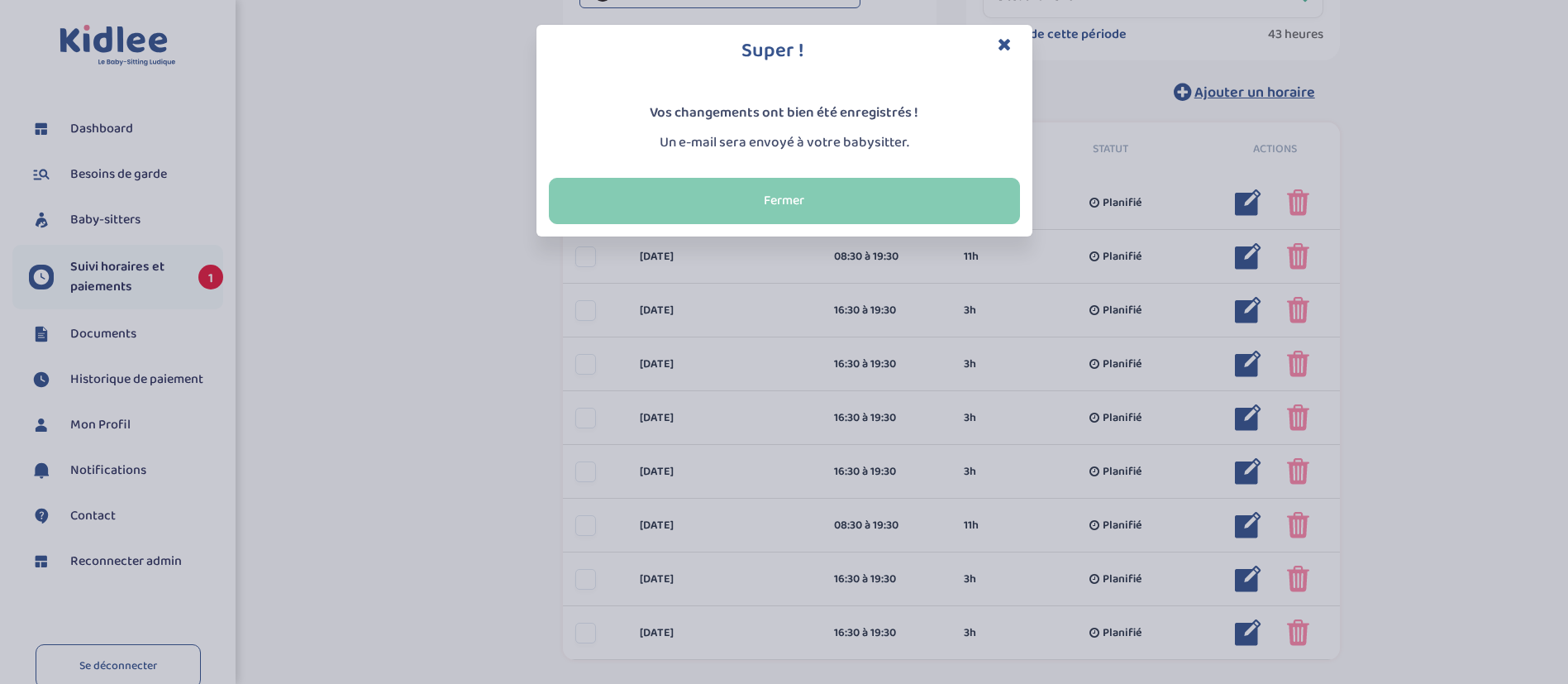
click at [705, 206] on button "Fermer" at bounding box center [784, 201] width 471 height 46
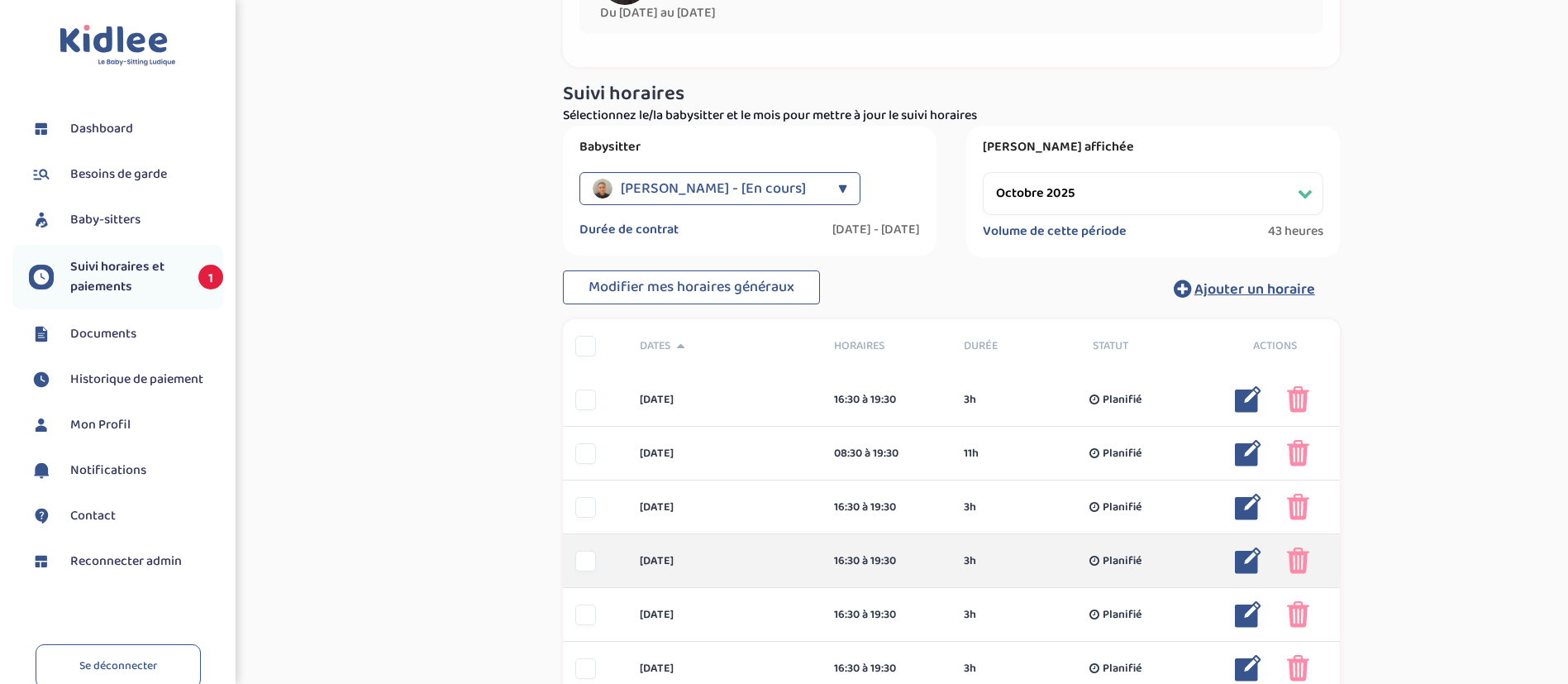
scroll to position [185, 0]
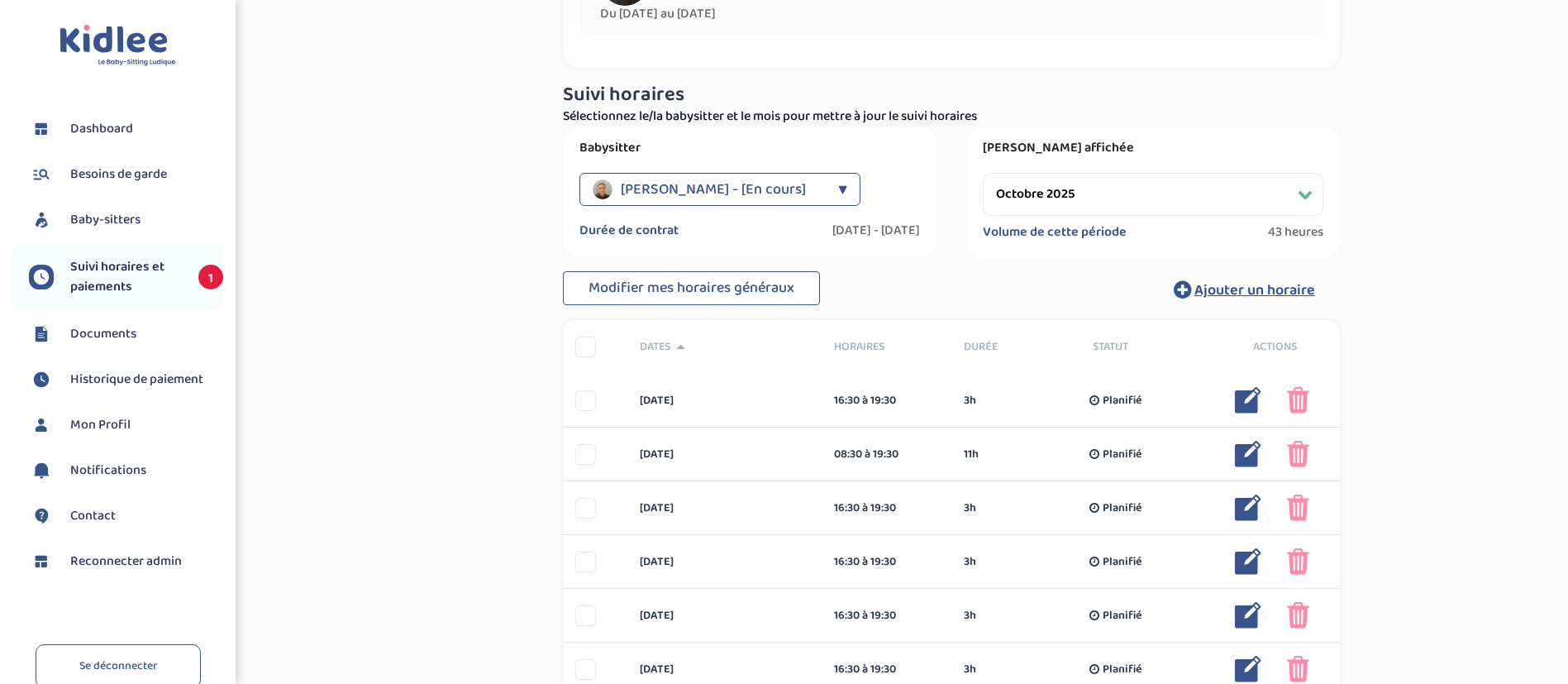
click at [1021, 193] on select "Filtrer par mois [DATE] [DATE] [DATE] [DATE] [DATE] [DATE] [DATE] [DATE] [DATE]…" at bounding box center [1153, 194] width 341 height 43
click at [983, 173] on select "Filtrer par mois [DATE] [DATE] [DATE] [DATE] [DATE] [DATE] [DATE] [DATE] [DATE]…" at bounding box center [1153, 194] width 341 height 43
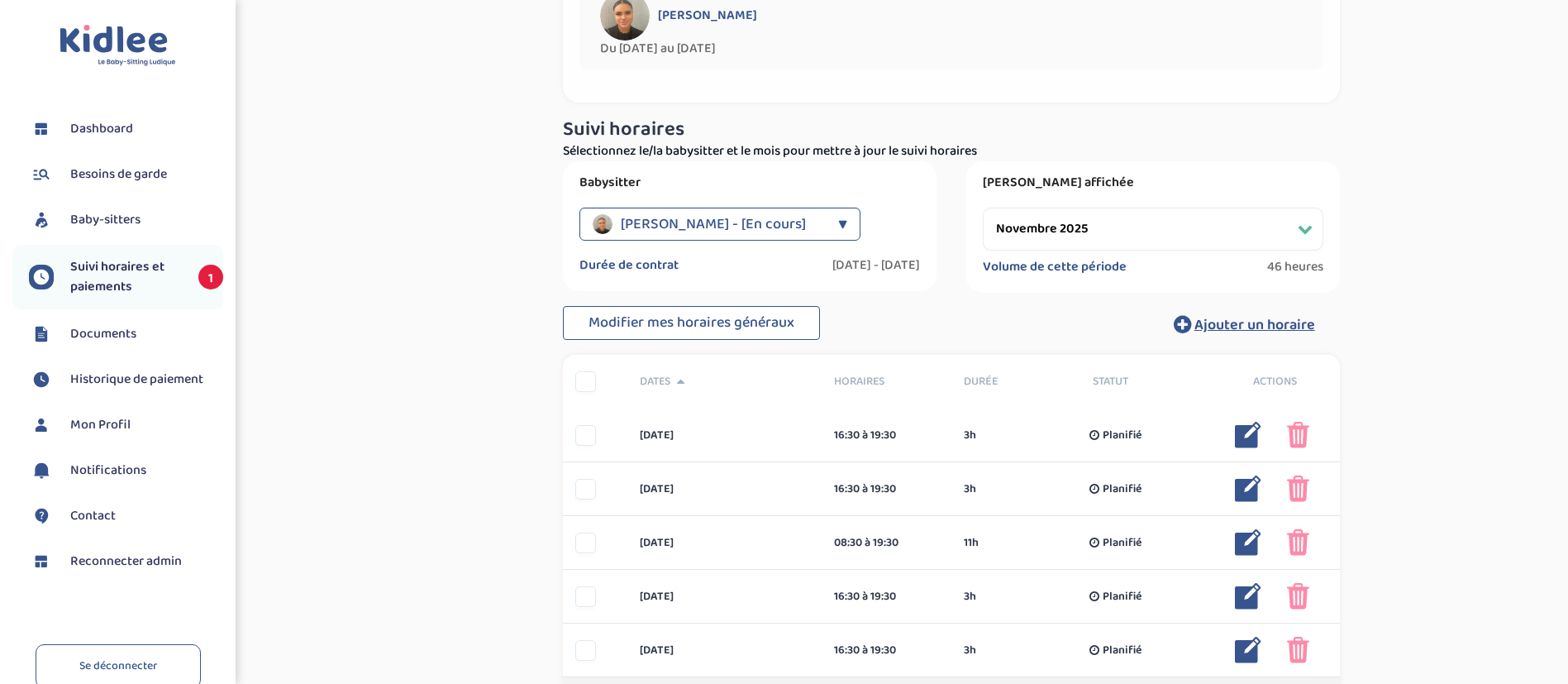
scroll to position [56, 0]
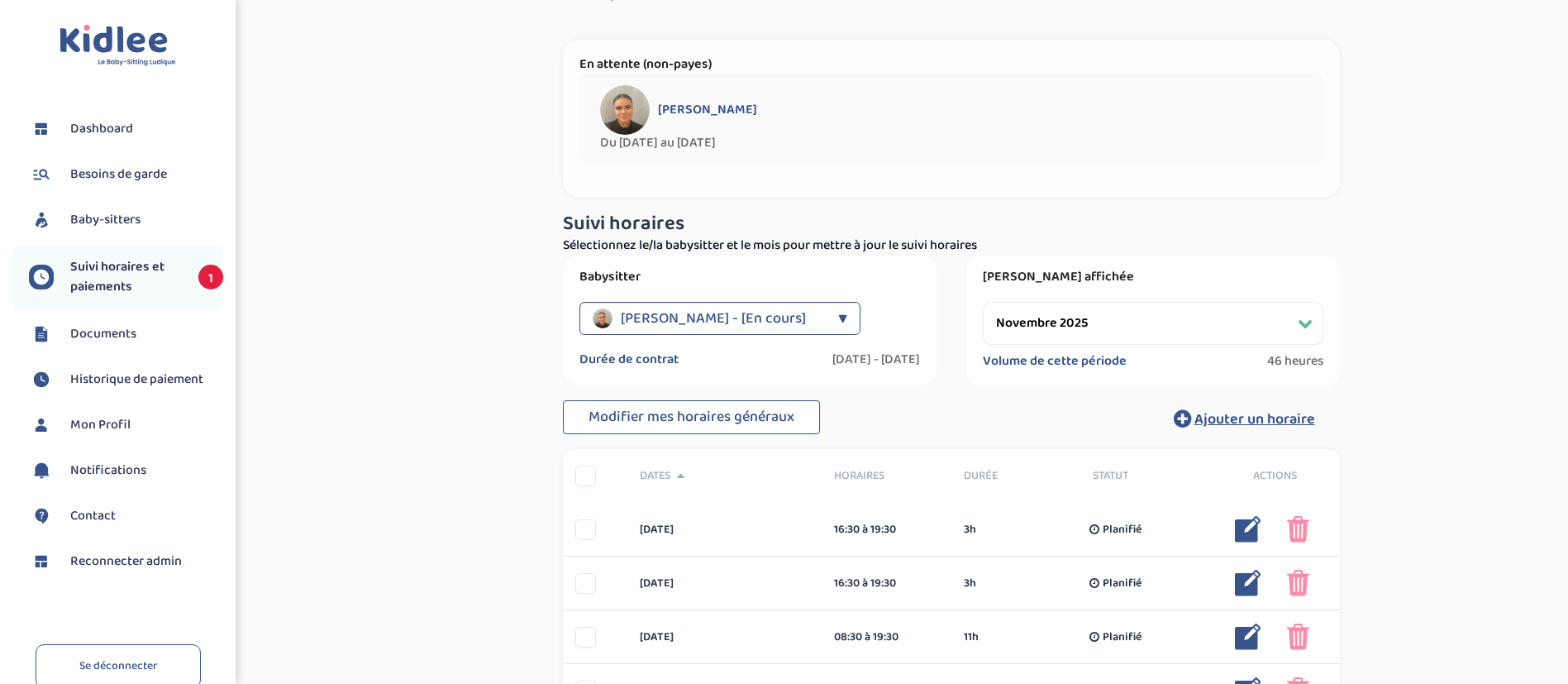
click at [1086, 323] on select "Filtrer par mois [DATE] [DATE] [DATE] [DATE] [DATE] [DATE] [DATE] [DATE] [DATE]…" at bounding box center [1153, 323] width 341 height 43
click at [983, 302] on select "Filtrer par mois [DATE] [DATE] [DATE] [DATE] [DATE] [DATE] [DATE] [DATE] [DATE]…" at bounding box center [1153, 323] width 341 height 43
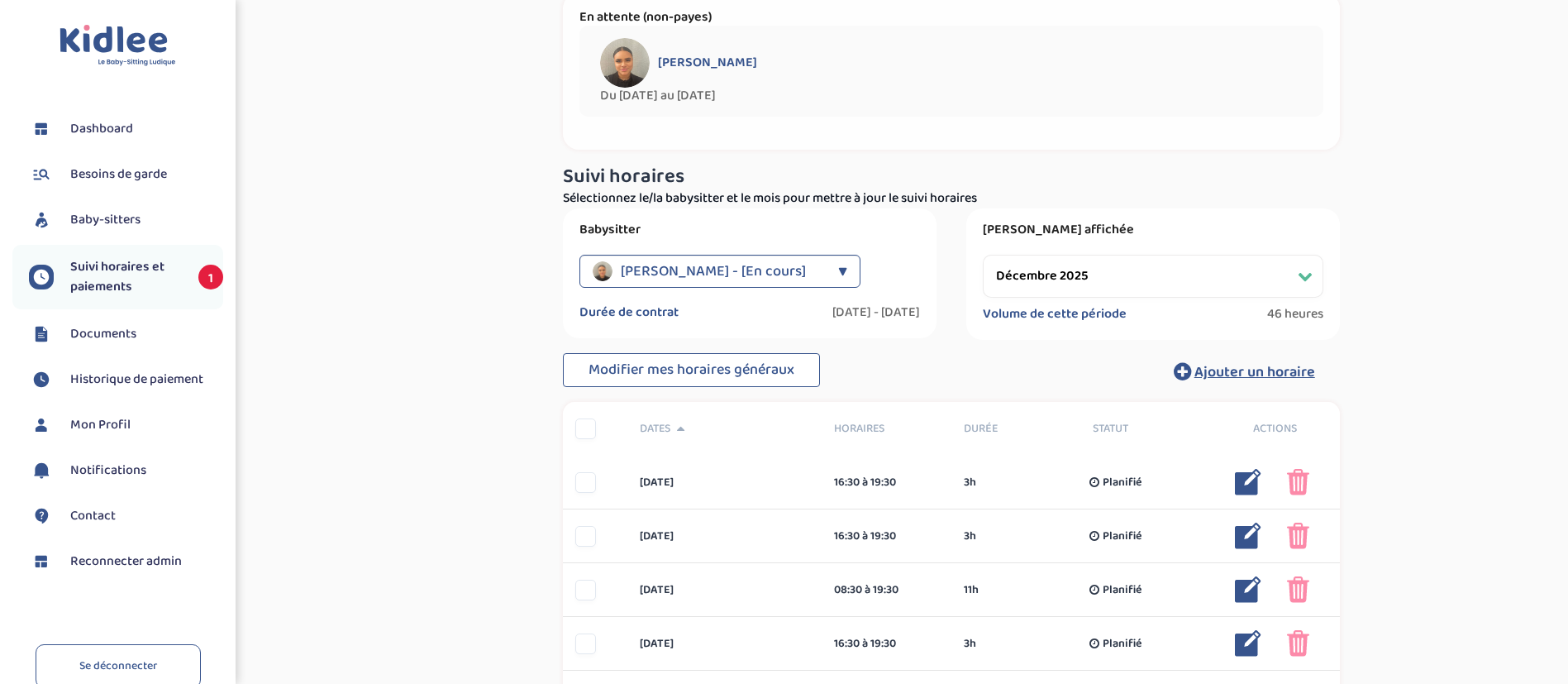
scroll to position [83, 0]
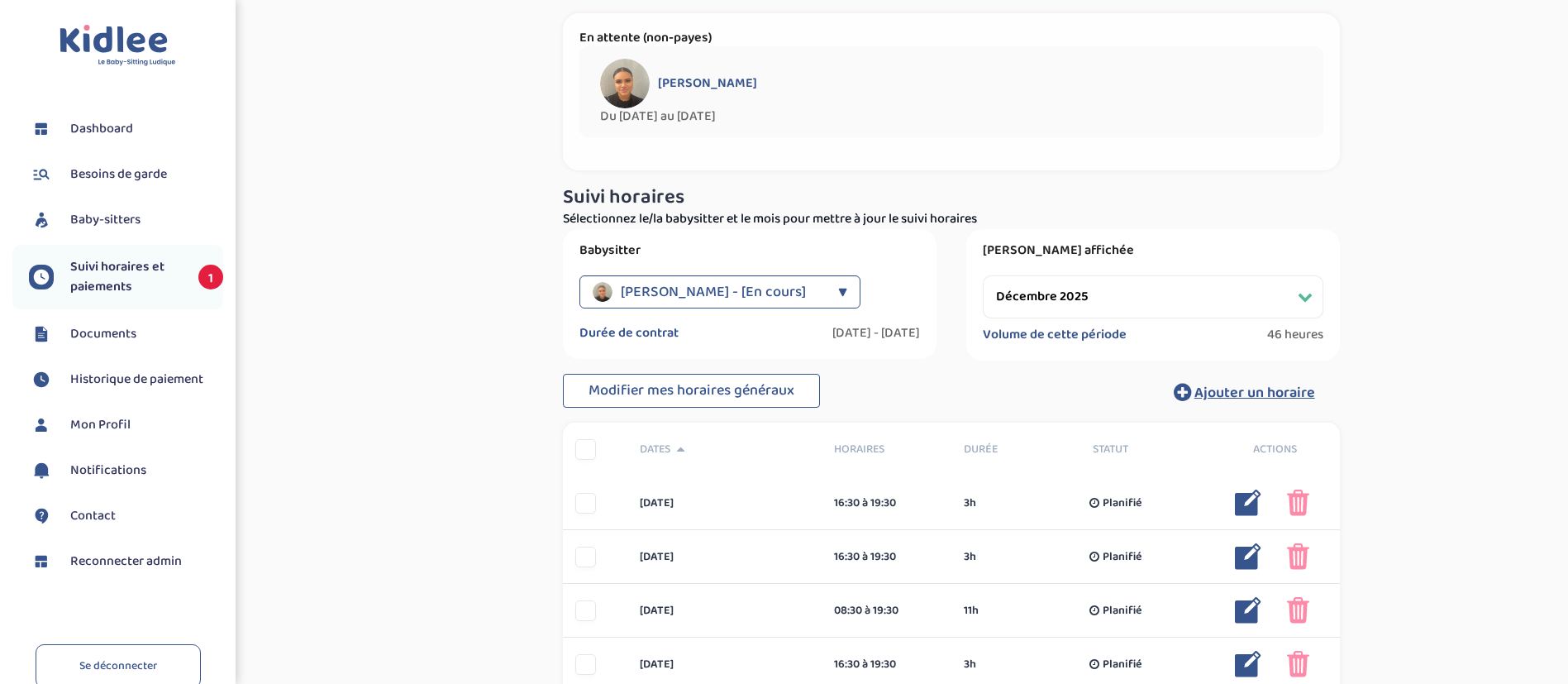
click at [1051, 292] on select "Filtrer par mois [DATE] [DATE] [DATE] [DATE] [DATE] [DATE] [DATE] [DATE] [DATE]…" at bounding box center [1153, 296] width 341 height 43
select select "octobre 2025"
click at [983, 275] on select "Filtrer par mois [DATE] [DATE] [DATE] [DATE] [DATE] [DATE] [DATE] [DATE] [DATE]…" at bounding box center [1153, 296] width 341 height 43
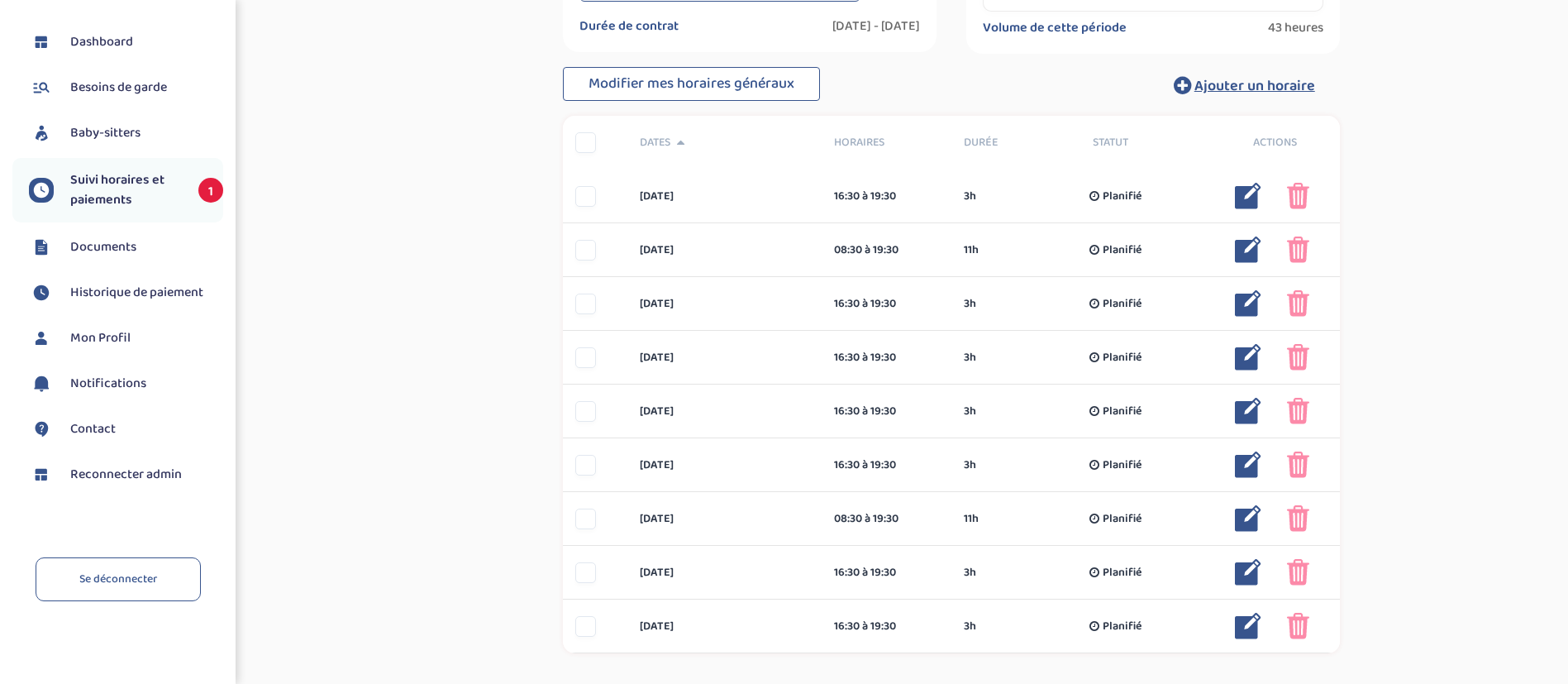
scroll to position [0, 0]
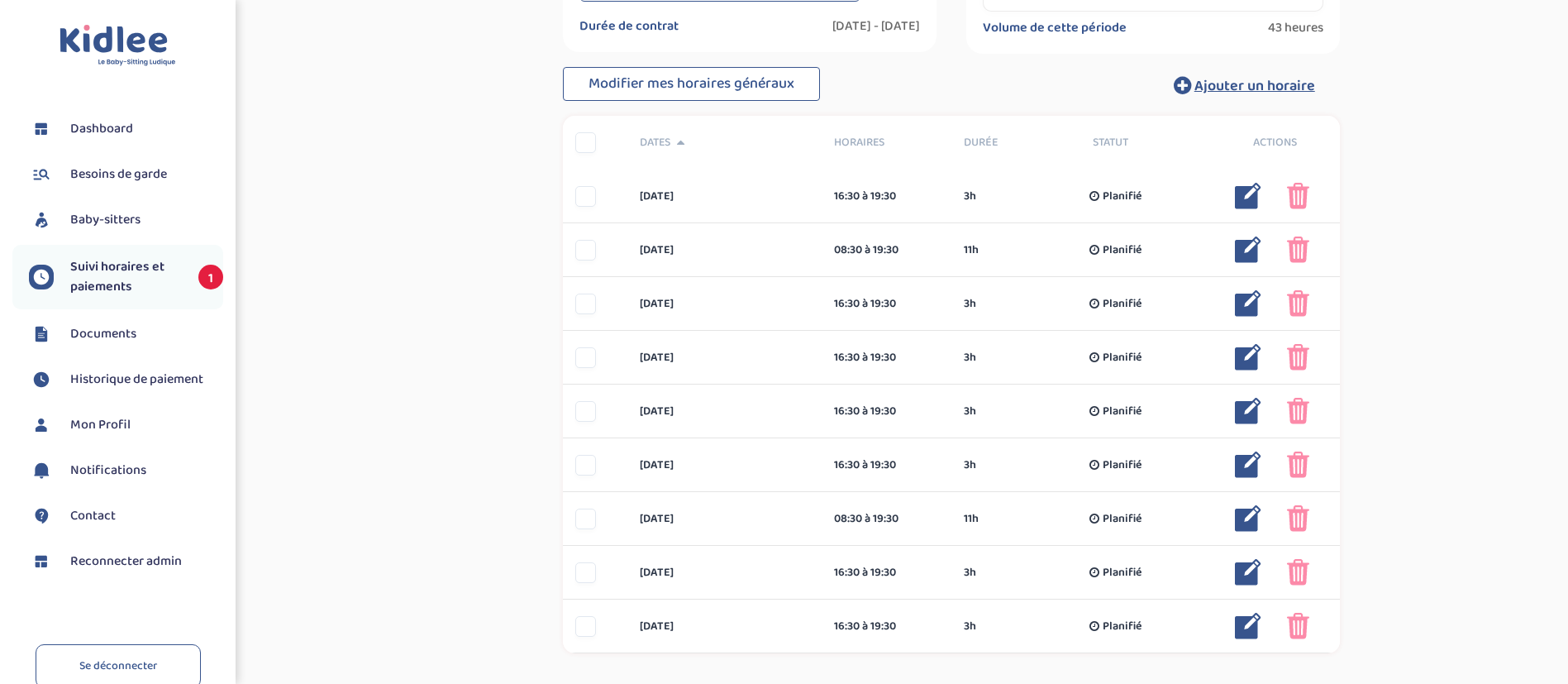
click at [98, 564] on span "Reconnecter admin" at bounding box center [126, 561] width 112 height 20
